Goal: Task Accomplishment & Management: Complete application form

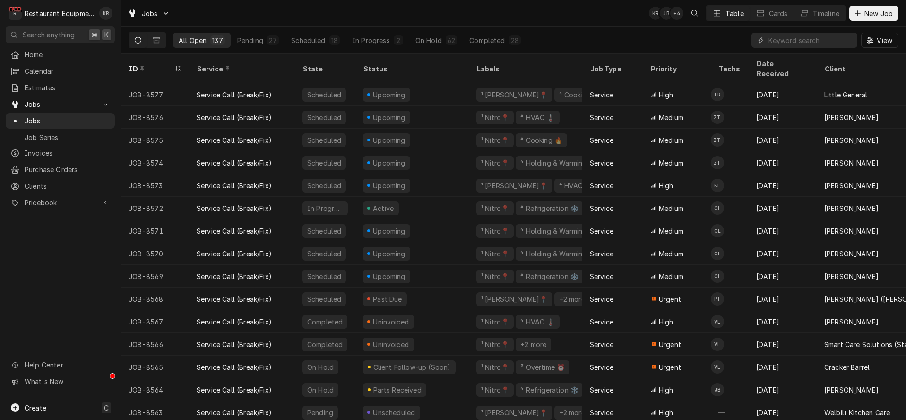
click at [862, 11] on div "Dynamic Content Wrapper" at bounding box center [857, 13] width 9 height 9
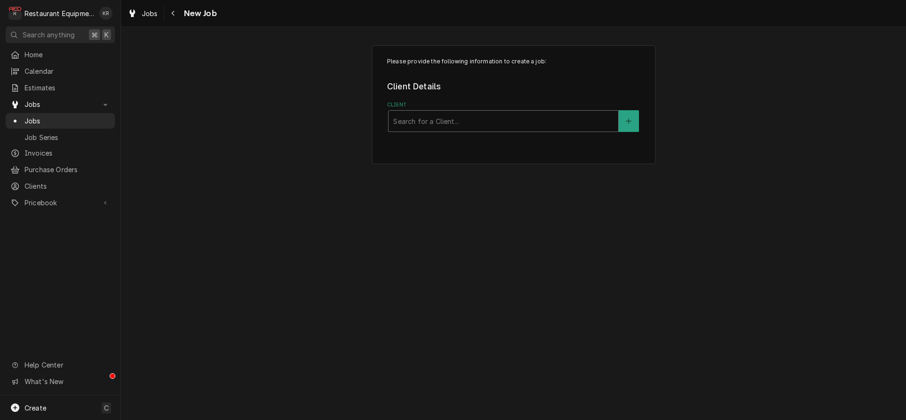
click at [511, 119] on div "Client" at bounding box center [503, 121] width 220 height 17
type input "coal"
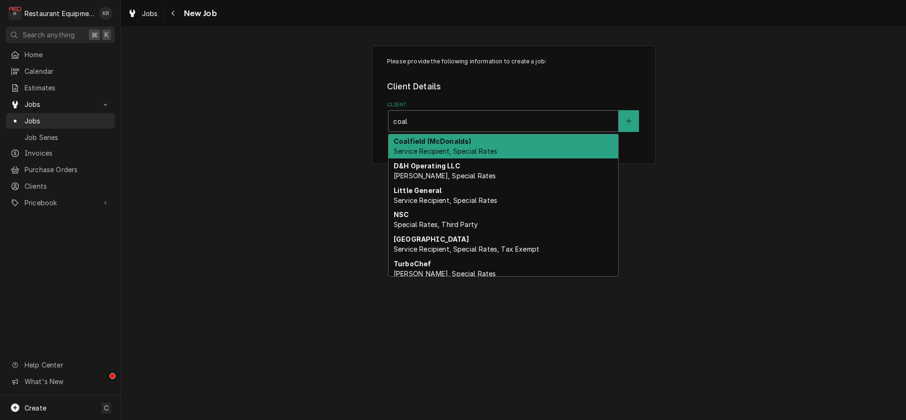
click at [483, 151] on span "Service Recipient, Special Rates" at bounding box center [446, 151] width 104 height 8
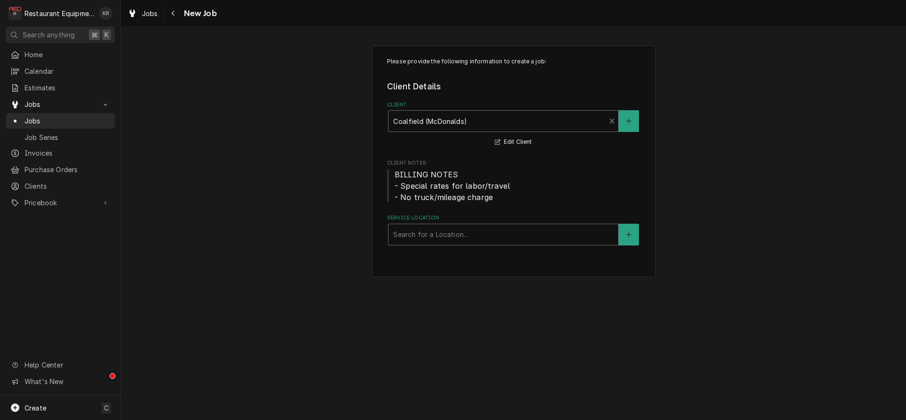
click at [442, 225] on div "Search for a Location..." at bounding box center [504, 234] width 230 height 21
type input "logan"
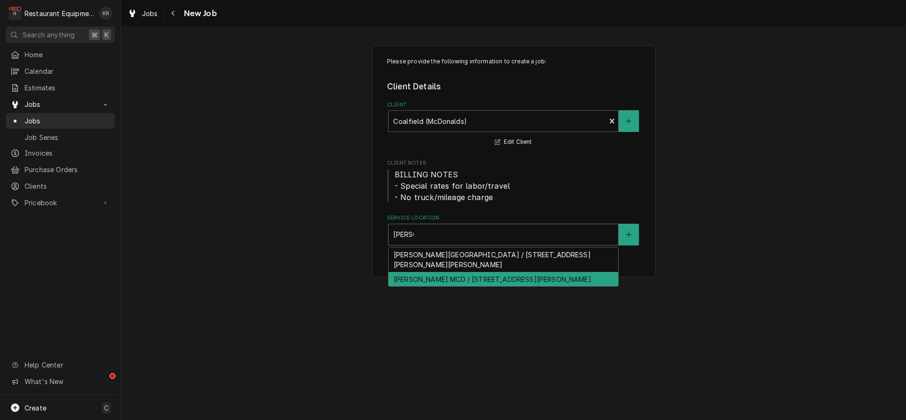
click at [443, 272] on div "Logan MCD / 20 Main Ave, Logan, WV 25601" at bounding box center [504, 279] width 230 height 15
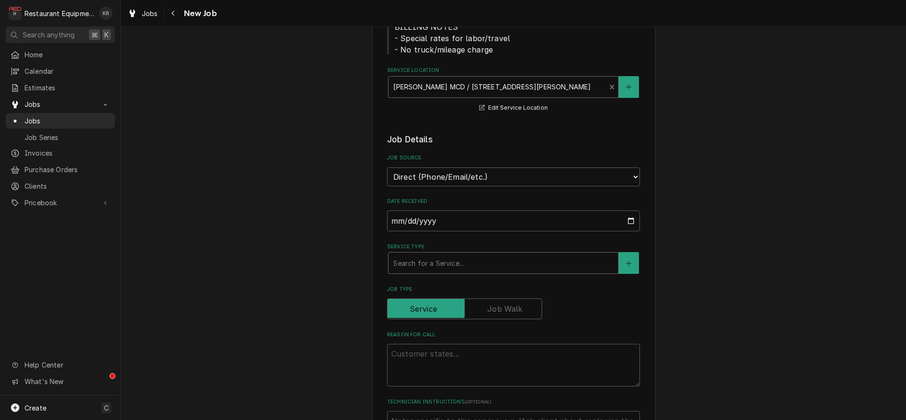
scroll to position [150, 0]
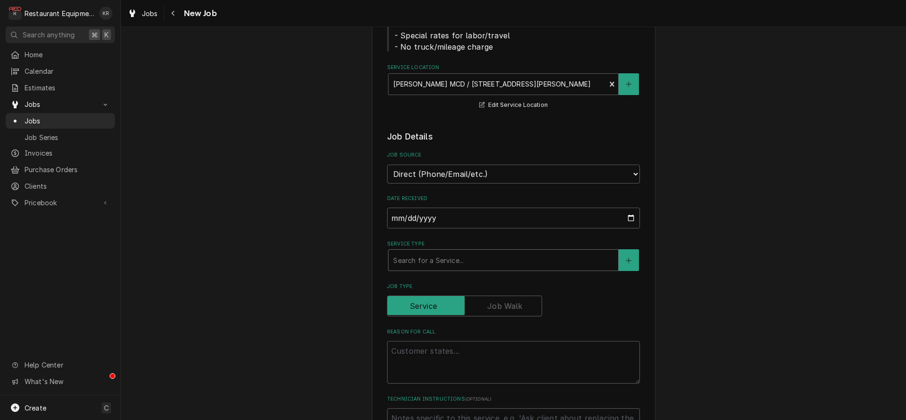
click at [435, 263] on div "Service Type" at bounding box center [503, 259] width 220 height 17
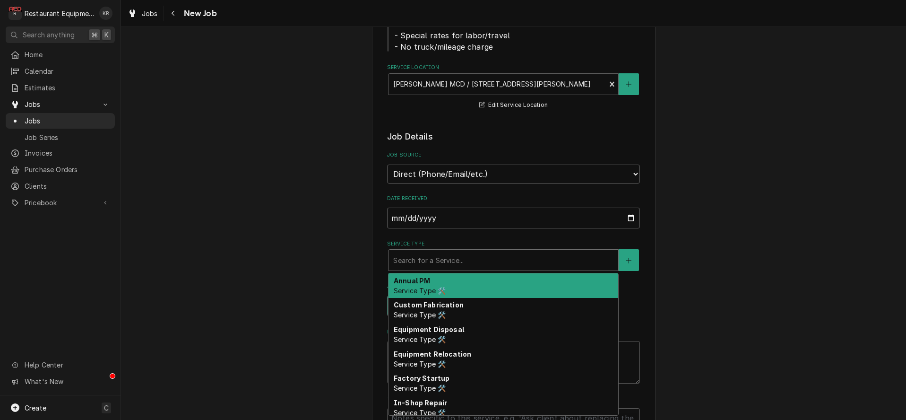
type textarea "x"
type input "r"
type textarea "x"
type input "re"
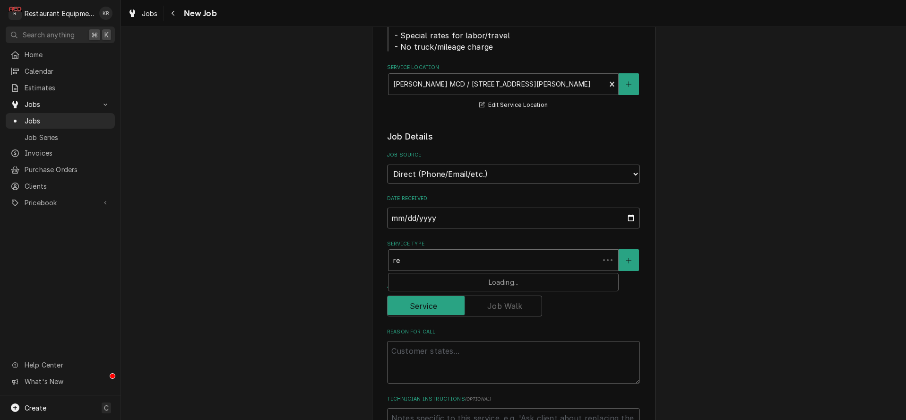
type textarea "x"
type input "rea"
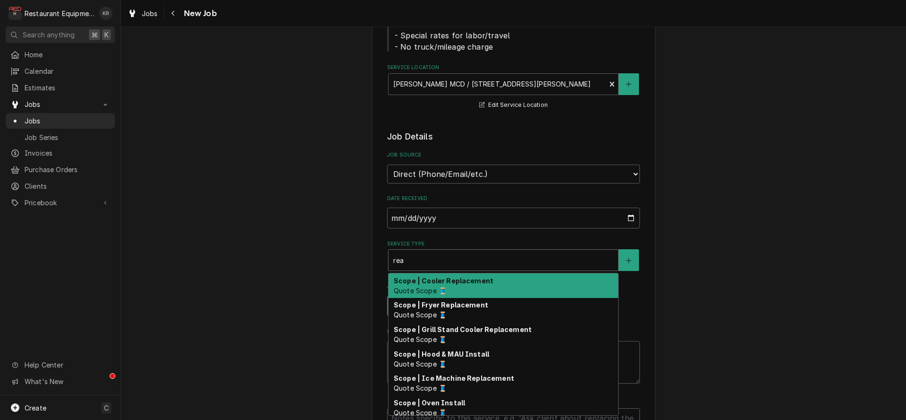
type textarea "x"
type input "re"
type textarea "x"
type input "r"
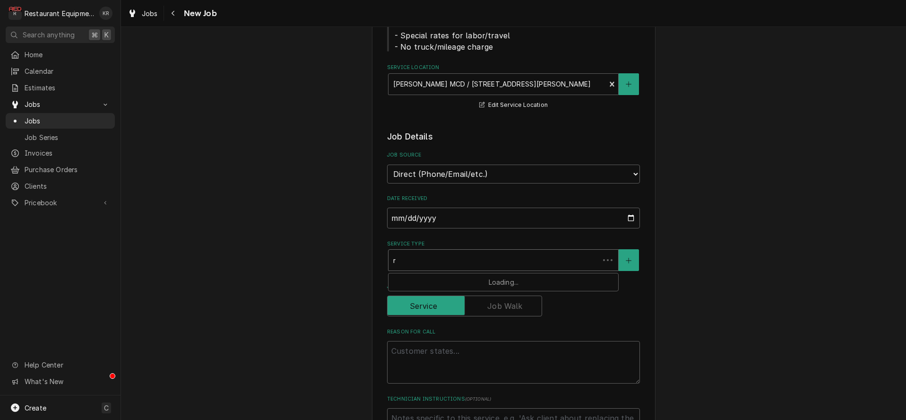
type textarea "x"
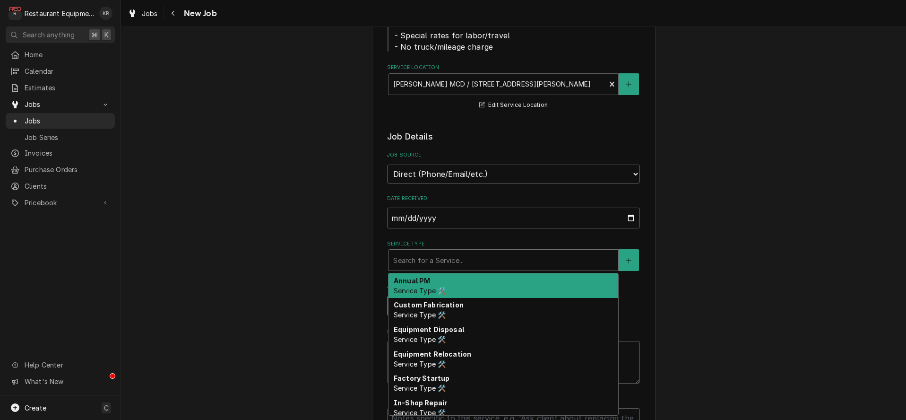
type textarea "x"
type input "b"
type textarea "x"
type input "br"
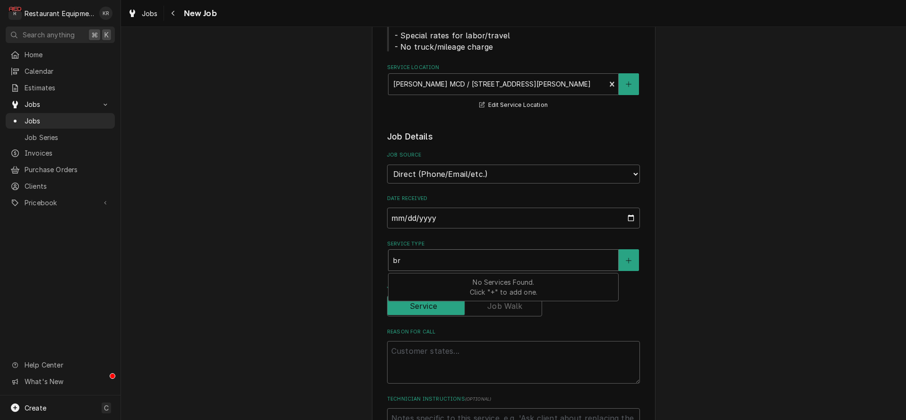
type textarea "x"
type input "bre"
type textarea "x"
type input "brea"
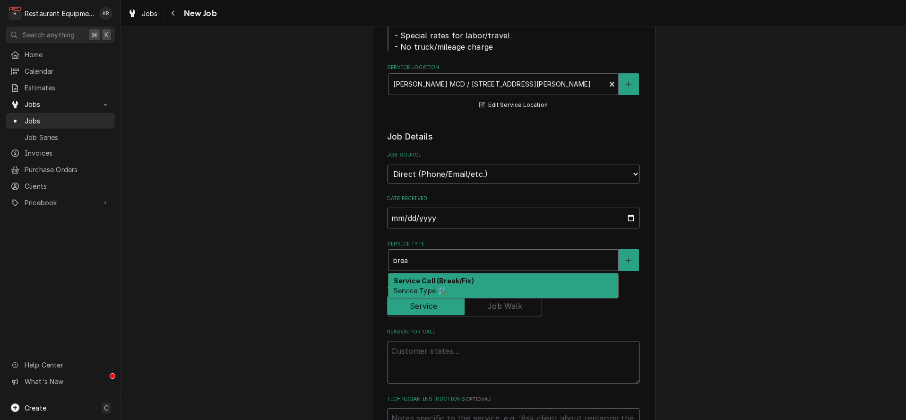
click at [435, 289] on span "Service Type 🛠️" at bounding box center [420, 290] width 52 height 8
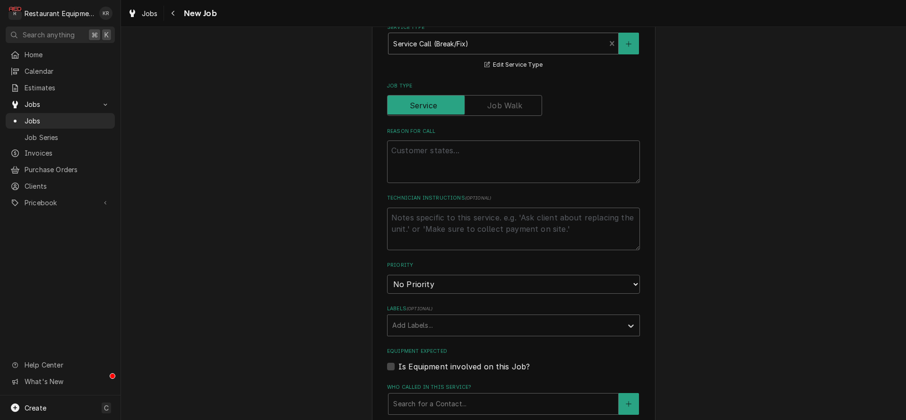
scroll to position [415, 0]
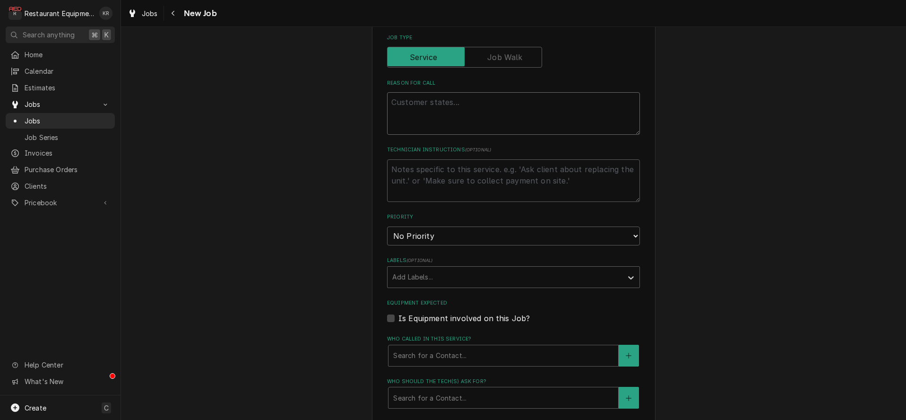
paste textarea "Logan Main 1) ACI repair has been made & HP is ready for repair 2) L side landi…"
type textarea "x"
type textarea "Logan Main 1) ACI repair has been made & HP is ready for repair 2) L side landi…"
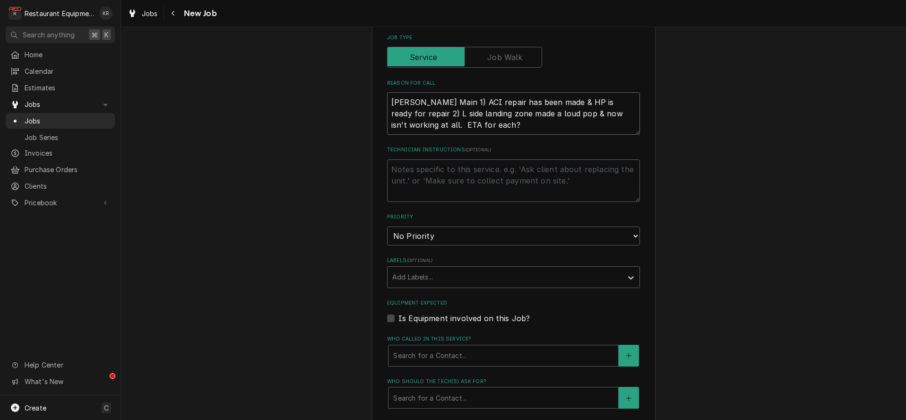
drag, startPoint x: 397, startPoint y: 109, endPoint x: 396, endPoint y: 85, distance: 24.6
click at [396, 92] on textarea "Logan Main 1) ACI repair has been made & HP is ready for repair 2) L side landi…" at bounding box center [513, 113] width 253 height 43
type textarea "x"
type textarea "L side landing zone made a loud pop & now isn’t working at all. ETA for each?"
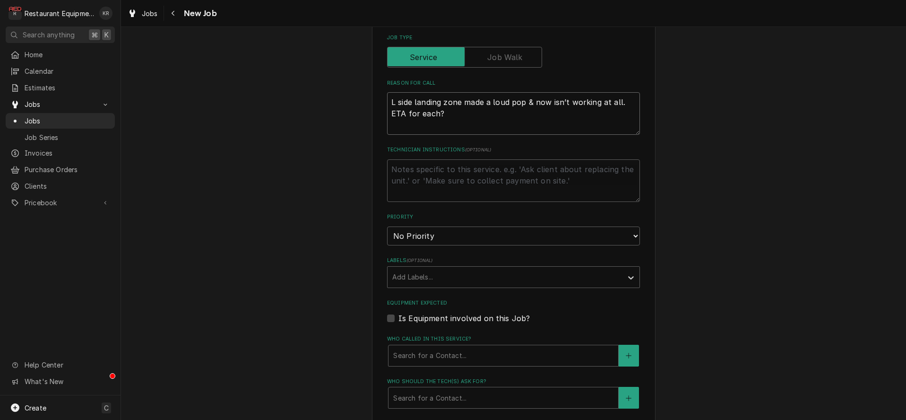
drag, startPoint x: 442, startPoint y: 111, endPoint x: 301, endPoint y: 99, distance: 142.3
click at [387, 99] on textarea "L side landing zone made a loud pop & now isn’t working at all. ETA for each?" at bounding box center [513, 113] width 253 height 43
drag, startPoint x: 434, startPoint y: 122, endPoint x: 449, endPoint y: 116, distance: 15.9
click at [436, 120] on textarea "L side landing zone made a loud pop & now isn’t working at all. ETA for each?" at bounding box center [513, 113] width 253 height 43
drag, startPoint x: 435, startPoint y: 113, endPoint x: 342, endPoint y: 110, distance: 93.2
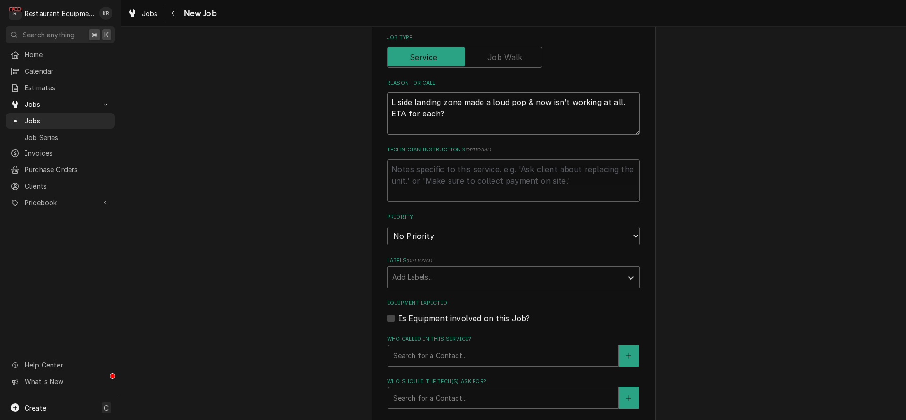
click at [387, 110] on textarea "L side landing zone made a loud pop & now isn’t working at all. ETA for each?" at bounding box center [513, 113] width 253 height 43
type textarea "x"
type textarea "L side landing zone made a loud pop & now isn’t working at all."
type textarea "x"
type textarea "L side landing zone made a loud pop & now isn’t working at all."
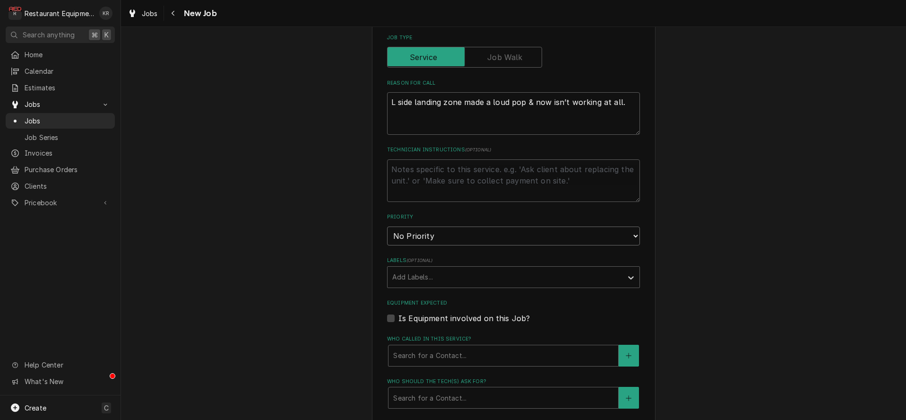
select select "2"
click option "High" at bounding box center [0, 0] width 0 height 0
click at [449, 275] on div "Labels" at bounding box center [504, 277] width 225 height 17
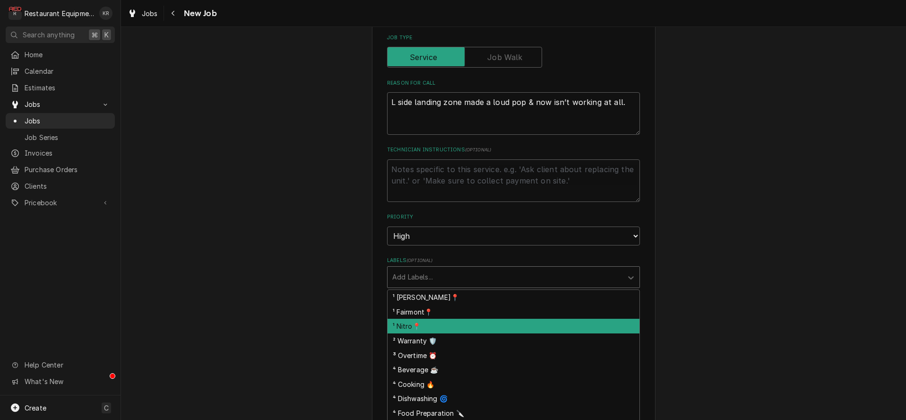
click at [449, 324] on div "¹ Nitro📍" at bounding box center [514, 326] width 252 height 15
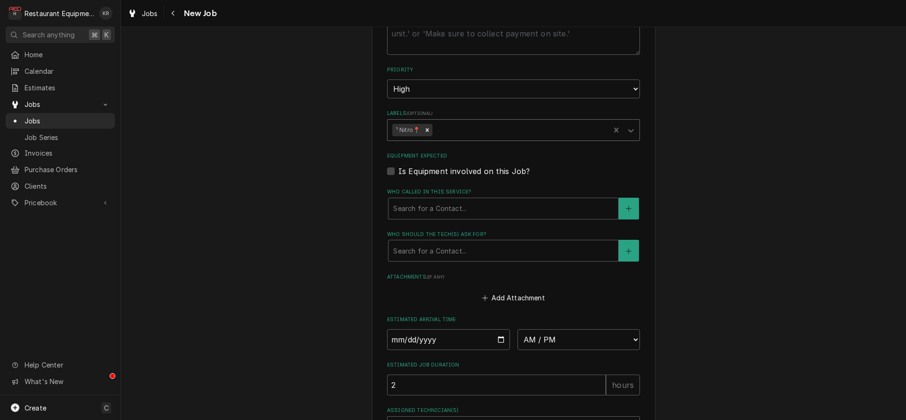
scroll to position [593, 0]
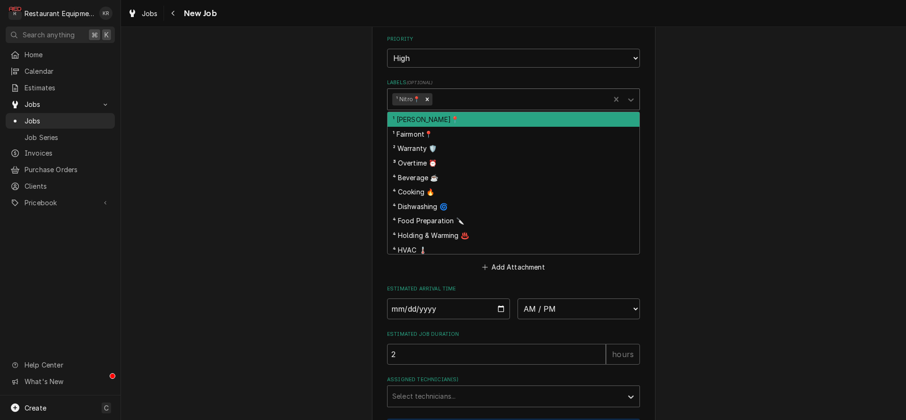
click at [478, 104] on div "Labels" at bounding box center [519, 99] width 171 height 17
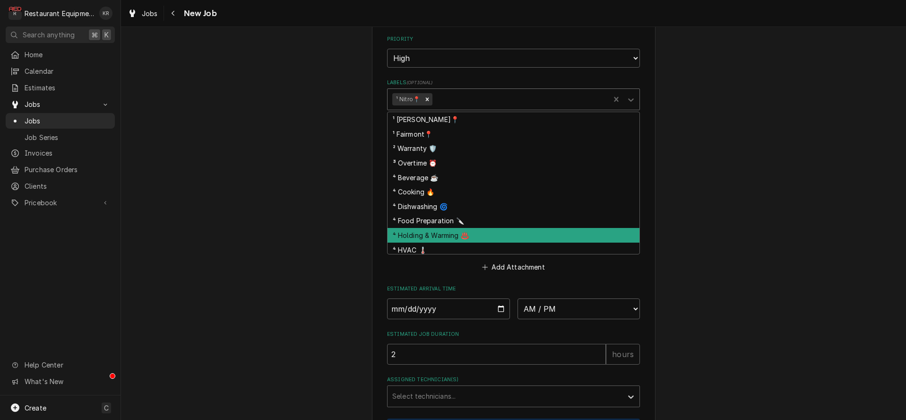
click at [481, 235] on div "⁴ Holding & Warming ♨️" at bounding box center [514, 235] width 252 height 15
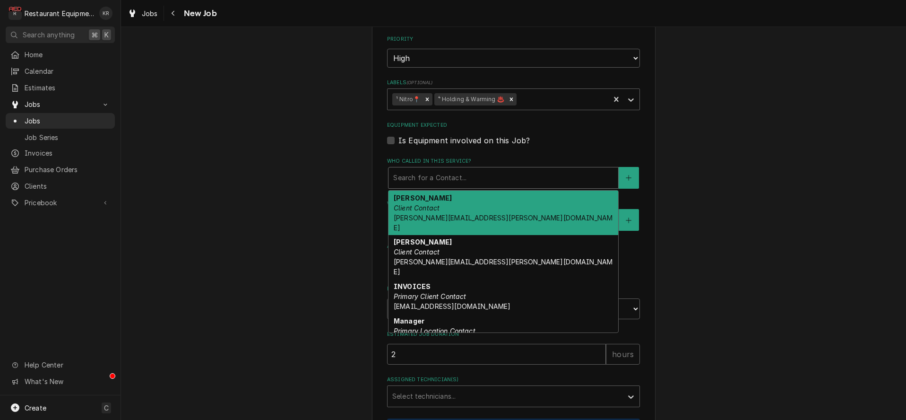
click at [479, 172] on div "Who called in this service?" at bounding box center [503, 177] width 220 height 17
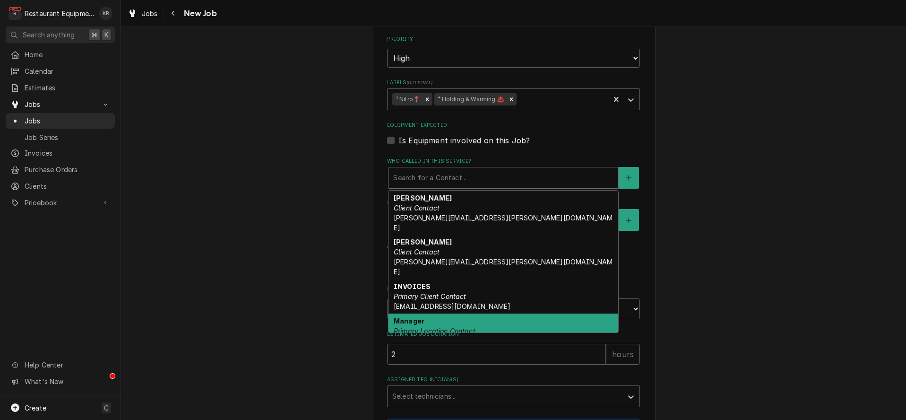
click at [463, 327] on em "Primary Location Contact" at bounding box center [435, 331] width 82 height 8
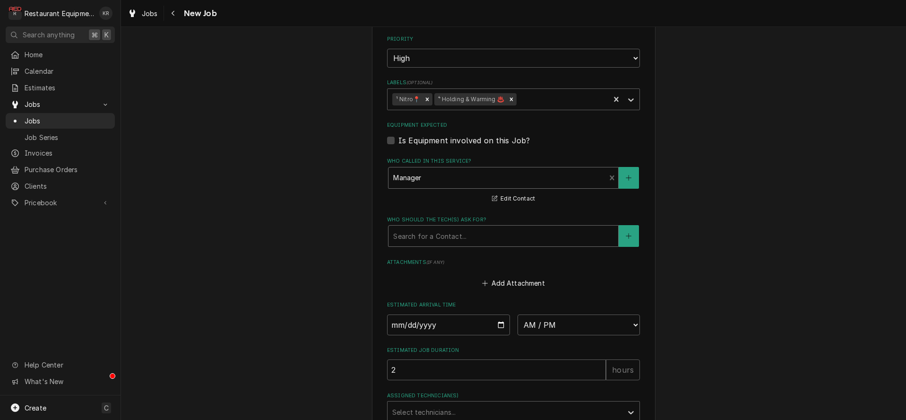
click at [456, 229] on div "Who should the tech(s) ask for?" at bounding box center [503, 235] width 220 height 17
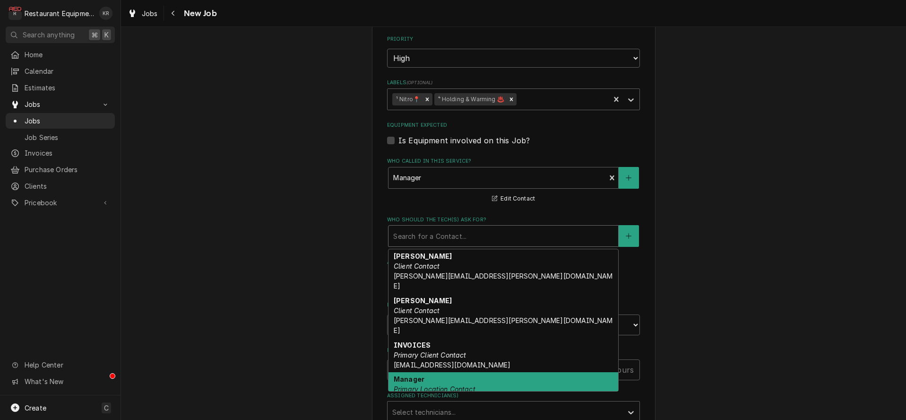
click at [451, 372] on div "Manager Primary Location Contact" at bounding box center [504, 384] width 230 height 25
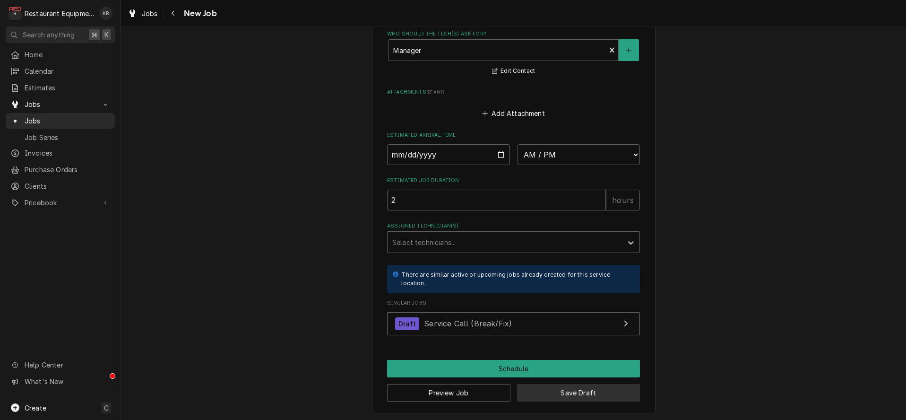
click at [583, 390] on button "Save Draft" at bounding box center [578, 392] width 123 height 17
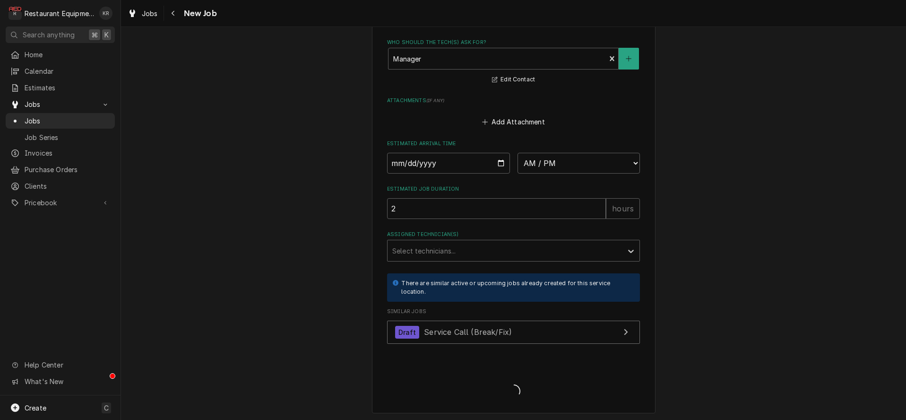
type textarea "x"
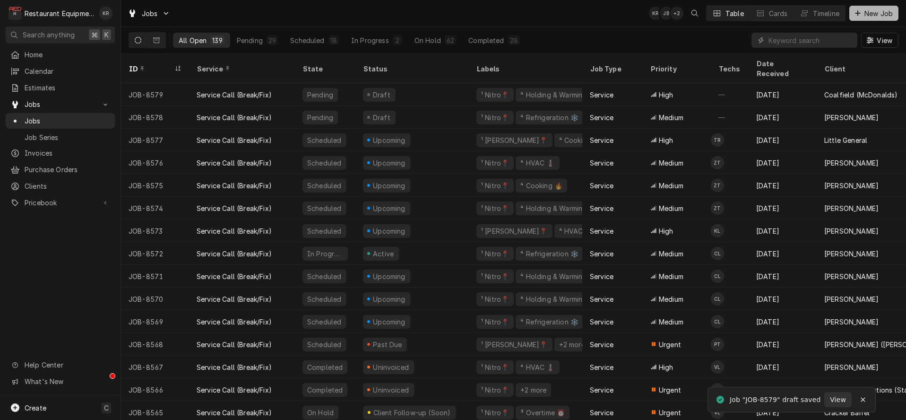
click at [872, 17] on span "New Job" at bounding box center [879, 14] width 32 height 10
drag, startPoint x: 899, startPoint y: 26, endPoint x: 881, endPoint y: 13, distance: 22.0
click at [895, 22] on div "Jobs KR JB + 2 Table Cards Timeline New Job" at bounding box center [513, 13] width 785 height 26
click at [881, 13] on span "New Job" at bounding box center [879, 14] width 32 height 10
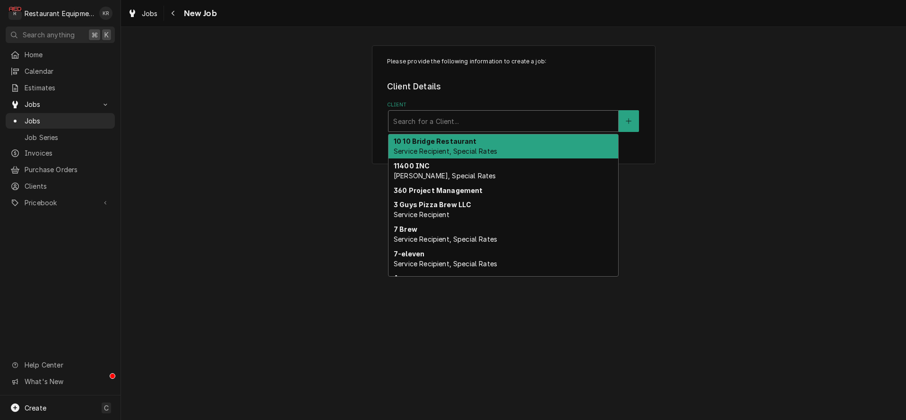
click at [458, 127] on div "Client" at bounding box center [503, 121] width 220 height 17
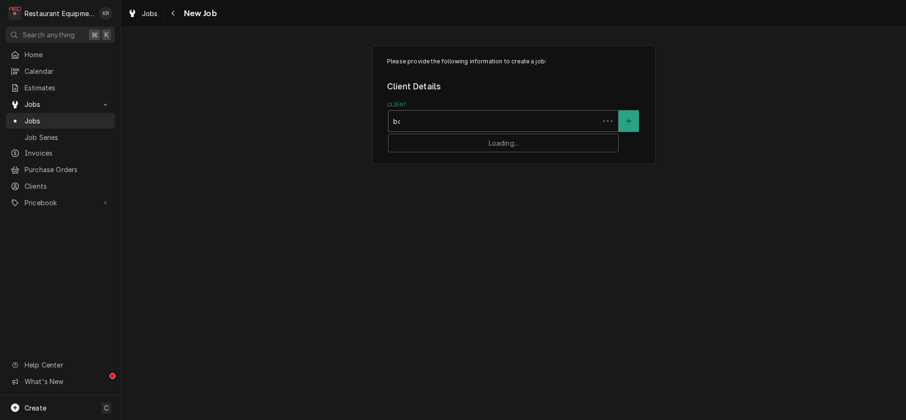
type input "bob"
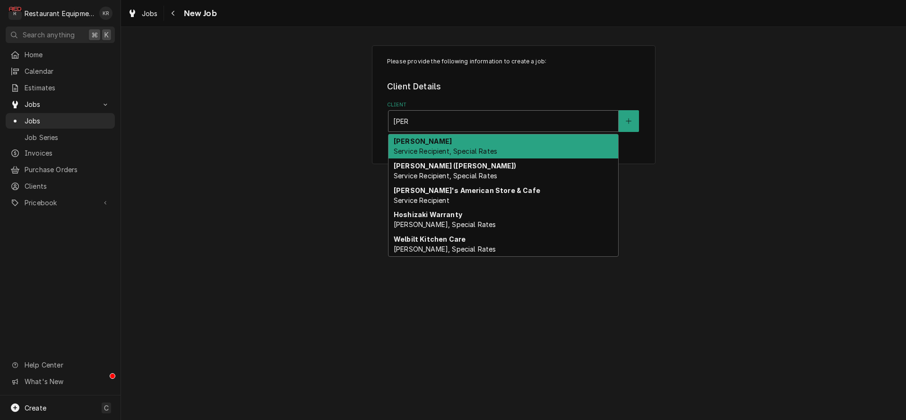
click at [444, 145] on div "Bob Evans Service Recipient, Special Rates" at bounding box center [504, 146] width 230 height 25
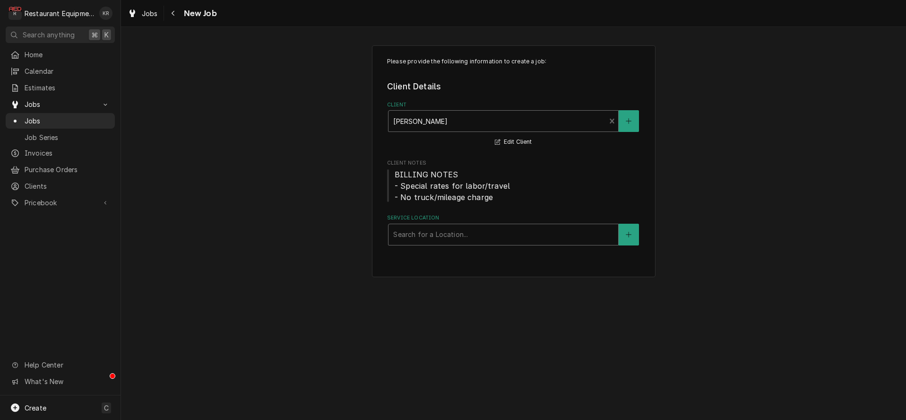
click at [450, 235] on div "Service Location" at bounding box center [503, 234] width 220 height 17
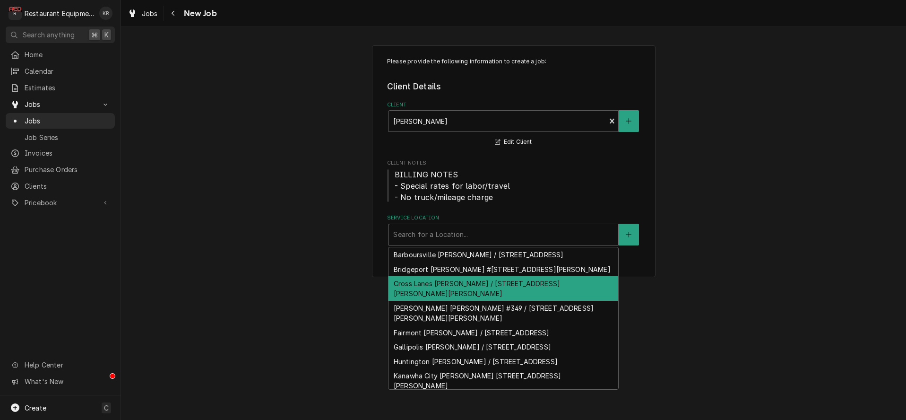
drag, startPoint x: 441, startPoint y: 304, endPoint x: 443, endPoint y: 295, distance: 9.7
click at [441, 301] on div "Cross Lanes Bob Evans / 334 Goff Mountain Rd, Cross Lanes, WV 25313" at bounding box center [504, 288] width 230 height 25
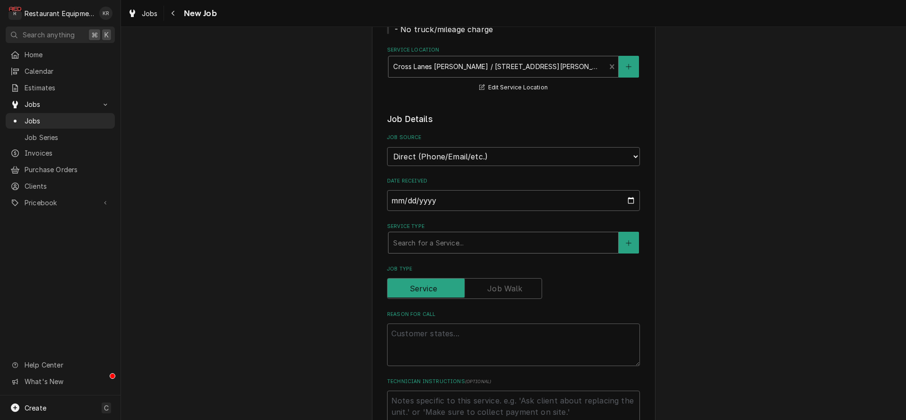
scroll to position [170, 0]
click at [448, 242] on div "Service Type" at bounding box center [503, 240] width 220 height 17
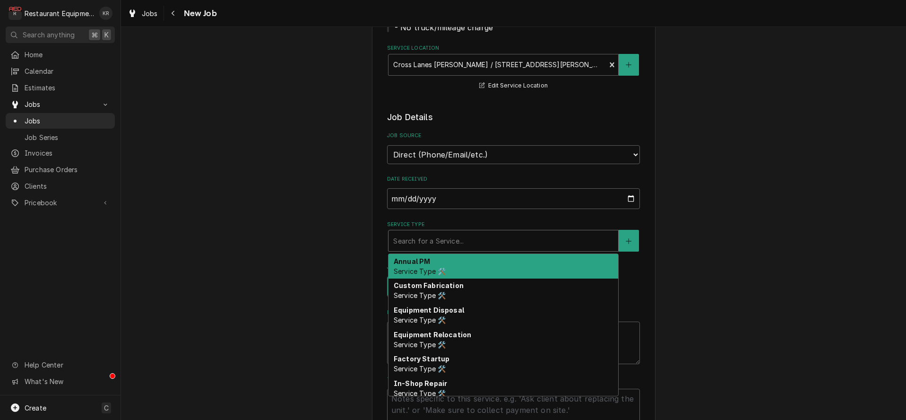
type textarea "x"
type input "b"
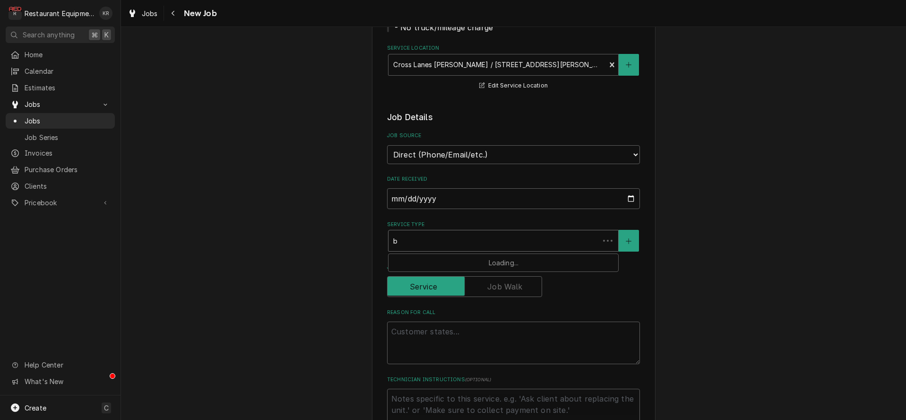
type textarea "x"
type input "br"
type textarea "x"
type input "brea"
type textarea "x"
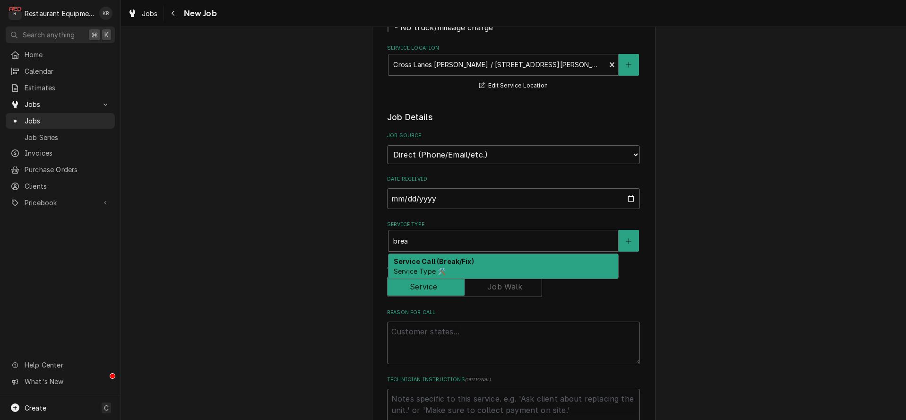
click at [420, 259] on strong "Service Call (Break/Fix)" at bounding box center [434, 261] width 80 height 8
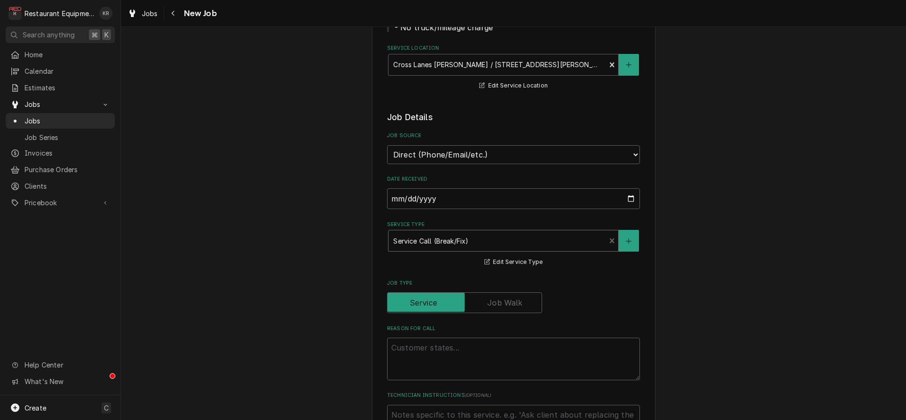
scroll to position [172, 0]
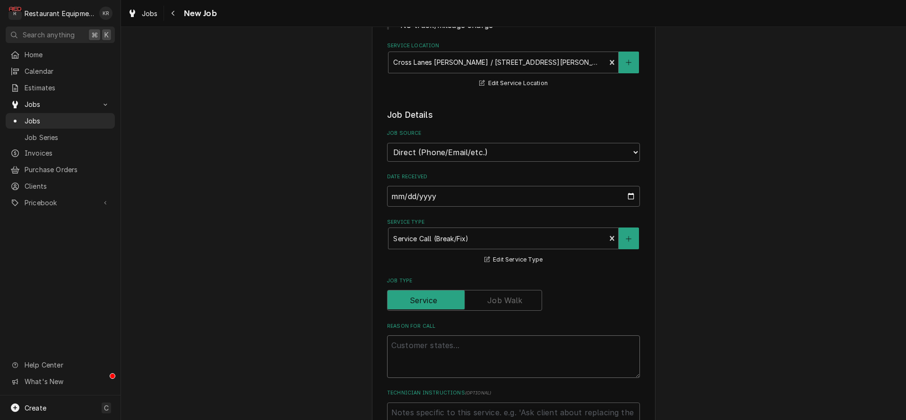
paste textarea "Logan Main 1) ACI repair has been made & HP is ready for repair 2) L side landi…"
type textarea "x"
type textarea "Logan Main 1) ACI repair has been made & HP is ready for repair 2) L side landi…"
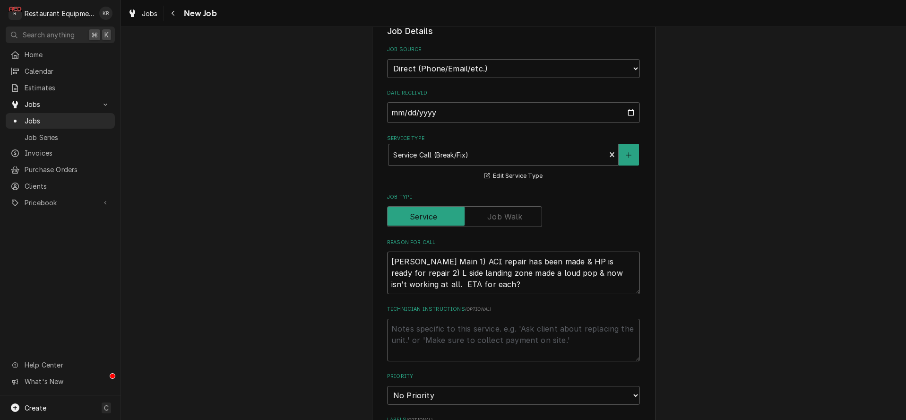
scroll to position [266, 0]
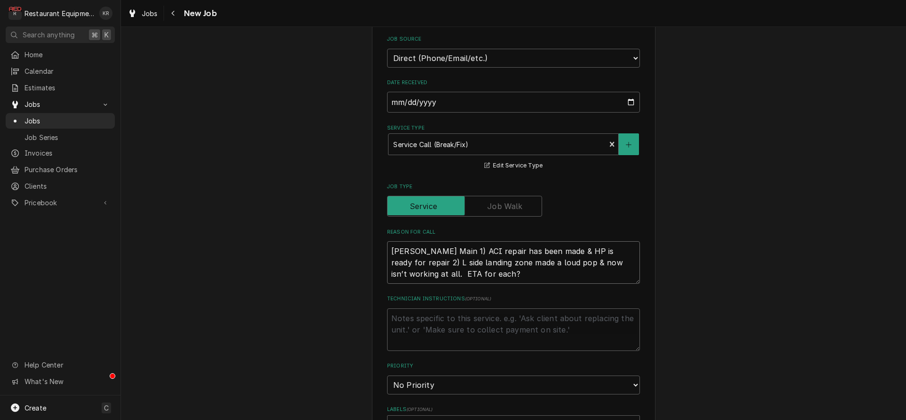
drag, startPoint x: 445, startPoint y: 268, endPoint x: 304, endPoint y: 217, distance: 149.6
click at [387, 241] on textarea "Logan Main 1) ACI repair has been made & HP is ready for repair 2) L side landi…" at bounding box center [513, 262] width 253 height 43
type textarea "x"
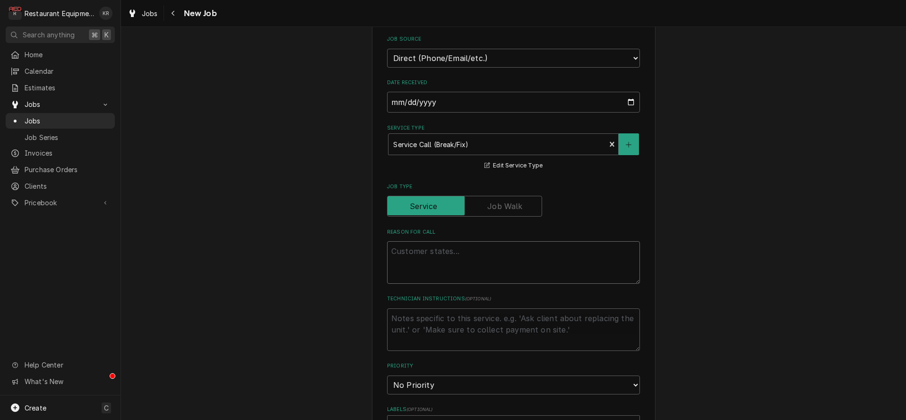
click at [410, 258] on textarea "Reason For Call" at bounding box center [513, 262] width 253 height 43
paste textarea "BE Crosslanes, Salad cooler has been temping at 42 since last night"
type textarea "x"
type textarea "BE Crosslanes, Salad cooler has been temping at 42 since last night"
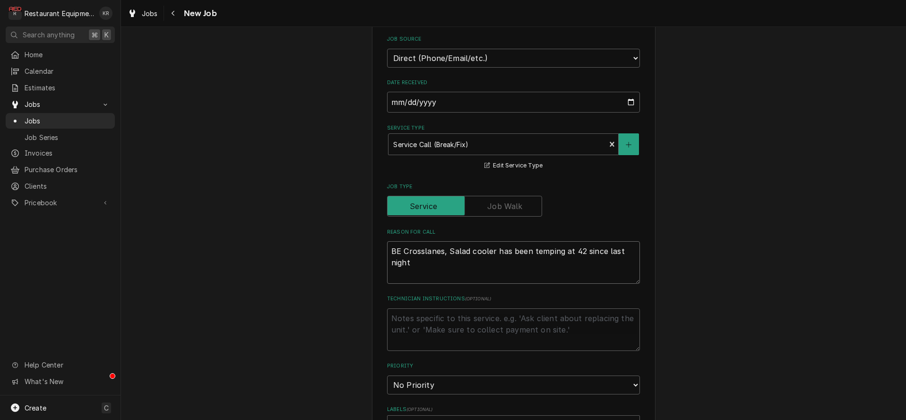
drag, startPoint x: 446, startPoint y: 251, endPoint x: 264, endPoint y: 227, distance: 183.6
click at [387, 241] on textarea "BE Crosslanes, Salad cooler has been temping at 42 since last night" at bounding box center [513, 262] width 253 height 43
type textarea "x"
type textarea "Salad cooler has been temping at 42 since last night"
type textarea "x"
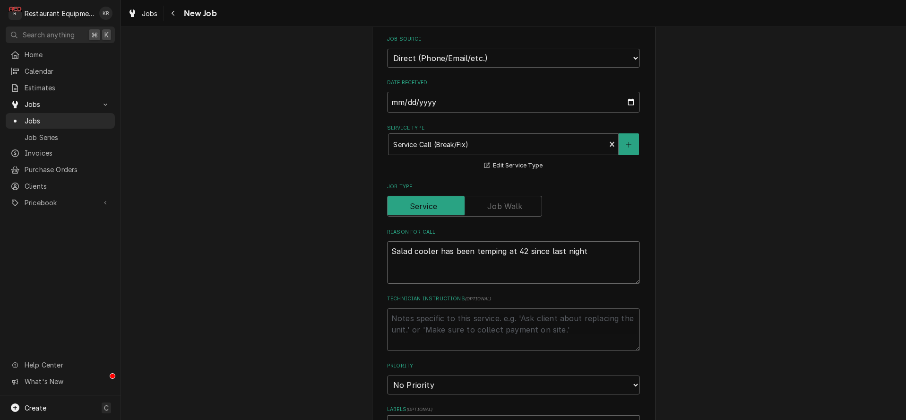
type textarea "Salad cooler has been temping at 42 since last night"
type textarea "x"
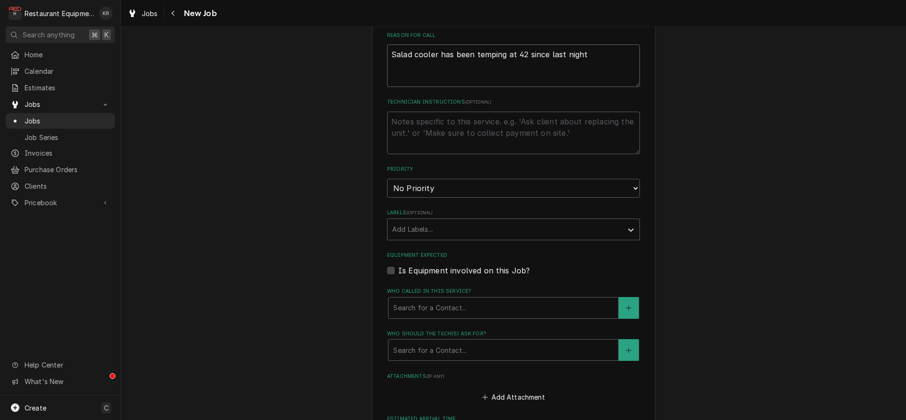
scroll to position [470, 0]
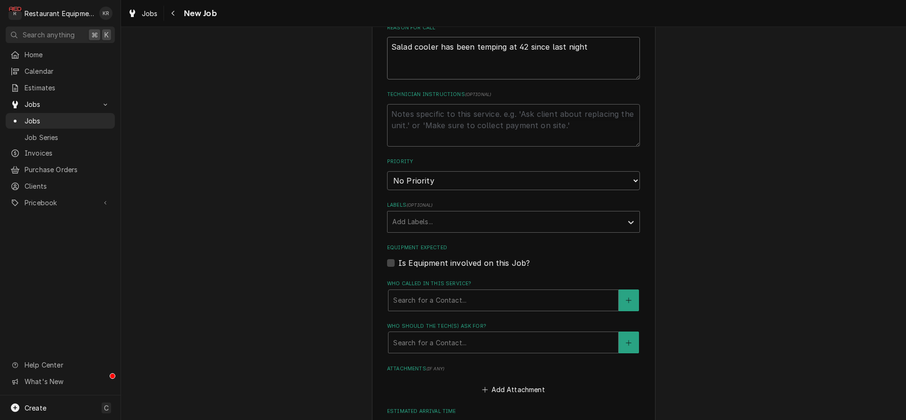
type textarea "Salad cooler has been temping at 42 since last night"
select select "2"
click option "High" at bounding box center [0, 0] width 0 height 0
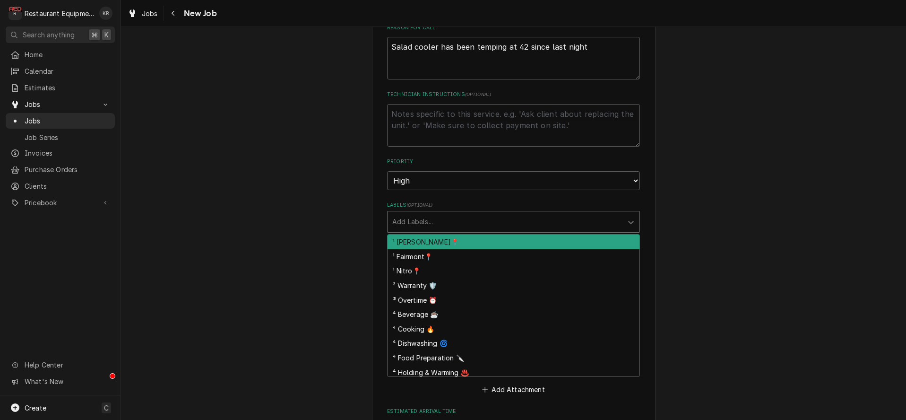
drag, startPoint x: 443, startPoint y: 221, endPoint x: 448, endPoint y: 237, distance: 16.2
click at [443, 222] on div "Labels" at bounding box center [504, 221] width 225 height 17
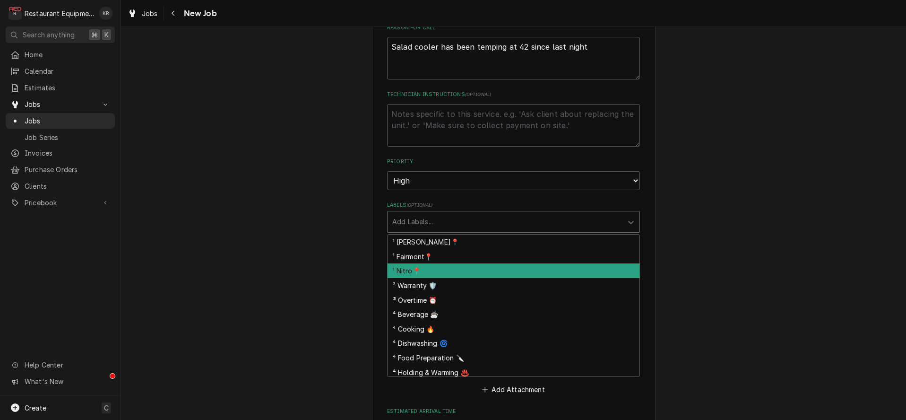
click at [450, 266] on div "¹ Nitro📍" at bounding box center [514, 270] width 252 height 15
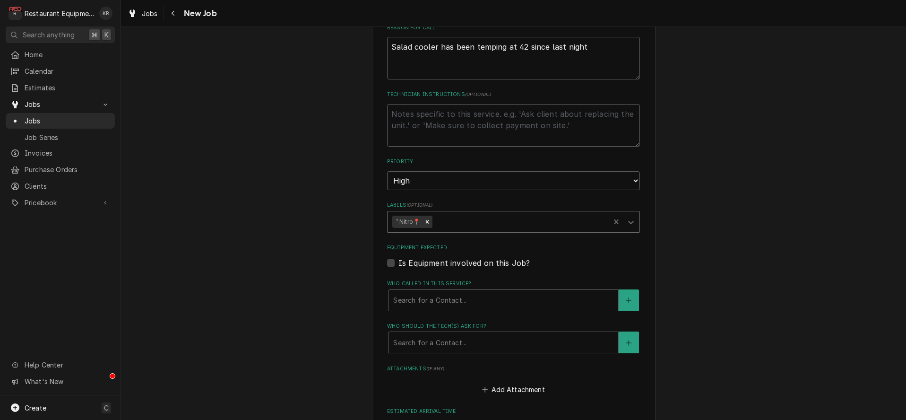
click at [489, 219] on div "Labels" at bounding box center [519, 221] width 171 height 17
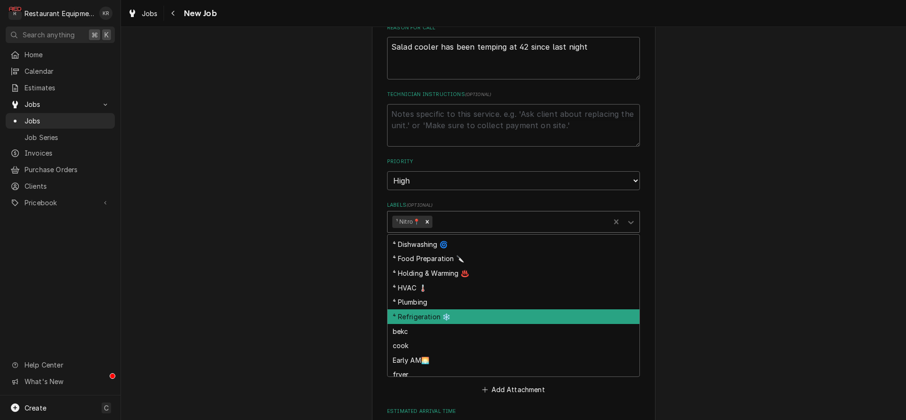
scroll to position [119, 0]
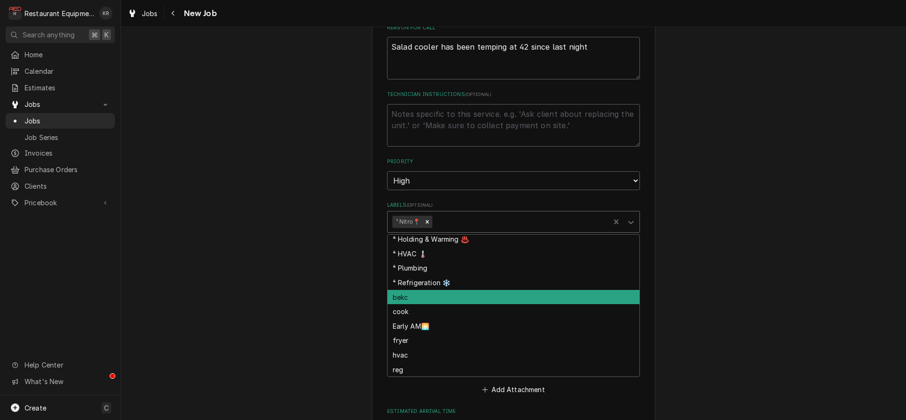
click at [469, 290] on div "bekc" at bounding box center [514, 297] width 252 height 15
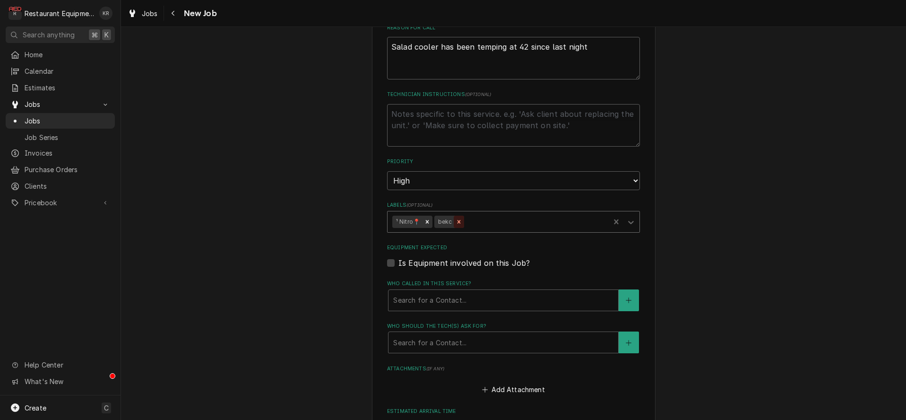
click at [461, 220] on icon "Remove bekc" at bounding box center [459, 221] width 7 height 7
click at [461, 220] on div "Labels" at bounding box center [519, 221] width 171 height 17
click at [461, 220] on div "Labels" at bounding box center [519, 222] width 171 height 17
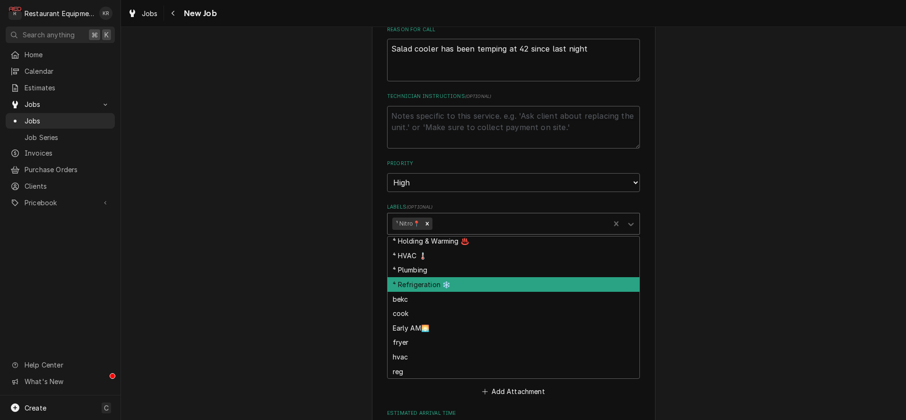
click at [442, 280] on div "⁴ Refrigeration ❄️" at bounding box center [514, 284] width 252 height 15
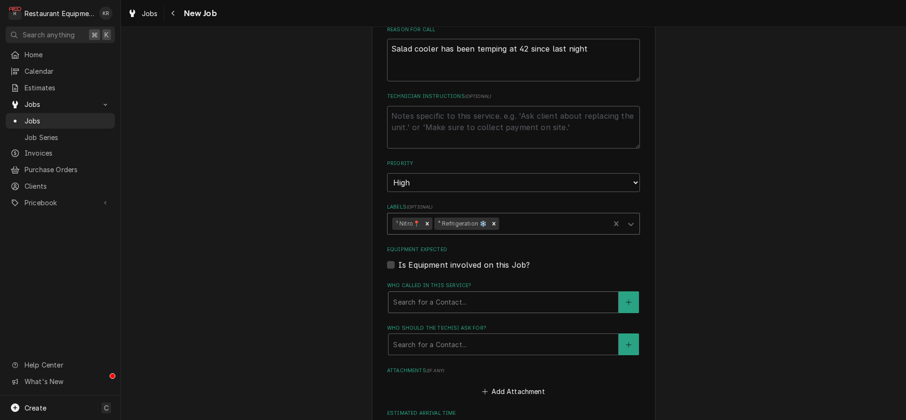
click at [447, 305] on div "Who called in this service?" at bounding box center [503, 302] width 220 height 17
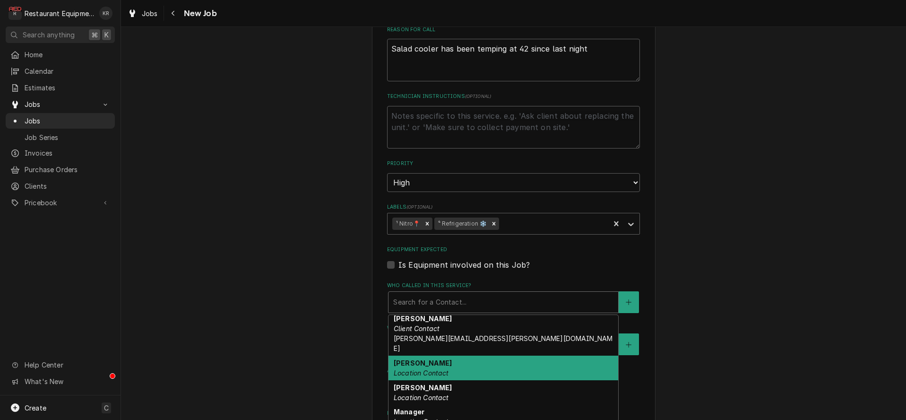
scroll to position [70, 0]
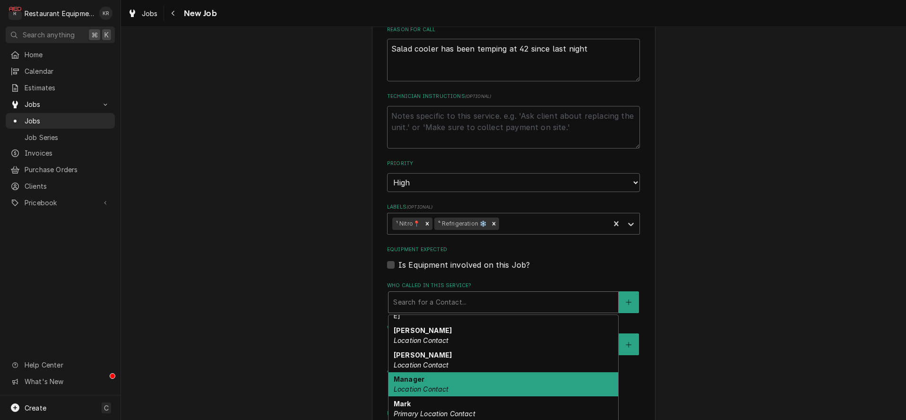
click at [445, 385] on em "Location Contact" at bounding box center [421, 389] width 55 height 8
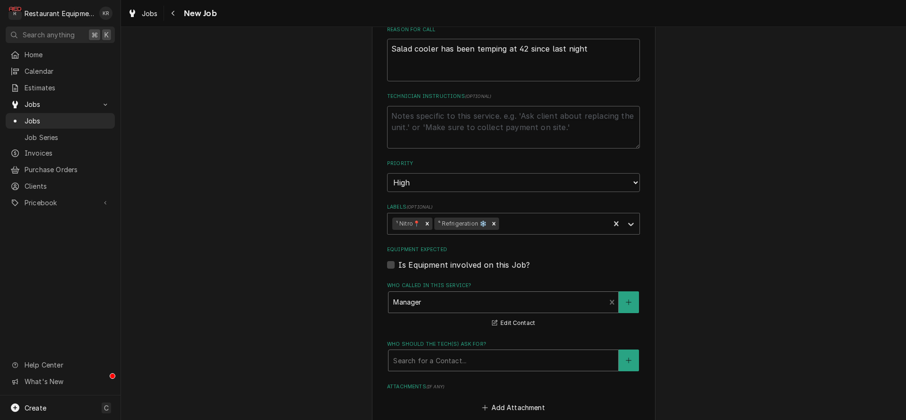
click at [448, 363] on div "Who should the tech(s) ask for?" at bounding box center [503, 360] width 220 height 17
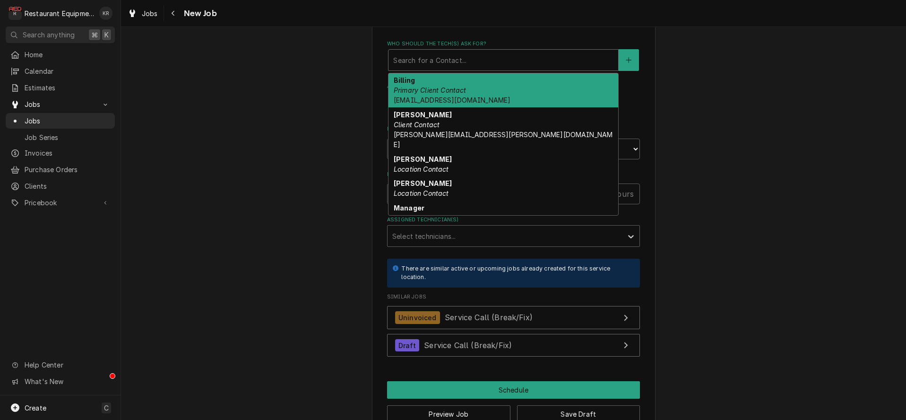
scroll to position [773, 0]
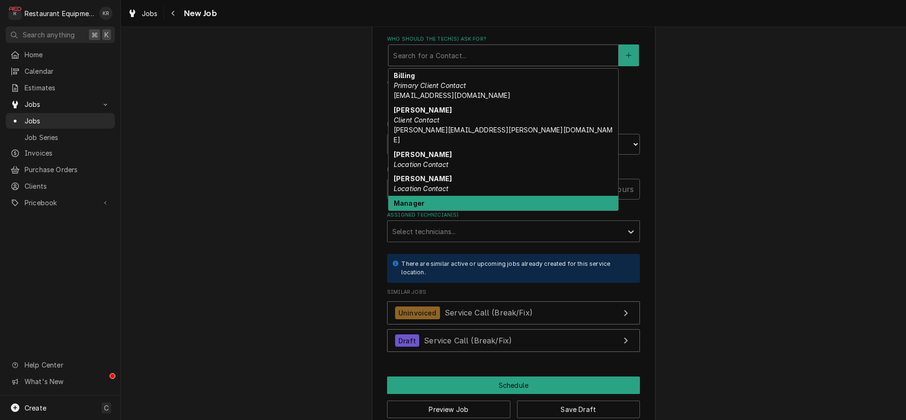
click at [434, 209] on em "Location Contact" at bounding box center [421, 213] width 55 height 8
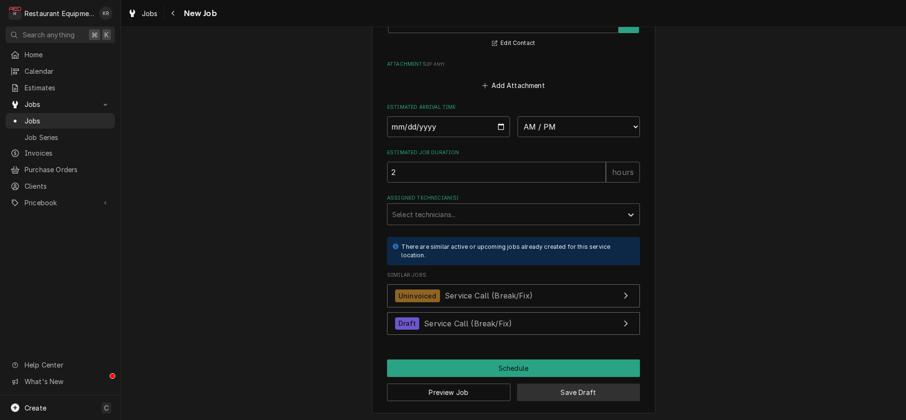
click at [560, 389] on button "Save Draft" at bounding box center [578, 391] width 123 height 17
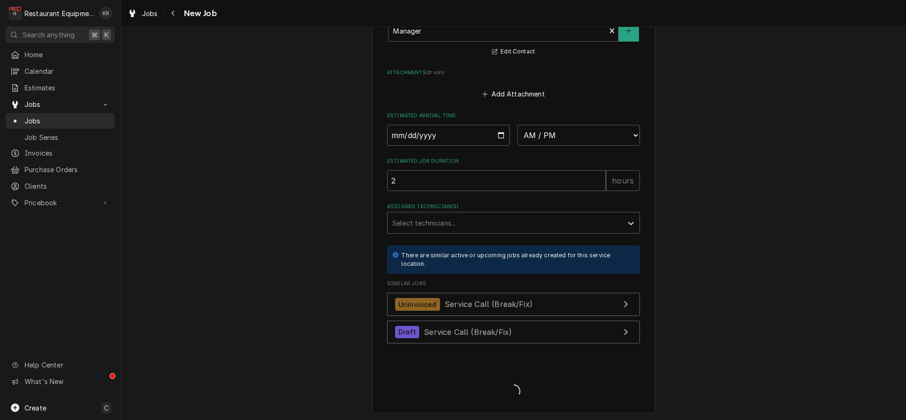
type textarea "x"
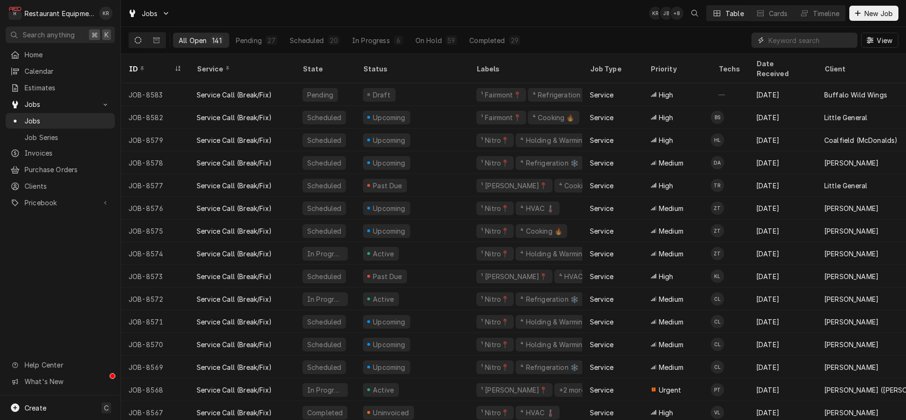
click at [811, 38] on input "Dynamic Content Wrapper" at bounding box center [811, 40] width 84 height 15
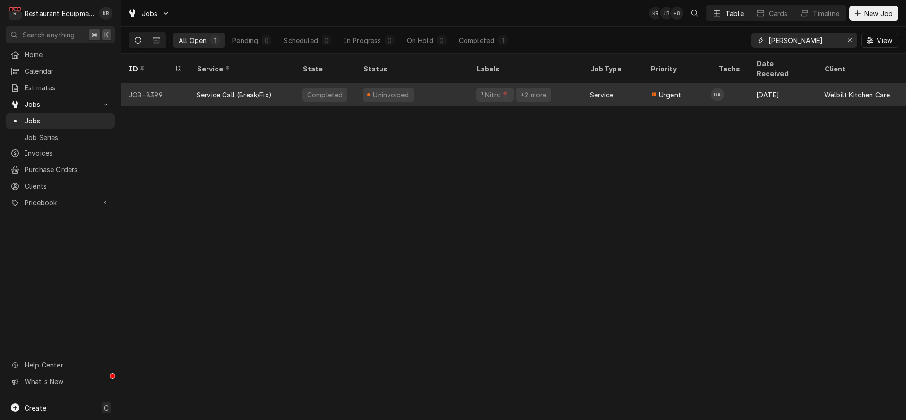
type input "[PERSON_NAME]"
click at [588, 85] on div "Service" at bounding box center [612, 94] width 61 height 23
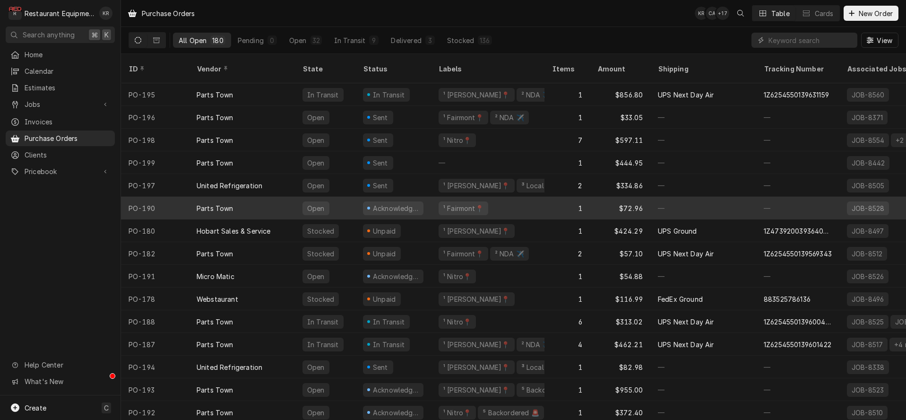
scroll to position [0, 0]
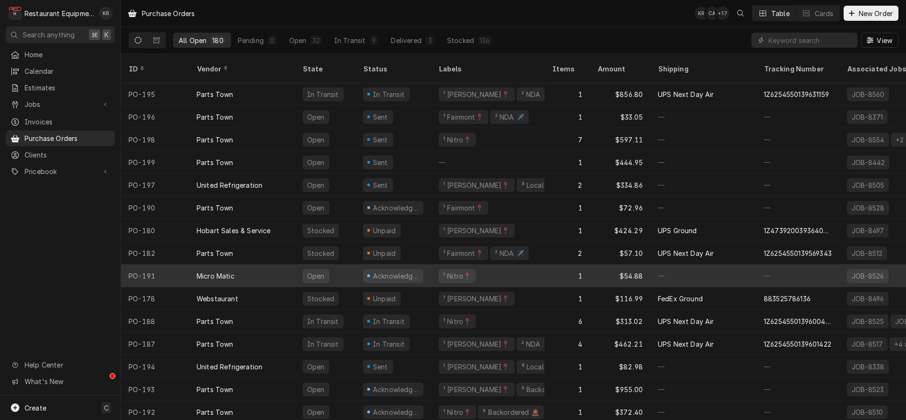
click at [255, 264] on div "Micro Matic" at bounding box center [242, 275] width 106 height 23
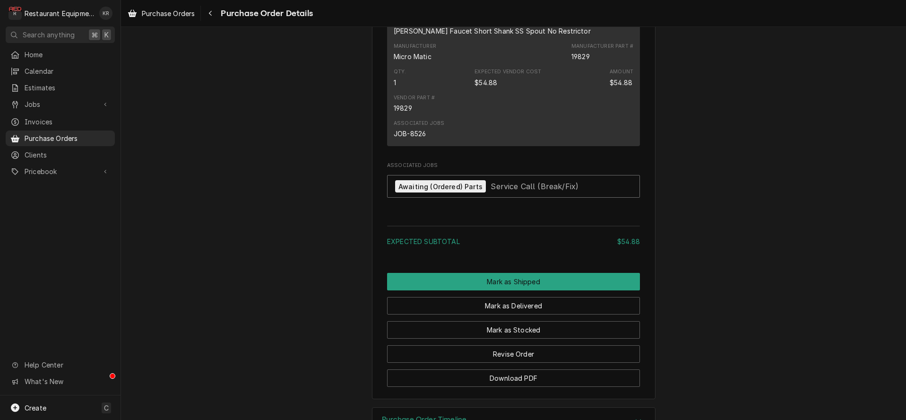
scroll to position [616, 0]
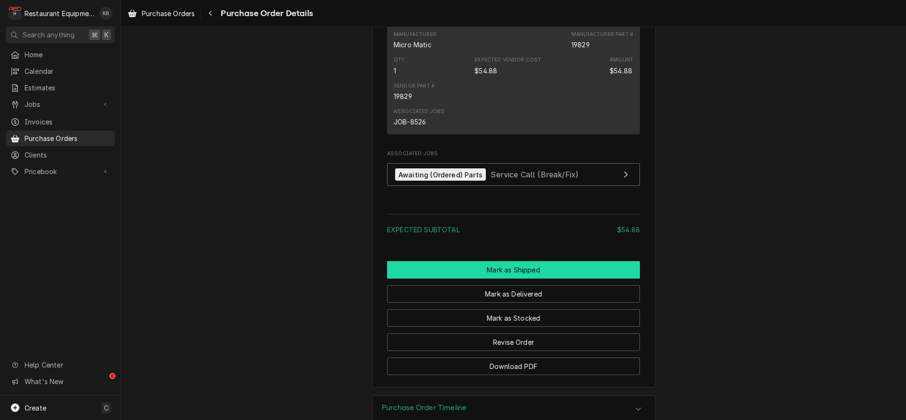
click at [495, 278] on button "Mark as Shipped" at bounding box center [513, 269] width 253 height 17
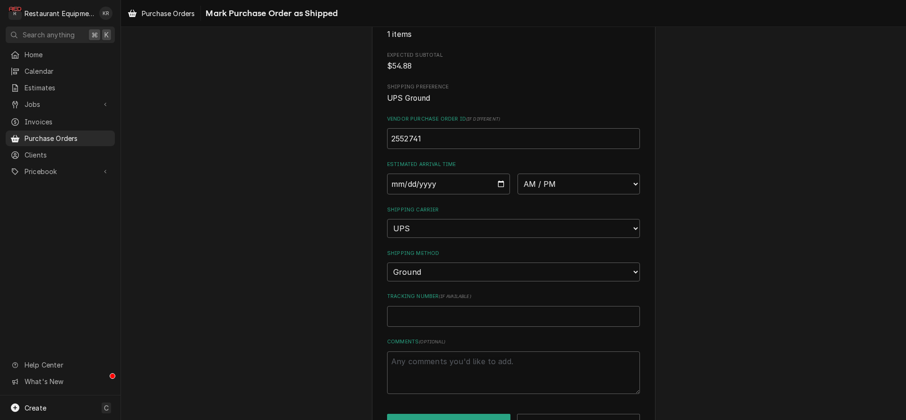
scroll to position [155, 0]
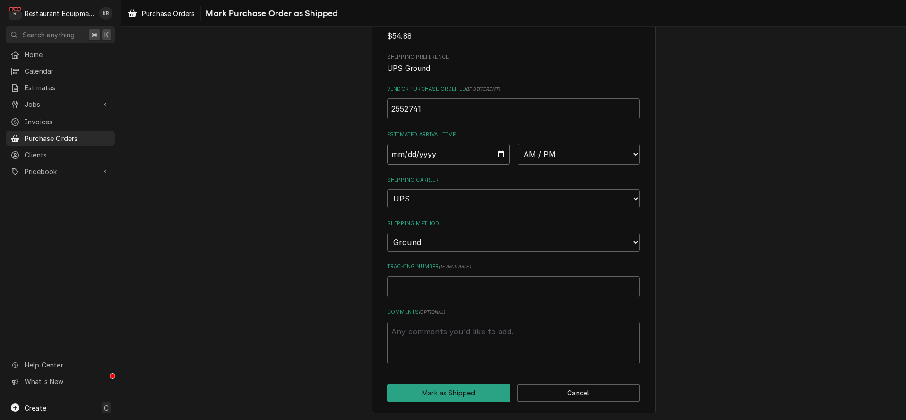
click at [504, 154] on input "Date" at bounding box center [448, 154] width 123 height 21
type input "2025-08-18"
type textarea "x"
click at [518, 144] on select "AM / PM 6:00 AM 6:15 AM 6:30 AM 6:45 AM 7:00 AM 7:15 AM 7:30 AM 7:45 AM 8:00 AM…" at bounding box center [579, 154] width 123 height 21
select select "10:30:00"
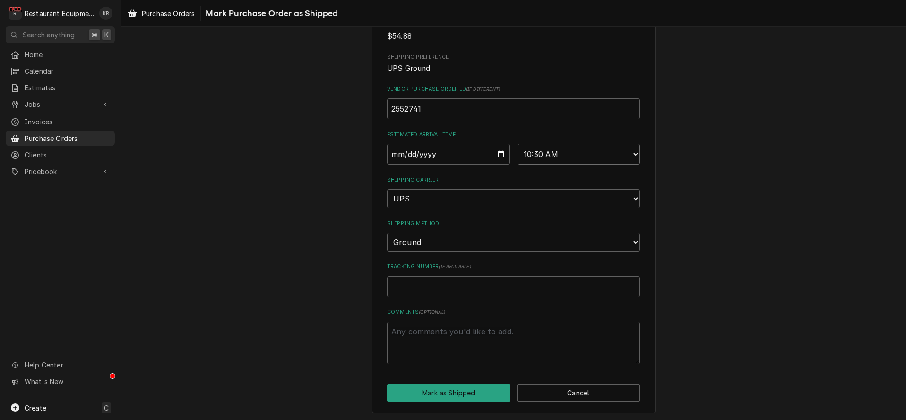
click option "10:30 AM" at bounding box center [0, 0] width 0 height 0
type textarea "x"
click at [499, 154] on input "2025-08-18" at bounding box center [448, 154] width 123 height 21
type input "2025-08-19"
click at [427, 283] on input "Tracking Number ( if available )" at bounding box center [513, 286] width 253 height 21
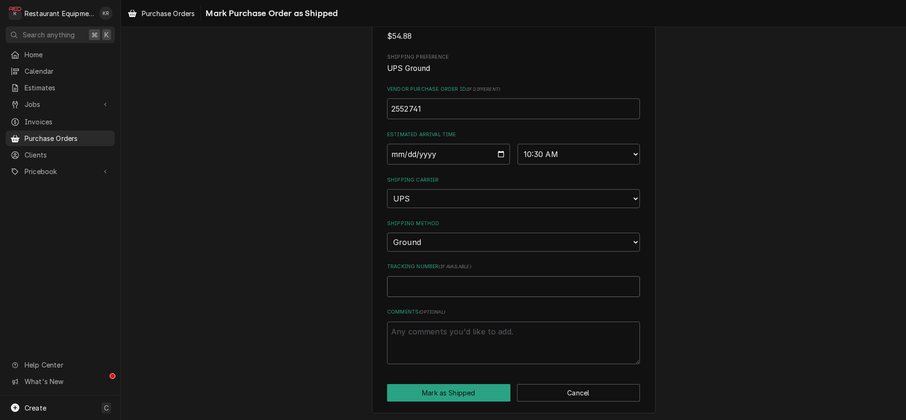
paste input "1Z1762470300098934"
type textarea "x"
type input "1Z1762470300098934"
click at [446, 389] on button "Mark as Shipped" at bounding box center [448, 392] width 123 height 17
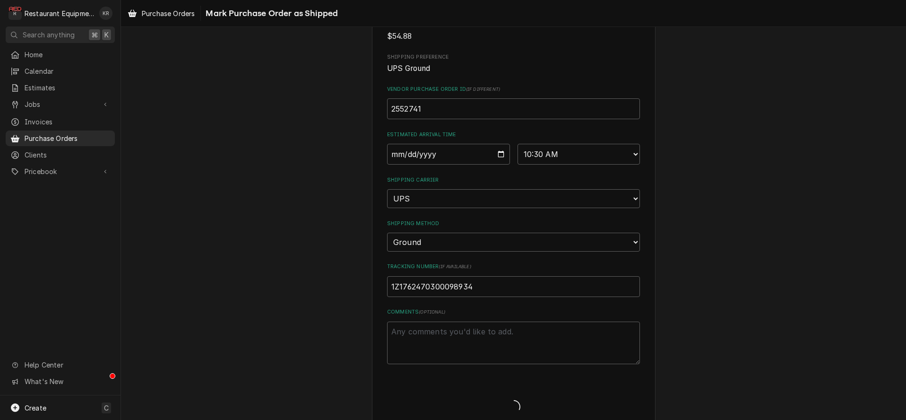
type textarea "x"
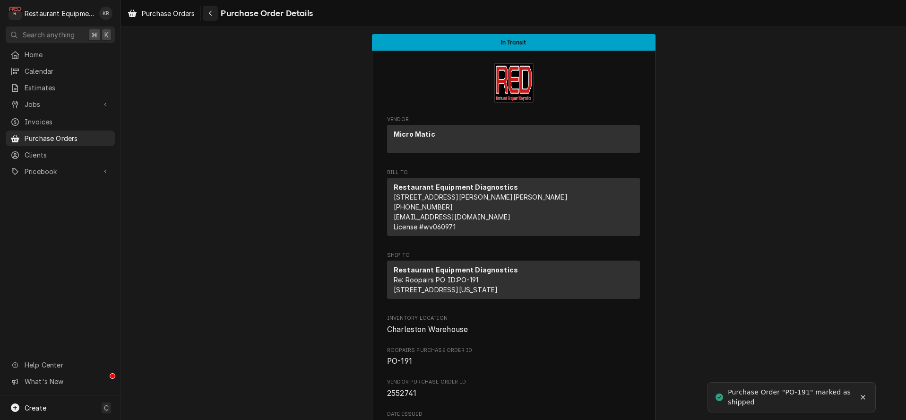
click at [210, 14] on icon "Navigate back" at bounding box center [210, 13] width 4 height 7
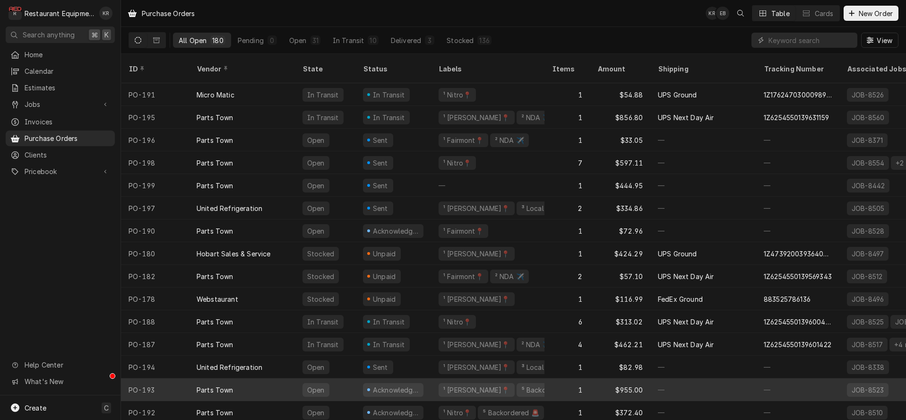
click at [374, 385] on div "Acknowledged" at bounding box center [396, 390] width 48 height 10
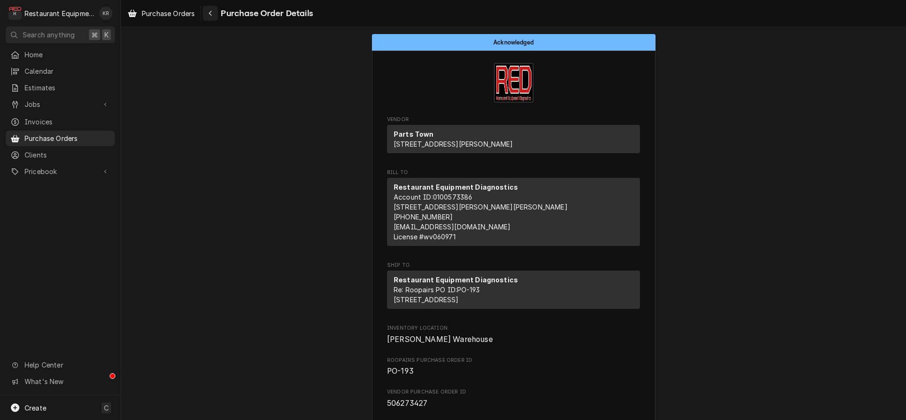
click at [212, 13] on icon "Navigate back" at bounding box center [210, 13] width 4 height 7
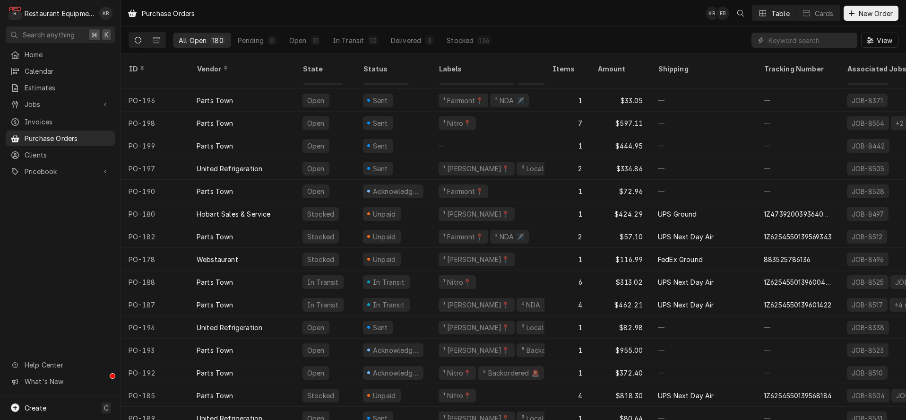
scroll to position [41, 0]
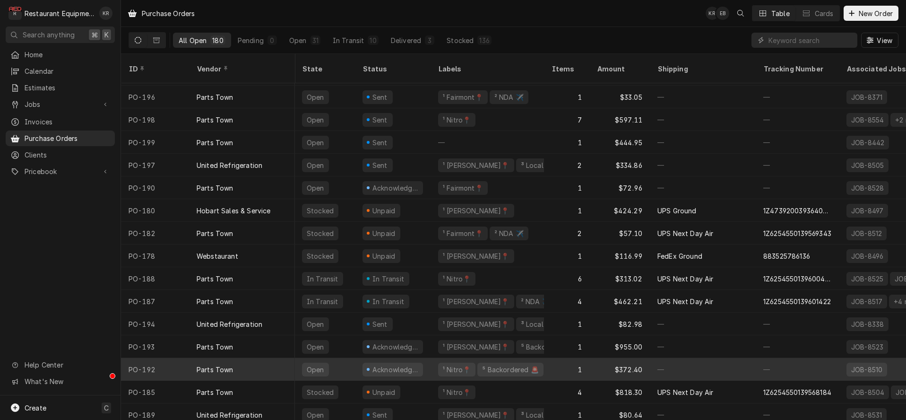
click at [502, 364] on div "⁵ Backordered 🚨" at bounding box center [510, 369] width 58 height 10
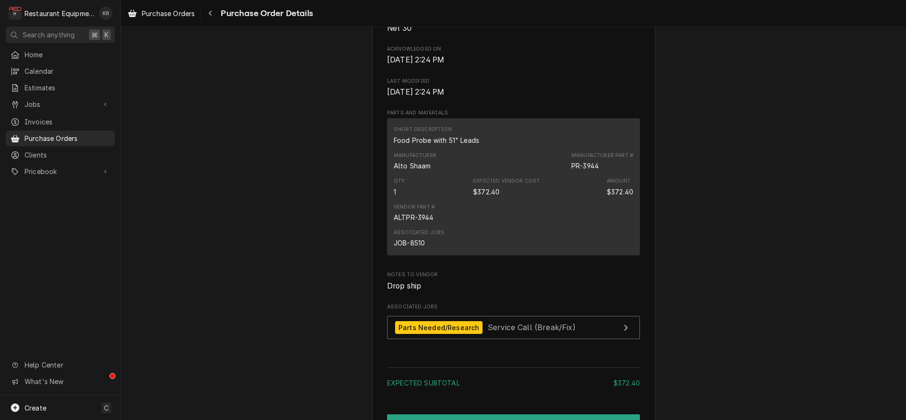
scroll to position [507, 0]
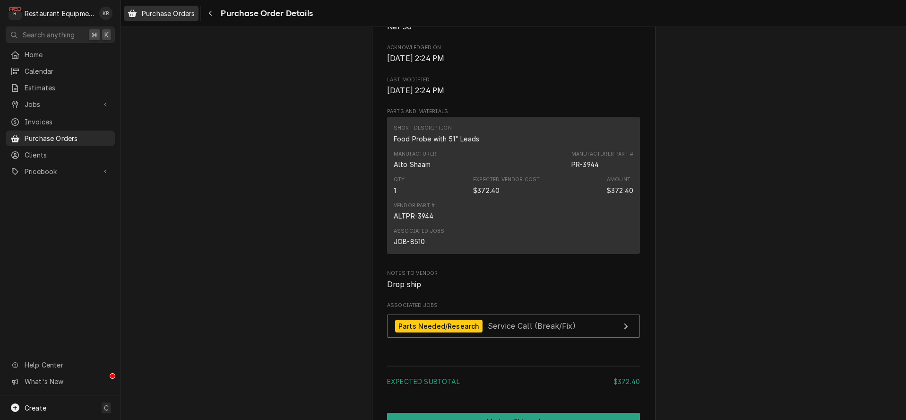
click at [165, 14] on span "Purchase Orders" at bounding box center [168, 14] width 53 height 10
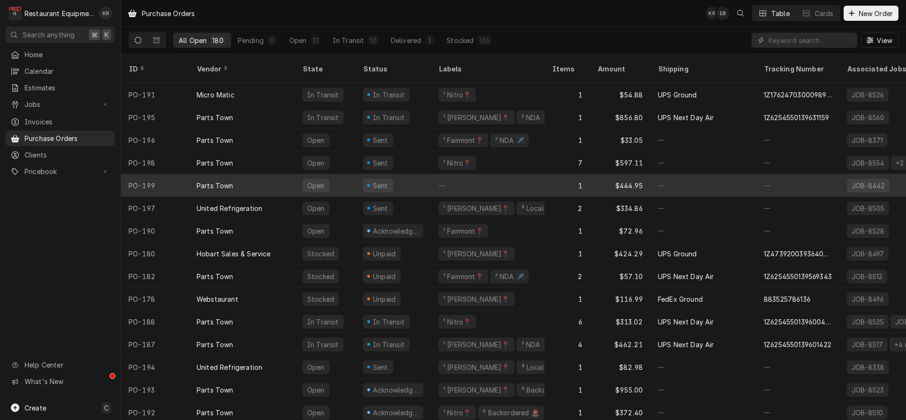
click at [329, 174] on div "Open" at bounding box center [325, 185] width 61 height 23
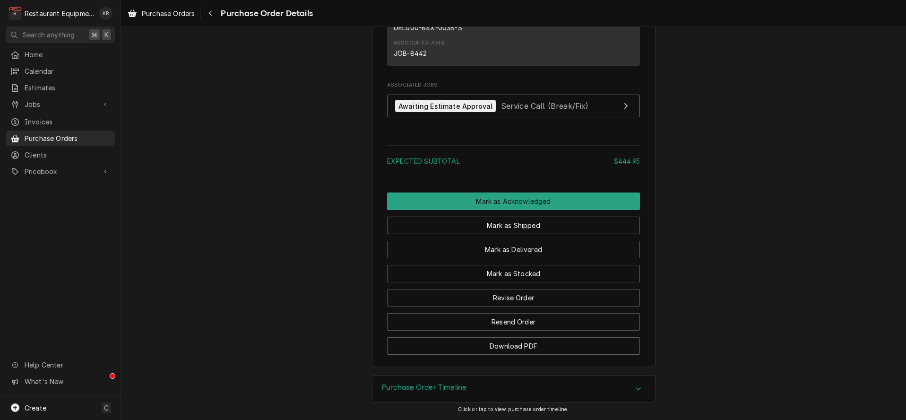
scroll to position [648, 0]
click at [519, 205] on button "Mark as Acknowledged" at bounding box center [513, 200] width 253 height 17
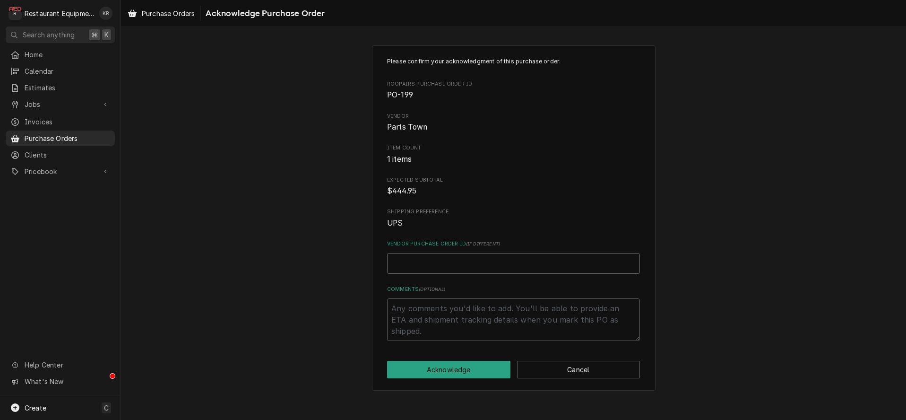
paste input "0506287170"
type textarea "x"
type input "0506287170"
click at [435, 368] on button "Acknowledge" at bounding box center [448, 369] width 123 height 17
type textarea "x"
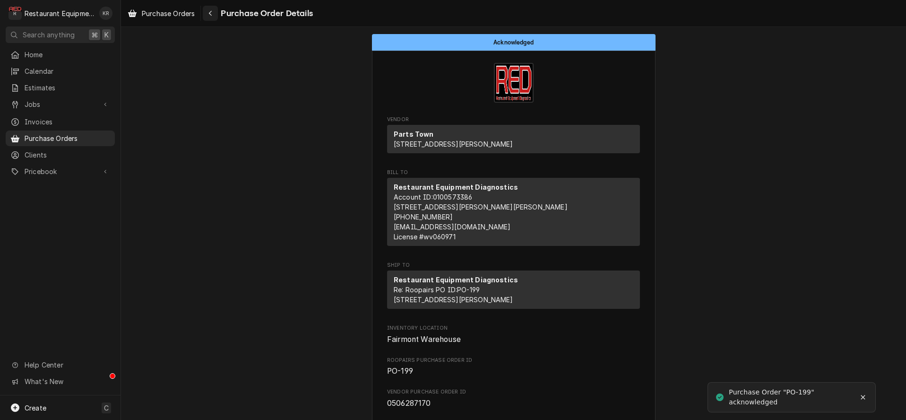
click at [215, 11] on div "Navigate back" at bounding box center [210, 13] width 9 height 9
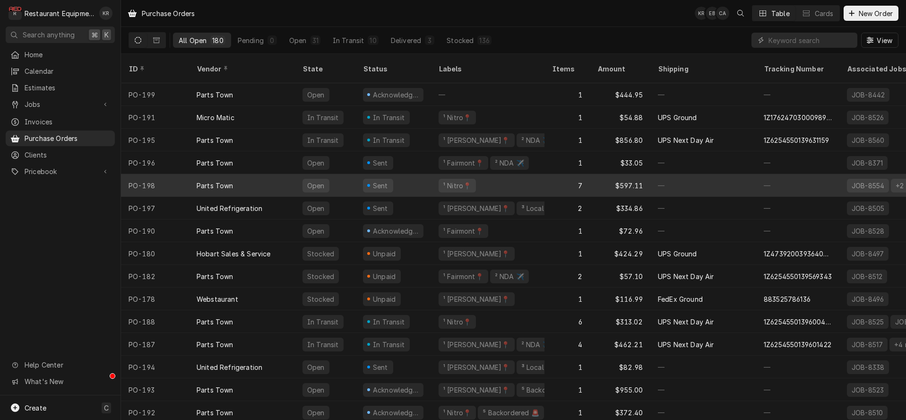
click at [249, 174] on div "Parts Town" at bounding box center [242, 185] width 106 height 23
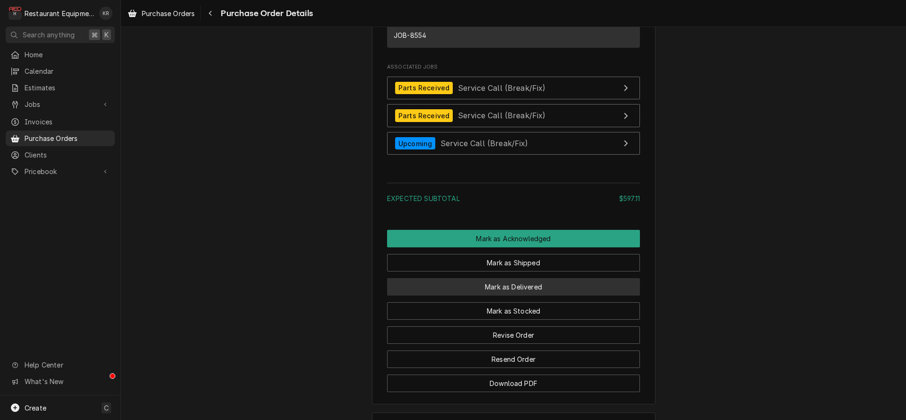
scroll to position [1623, 0]
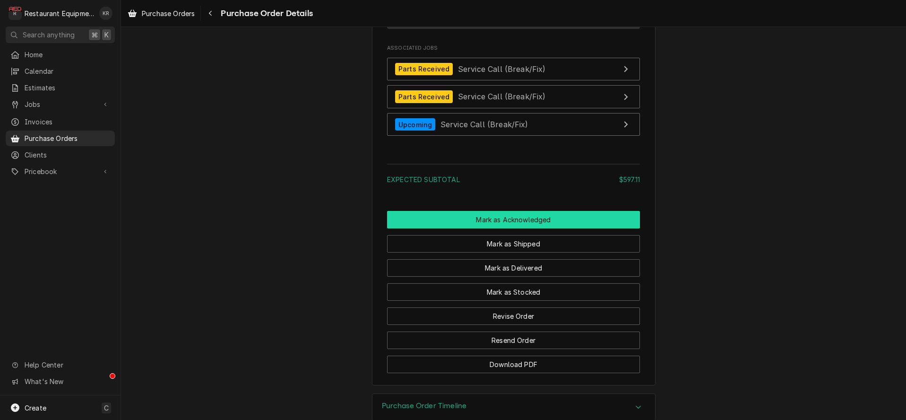
click at [486, 228] on button "Mark as Acknowledged" at bounding box center [513, 219] width 253 height 17
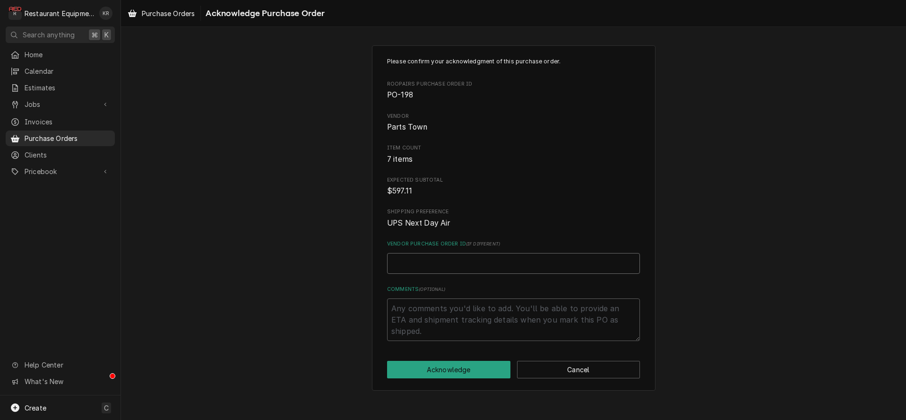
paste input "0506288847"
type textarea "x"
type input "0506288847"
click at [432, 373] on button "Acknowledge" at bounding box center [448, 369] width 123 height 17
type textarea "x"
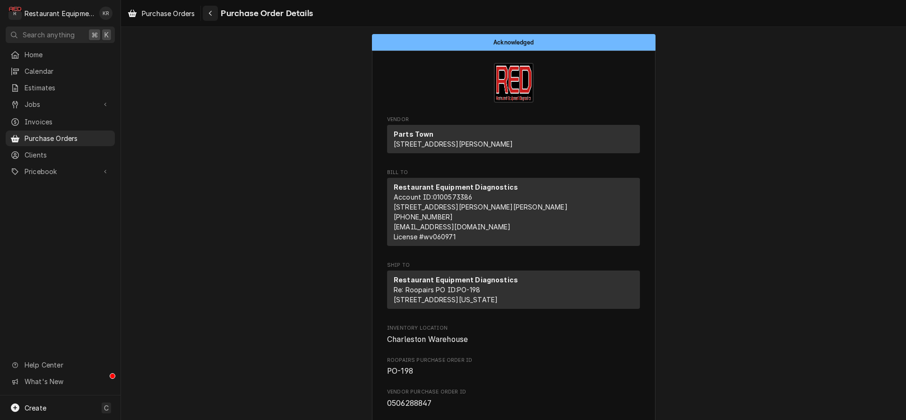
click at [208, 15] on div "Navigate back" at bounding box center [210, 13] width 9 height 9
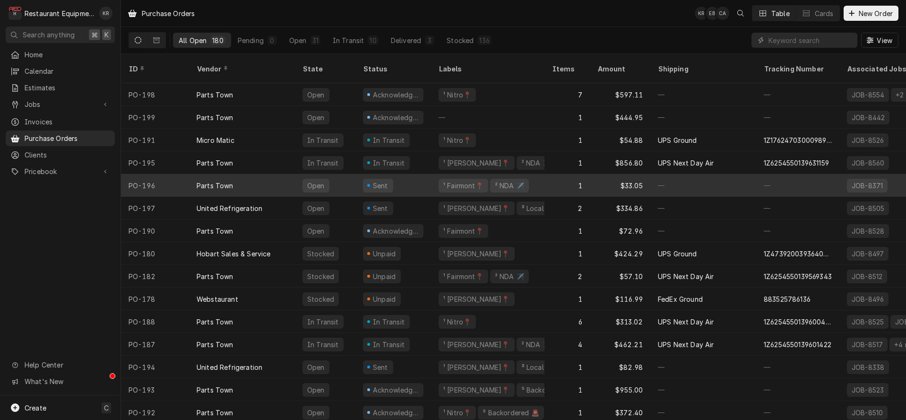
click at [276, 175] on div "Parts Town" at bounding box center [242, 185] width 106 height 23
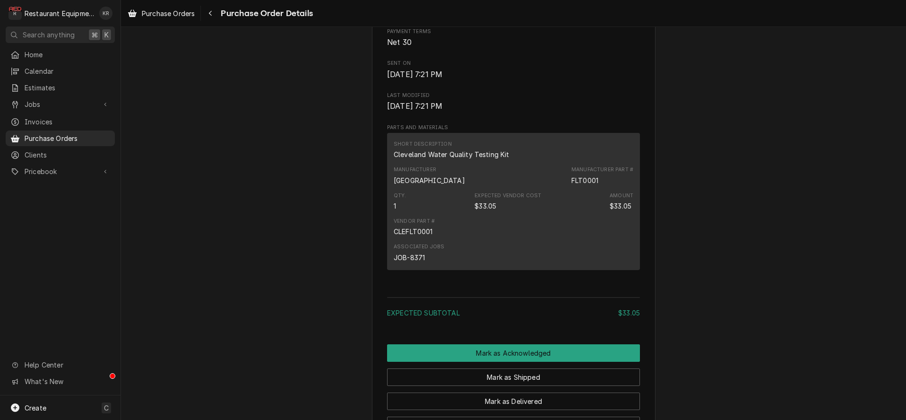
scroll to position [693, 0]
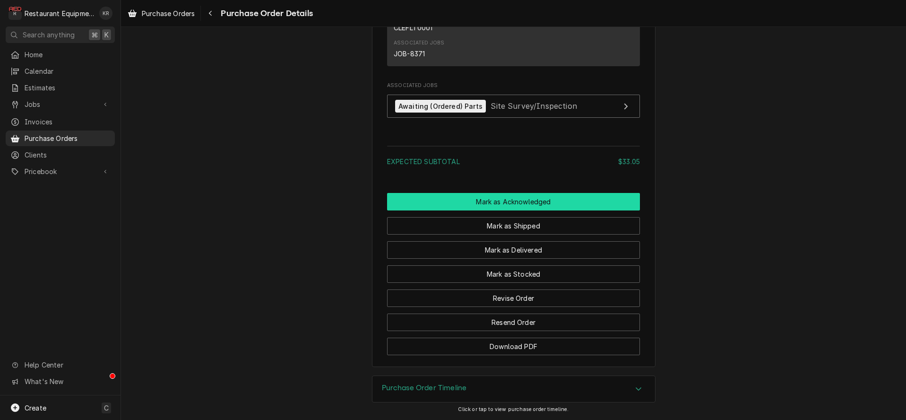
click at [507, 198] on button "Mark as Acknowledged" at bounding box center [513, 201] width 253 height 17
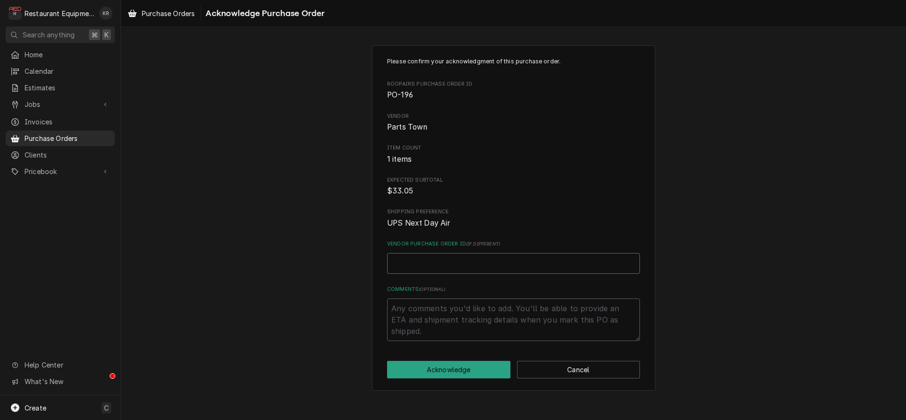
paste input "0506288882"
type textarea "x"
type input "0506288882"
click at [455, 370] on button "Acknowledge" at bounding box center [448, 369] width 123 height 17
type textarea "x"
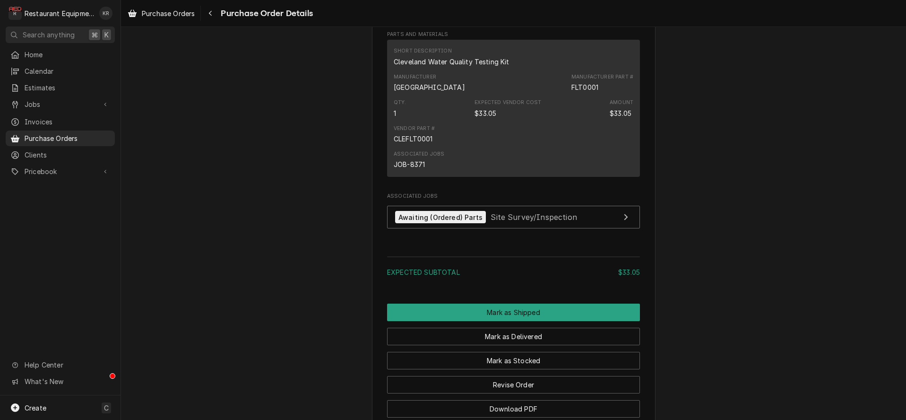
scroll to position [676, 0]
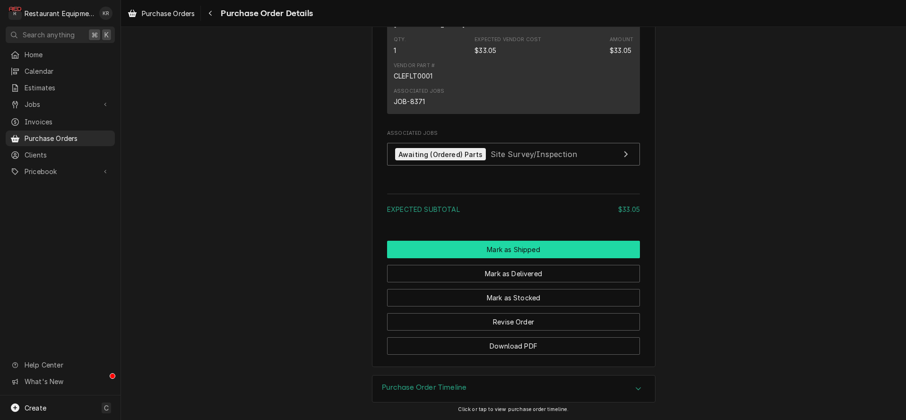
click at [538, 251] on button "Mark as Shipped" at bounding box center [513, 249] width 253 height 17
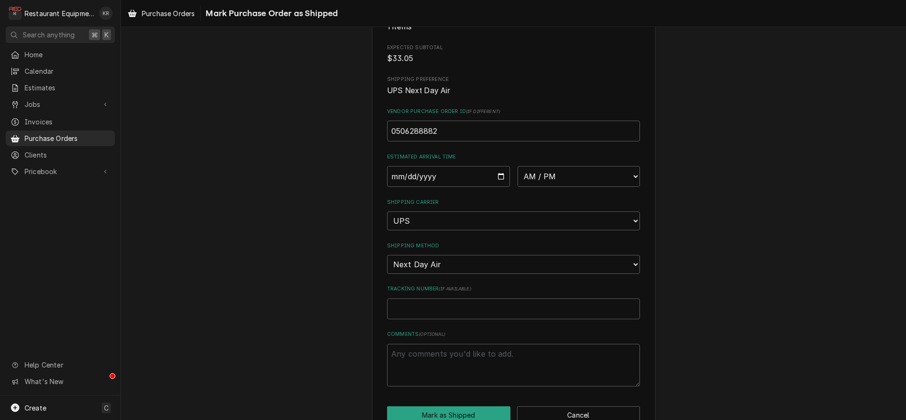
scroll to position [155, 0]
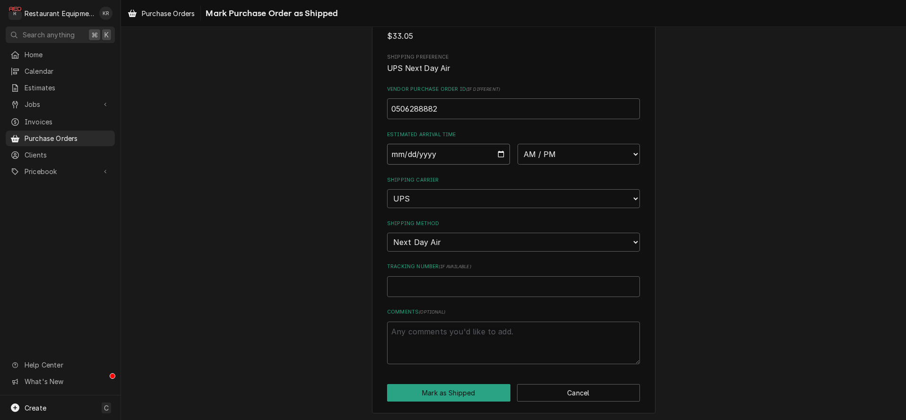
drag, startPoint x: 496, startPoint y: 150, endPoint x: 502, endPoint y: 154, distance: 6.8
click at [496, 150] on input "Date" at bounding box center [448, 154] width 123 height 21
click at [502, 157] on input "Date" at bounding box center [448, 154] width 123 height 21
type input "2025-08-18"
type textarea "x"
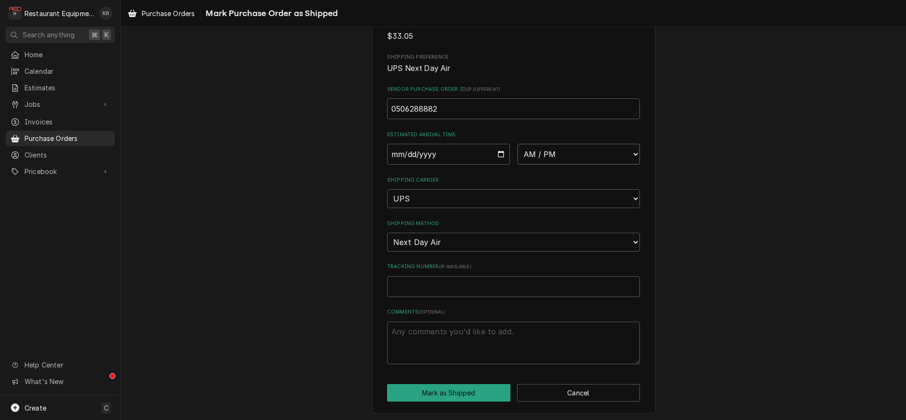
click at [518, 144] on select "AM / PM 6:00 AM 6:15 AM 6:30 AM 6:45 AM 7:00 AM 7:15 AM 7:30 AM 7:45 AM 8:00 AM…" at bounding box center [579, 154] width 123 height 21
select select "10:30:00"
click option "10:30 AM" at bounding box center [0, 0] width 0 height 0
click at [433, 286] on input "Tracking Number ( if available )" at bounding box center [513, 286] width 253 height 21
paste input "1Z6254550139629699"
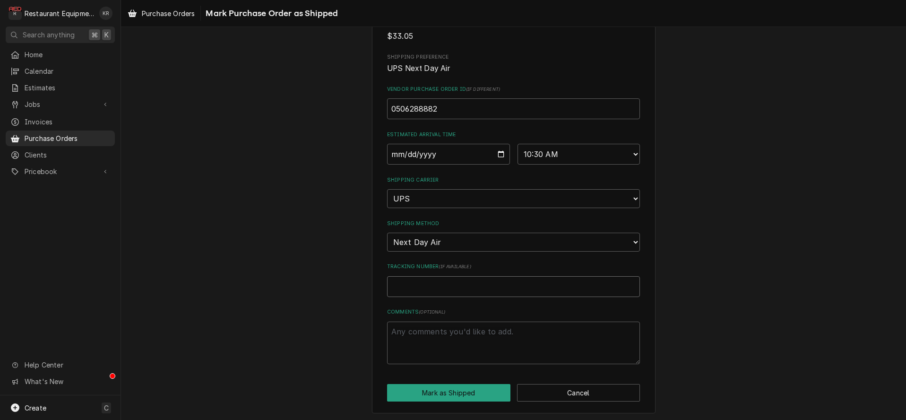
type textarea "x"
type input "1Z6254550139629699"
click at [449, 391] on button "Mark as Shipped" at bounding box center [448, 392] width 123 height 17
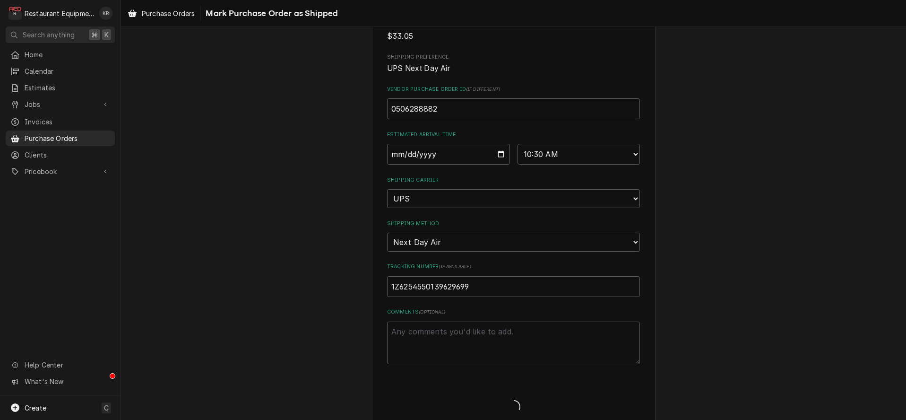
type textarea "x"
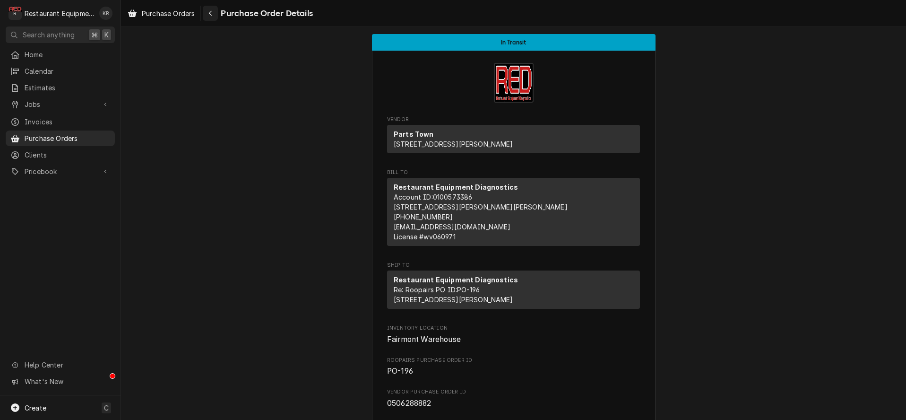
click at [206, 16] on button "Navigate back" at bounding box center [210, 13] width 15 height 15
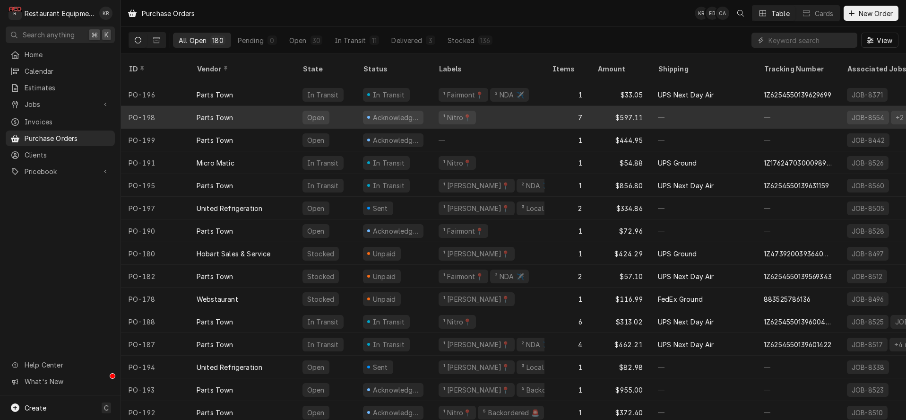
click at [196, 106] on div "Parts Town" at bounding box center [242, 117] width 106 height 23
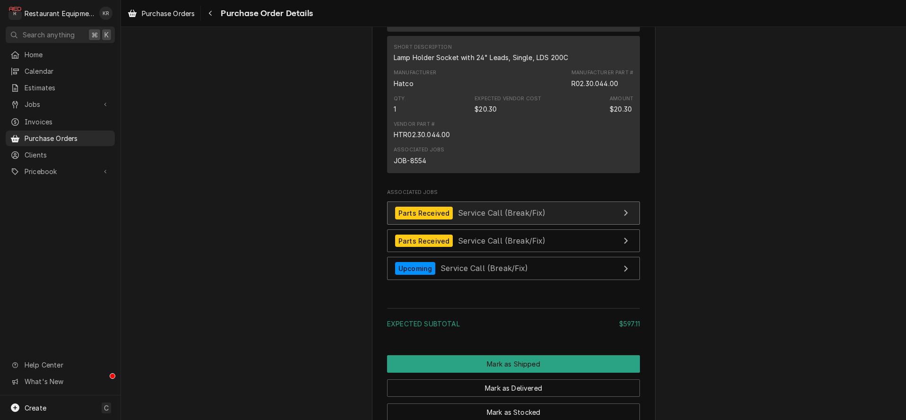
scroll to position [1515, 0]
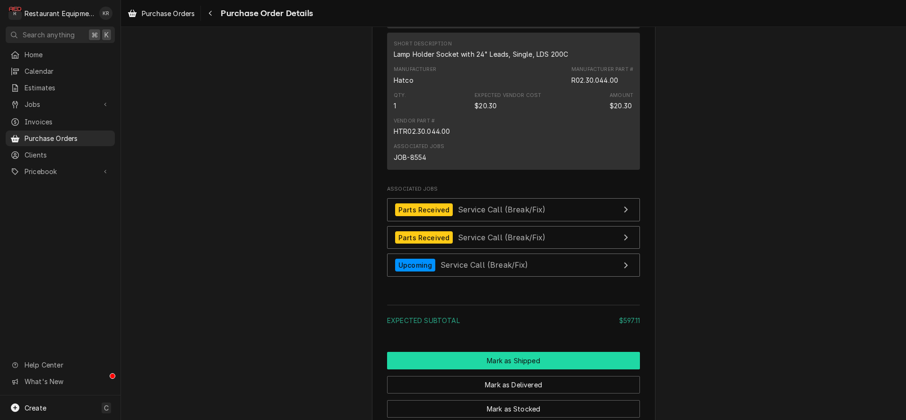
click at [511, 369] on button "Mark as Shipped" at bounding box center [513, 360] width 253 height 17
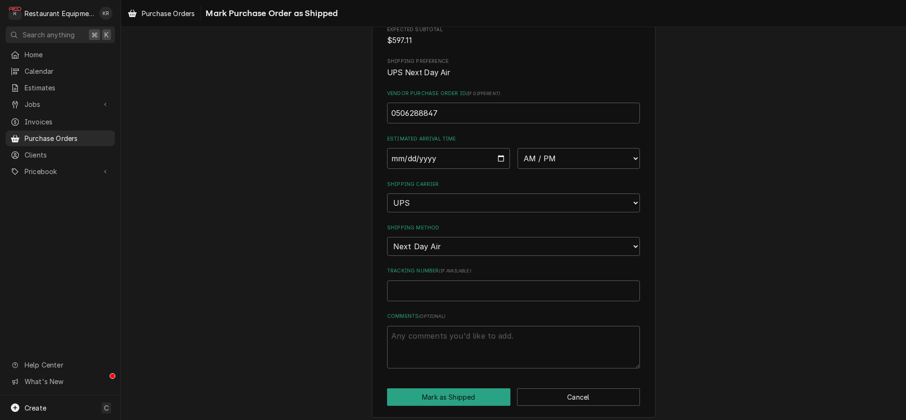
scroll to position [155, 0]
click at [503, 156] on input "Date" at bounding box center [448, 154] width 123 height 21
type input "[DATE]"
type textarea "x"
click at [518, 144] on select "AM / PM 6:00 AM 6:15 AM 6:30 AM 6:45 AM 7:00 AM 7:15 AM 7:30 AM 7:45 AM 8:00 AM…" at bounding box center [579, 154] width 123 height 21
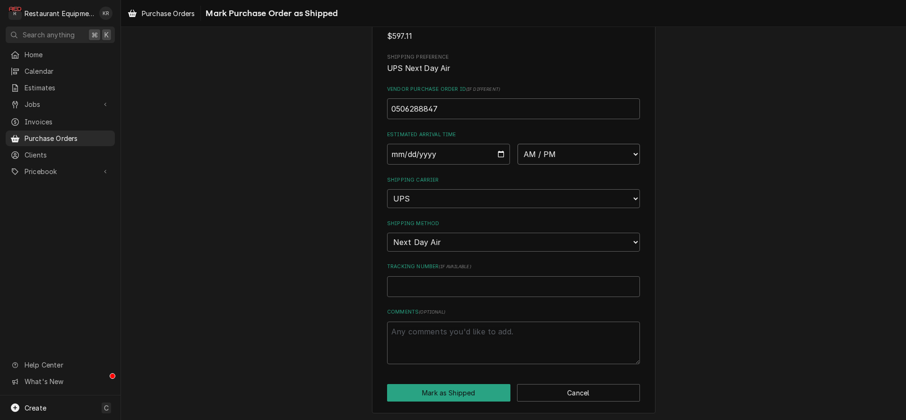
select select "10:30:00"
click option "10:30 AM" at bounding box center [0, 0] width 0 height 0
click at [423, 290] on input "Tracking Number ( if available )" at bounding box center [513, 286] width 253 height 21
paste input "1Z6254550139630936"
type textarea "x"
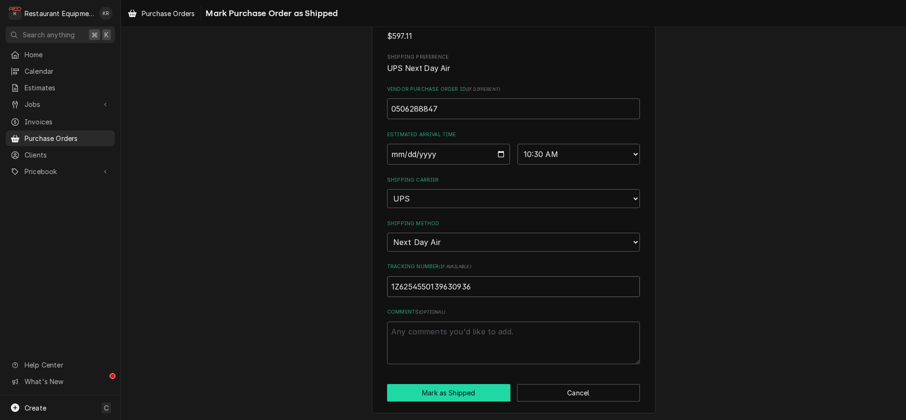
type input "1Z6254550139630936"
drag, startPoint x: 454, startPoint y: 391, endPoint x: 457, endPoint y: 381, distance: 10.3
click at [455, 390] on button "Mark as Shipped" at bounding box center [448, 392] width 123 height 17
type textarea "x"
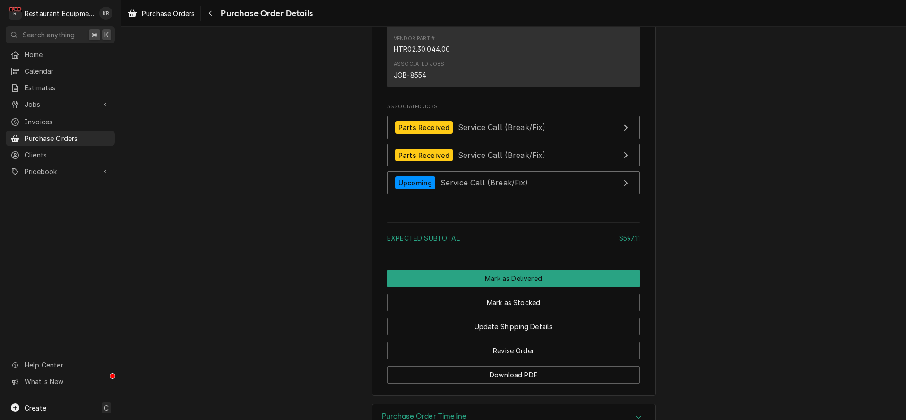
scroll to position [1719, 0]
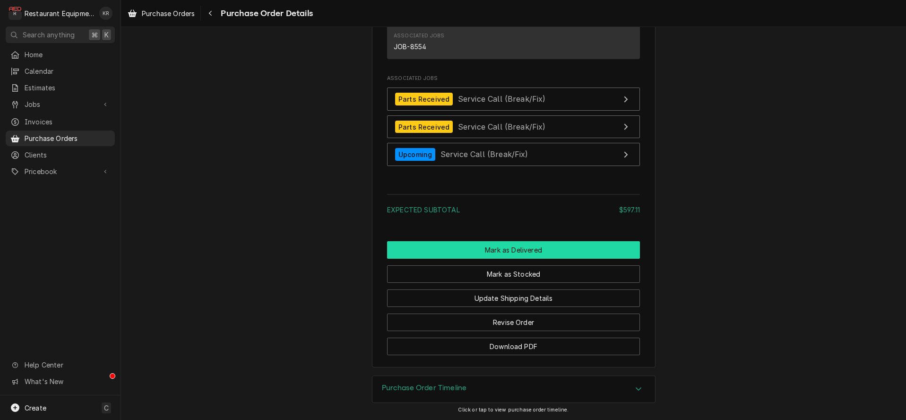
click at [512, 251] on button "Mark as Delivered" at bounding box center [513, 249] width 253 height 17
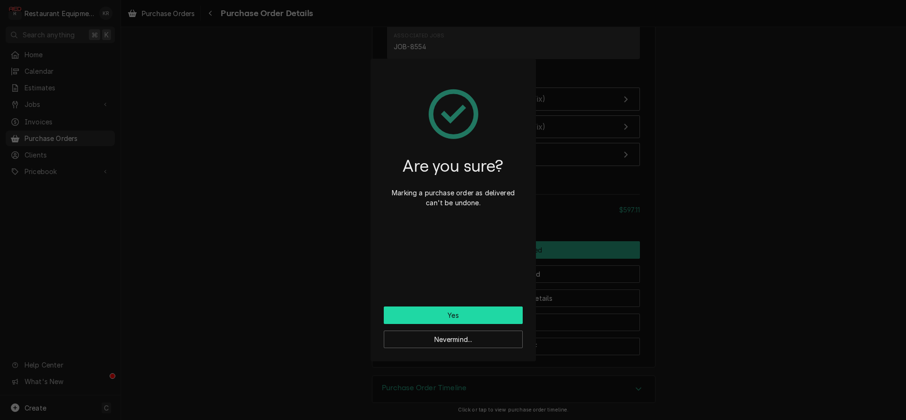
click at [471, 317] on button "Yes" at bounding box center [453, 314] width 139 height 17
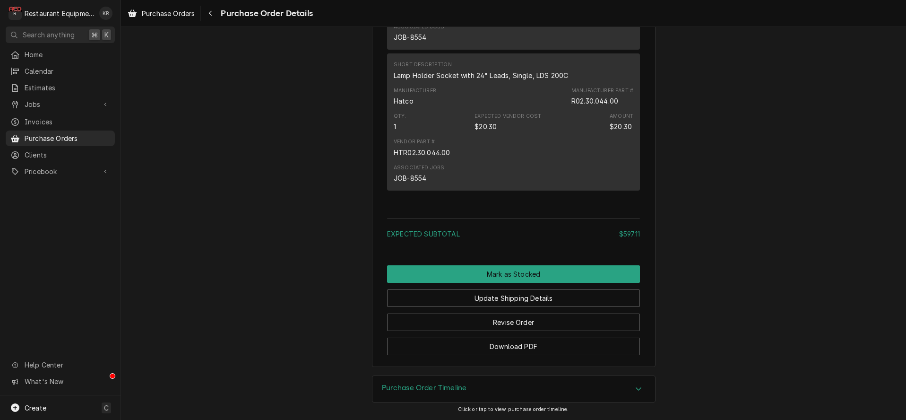
scroll to position [1565, 0]
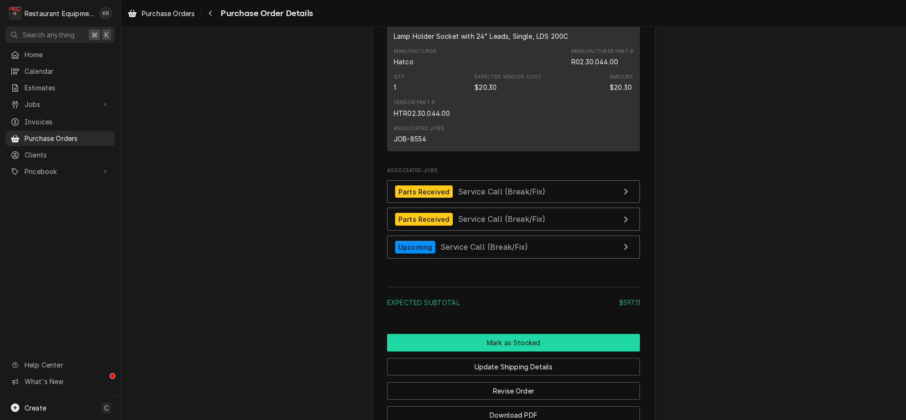
click at [514, 351] on button "Mark as Stocked" at bounding box center [513, 342] width 253 height 17
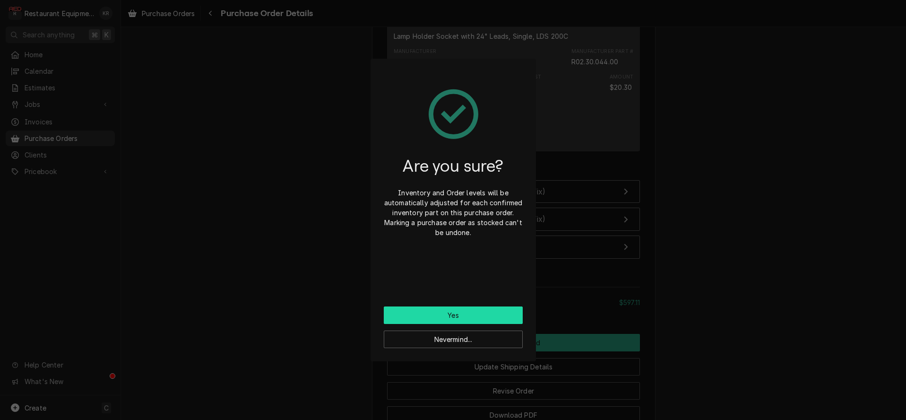
click at [461, 315] on button "Yes" at bounding box center [453, 314] width 139 height 17
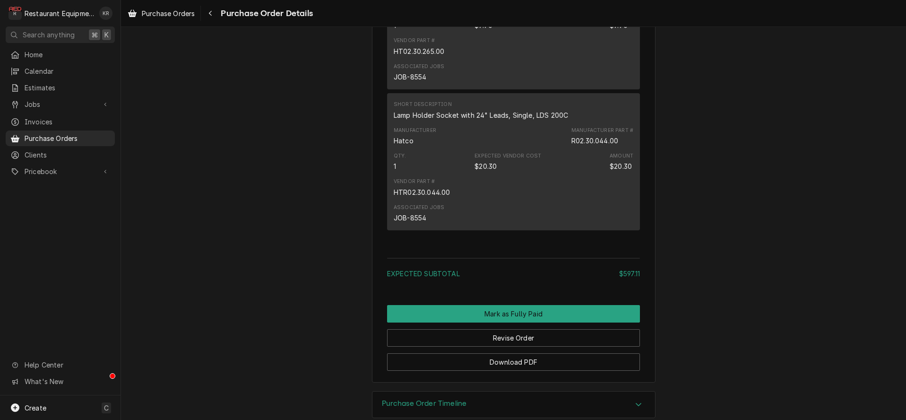
scroll to position [1532, 0]
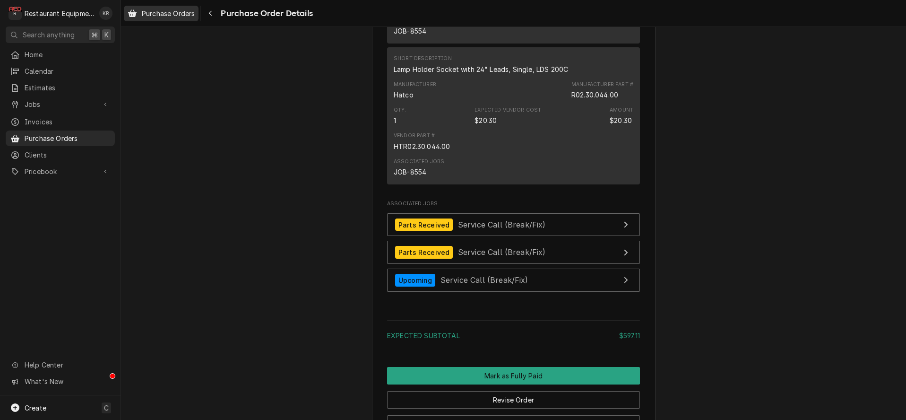
click at [193, 13] on span "Purchase Orders" at bounding box center [168, 14] width 53 height 10
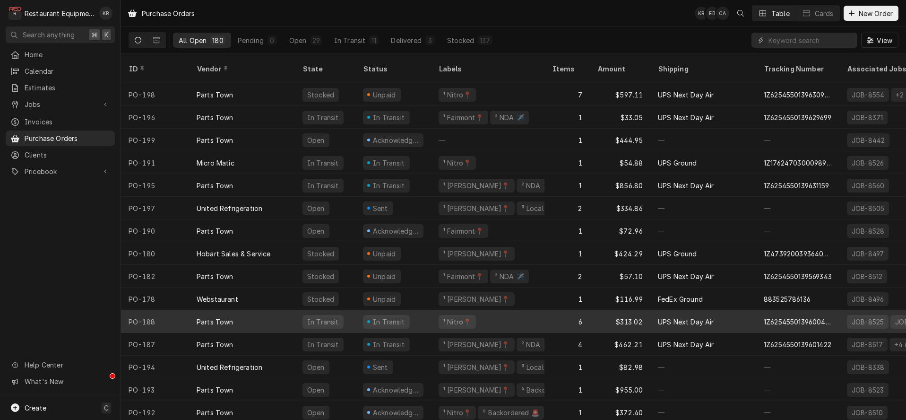
click at [488, 310] on div "¹ Nitro📍" at bounding box center [487, 321] width 113 height 23
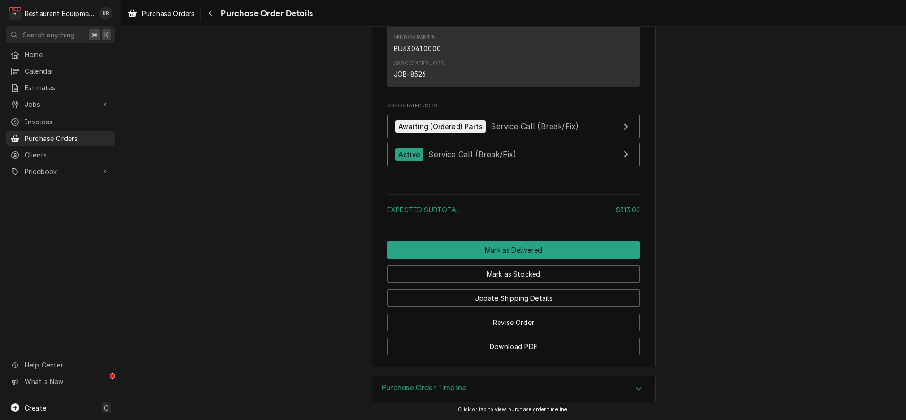
scroll to position [1577, 0]
click at [504, 129] on span "Service Call (Break/Fix)" at bounding box center [535, 125] width 88 height 9
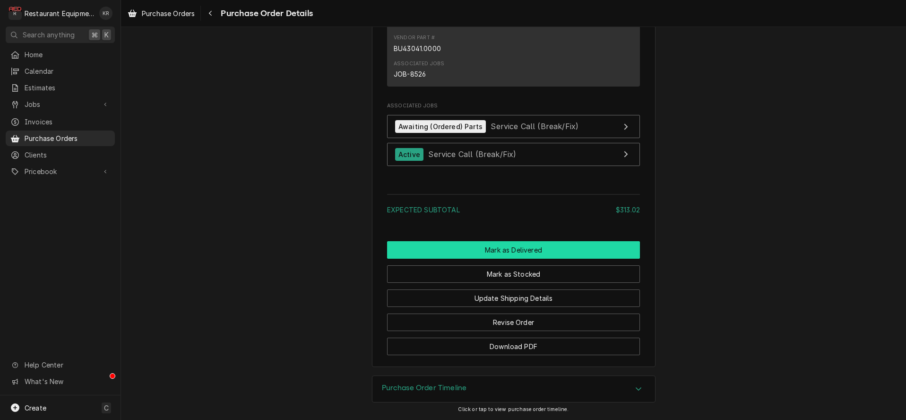
click at [502, 252] on button "Mark as Delivered" at bounding box center [513, 249] width 253 height 17
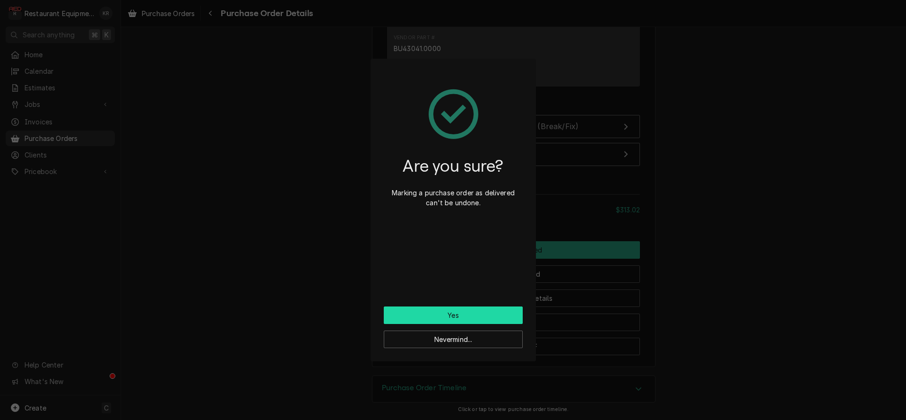
click at [460, 312] on button "Yes" at bounding box center [453, 314] width 139 height 17
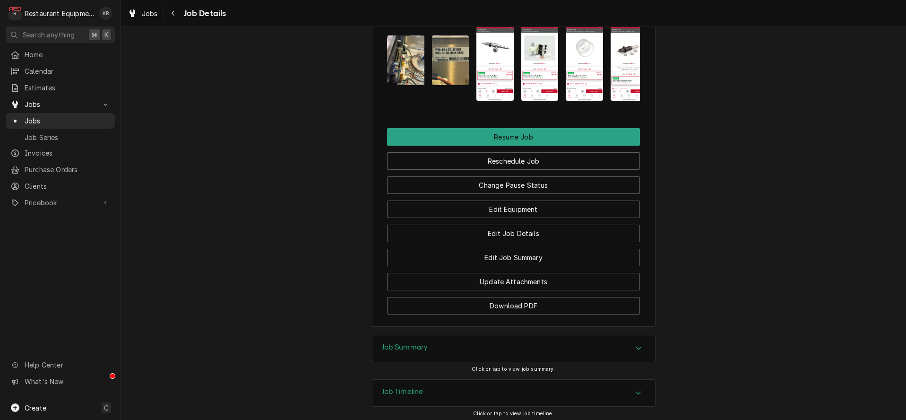
scroll to position [1379, 0]
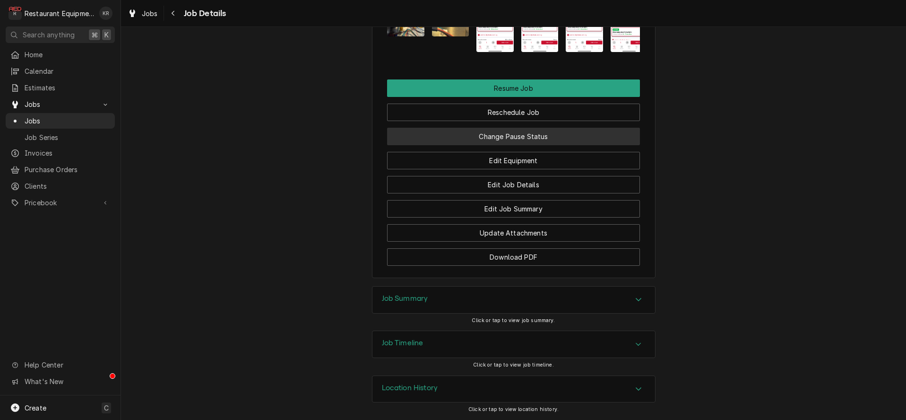
click at [520, 133] on button "Change Pause Status" at bounding box center [513, 136] width 253 height 17
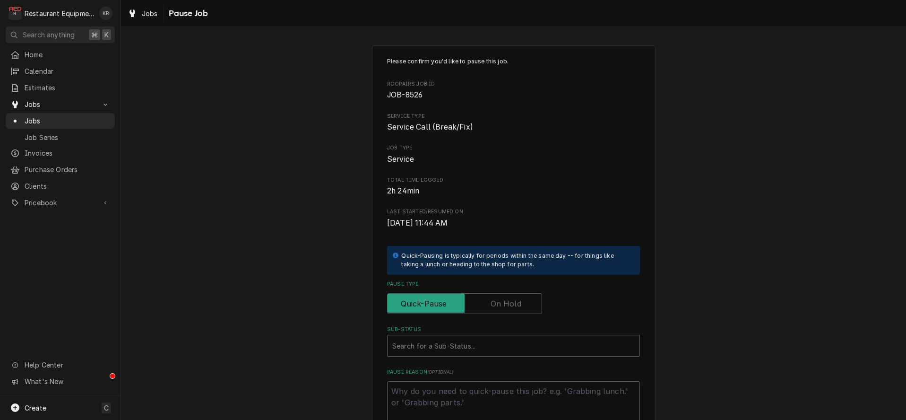
drag, startPoint x: 509, startPoint y: 307, endPoint x: 504, endPoint y: 304, distance: 6.2
click at [507, 306] on label "Pause Type" at bounding box center [464, 303] width 155 height 21
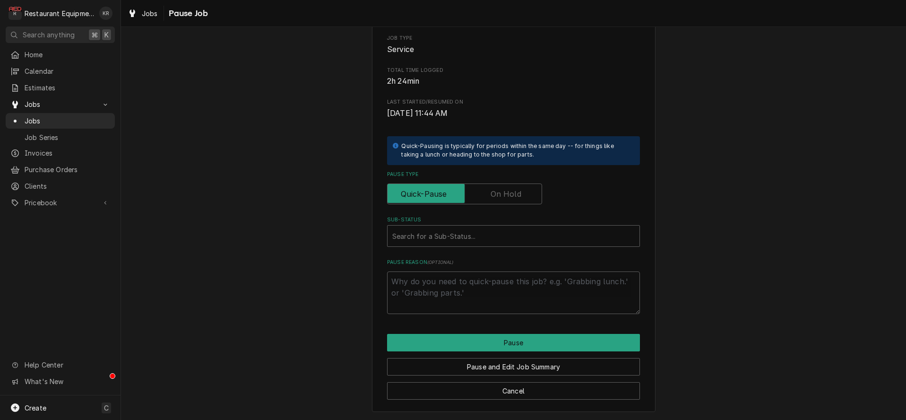
click at [508, 191] on label "Pause Type" at bounding box center [464, 193] width 155 height 21
click at [508, 191] on input "Pause Type" at bounding box center [464, 193] width 147 height 21
checkbox input "true"
type textarea "x"
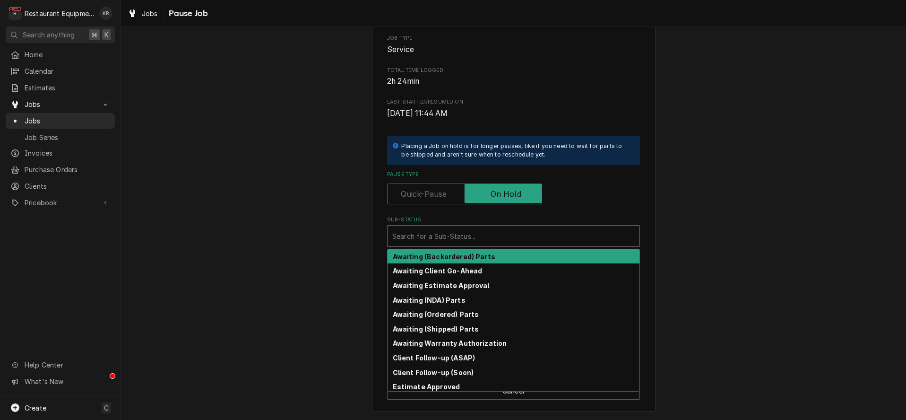
click at [494, 236] on div "Sub-Status" at bounding box center [513, 235] width 243 height 17
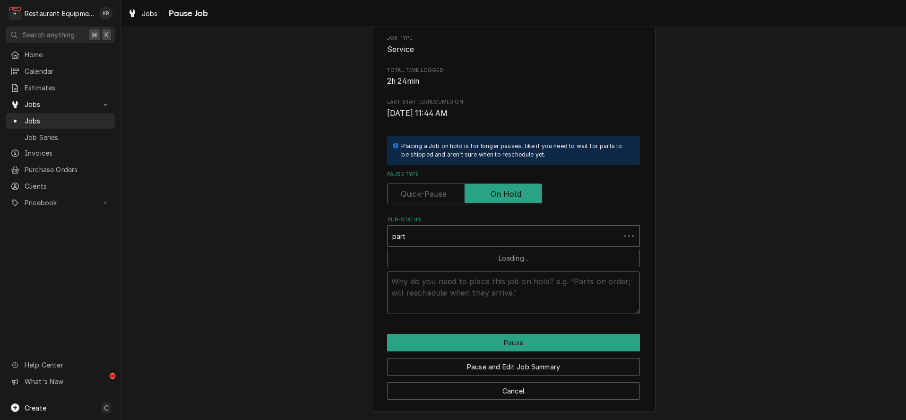
type input "parts"
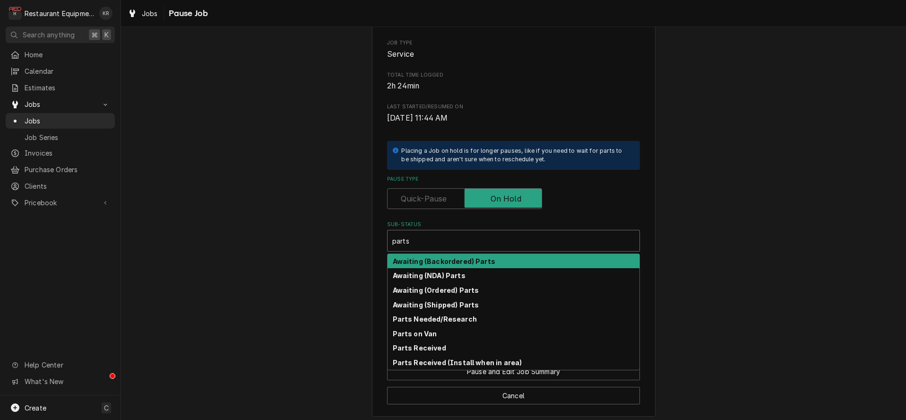
scroll to position [104, 0]
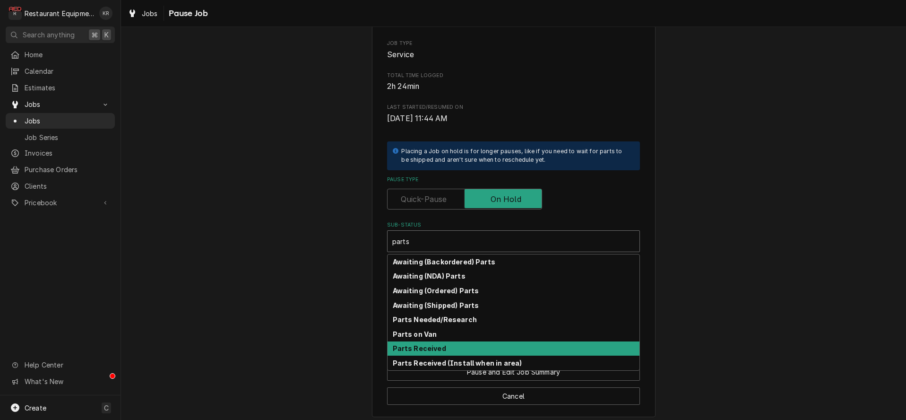
click at [442, 347] on strong "Parts Received" at bounding box center [419, 348] width 53 height 8
type textarea "x"
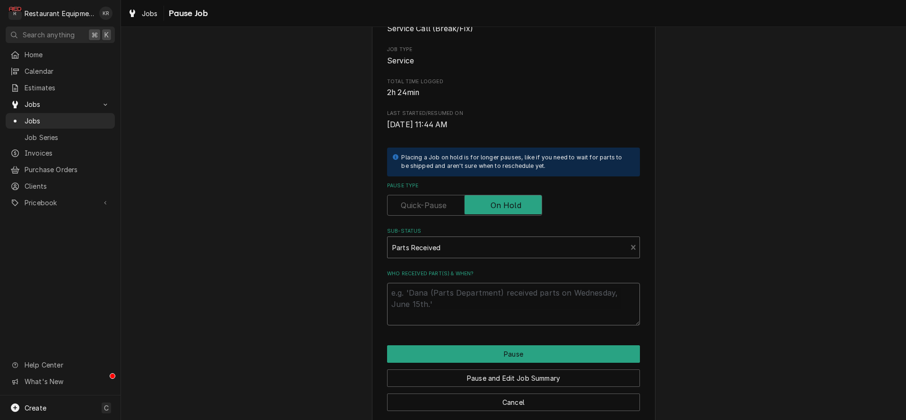
click at [452, 300] on textarea "Who received part(s) & when?" at bounding box center [513, 304] width 253 height 43
type textarea "x"
type textarea "8"
type textarea "x"
type textarea "8/"
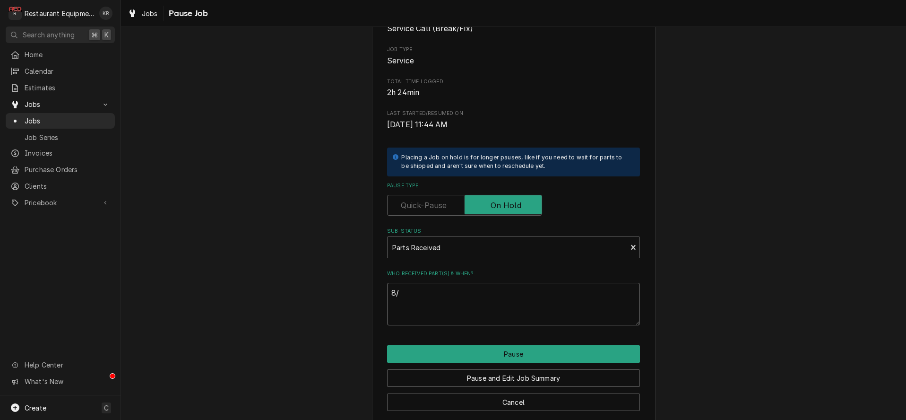
type textarea "x"
type textarea "8/1"
type textarea "x"
type textarea "8/18"
click at [475, 356] on button "Pause" at bounding box center [513, 353] width 253 height 17
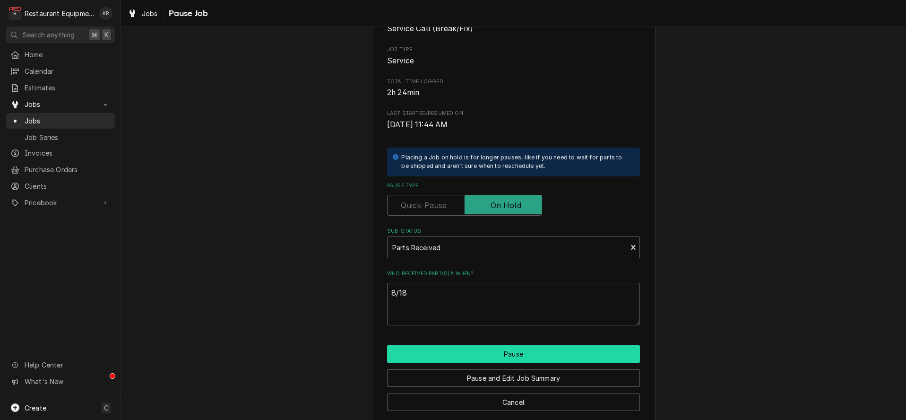
type textarea "x"
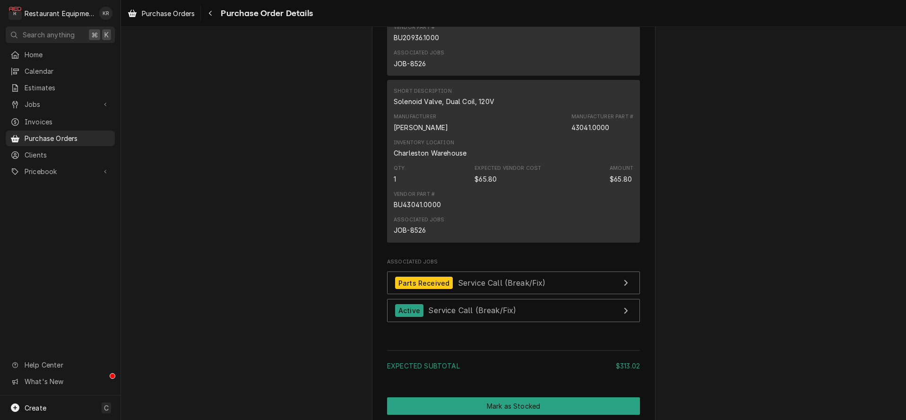
scroll to position [1520, 0]
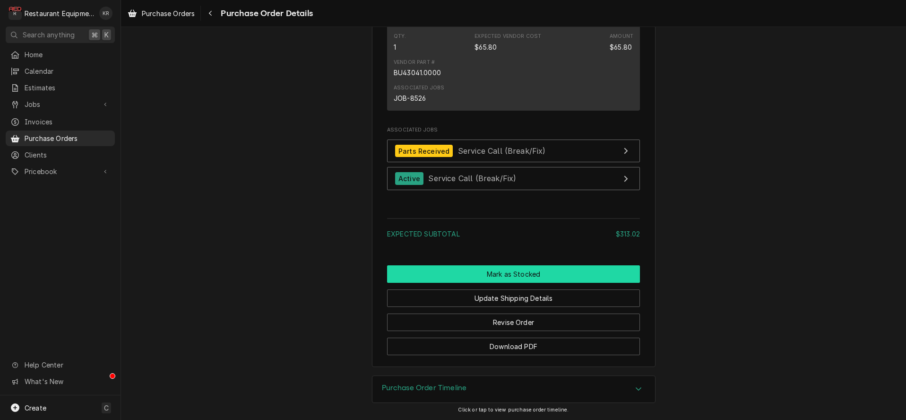
click at [514, 276] on button "Mark as Stocked" at bounding box center [513, 273] width 253 height 17
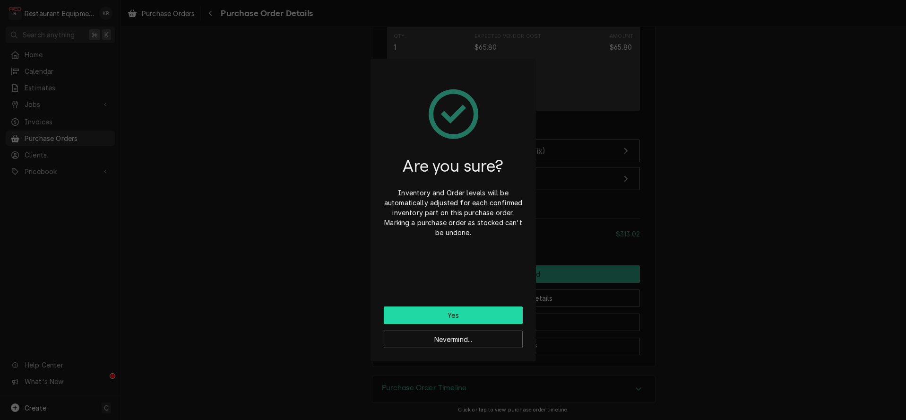
click at [479, 320] on button "Yes" at bounding box center [453, 314] width 139 height 17
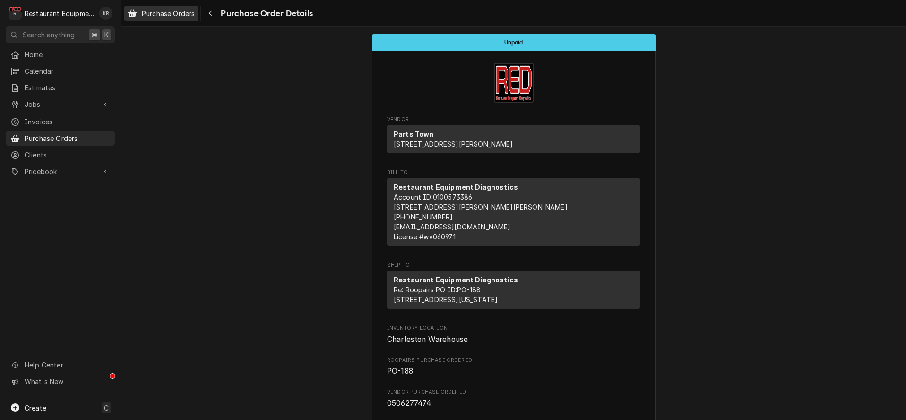
click at [190, 12] on span "Purchase Orders" at bounding box center [168, 14] width 53 height 10
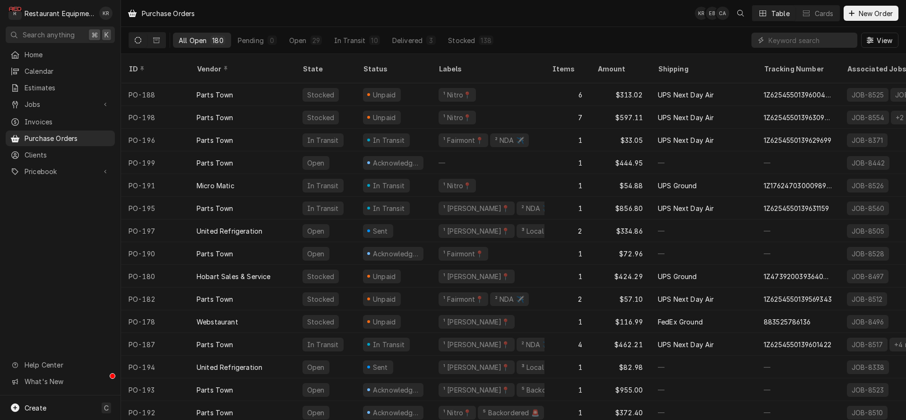
scroll to position [0, 0]
click at [363, 156] on div "Acknowledged" at bounding box center [393, 163] width 61 height 14
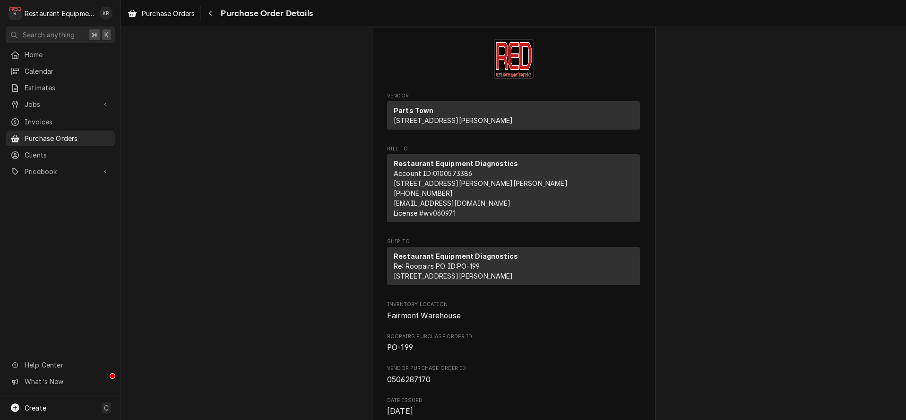
scroll to position [23, 0]
click at [211, 11] on icon "Navigate back" at bounding box center [210, 13] width 4 height 7
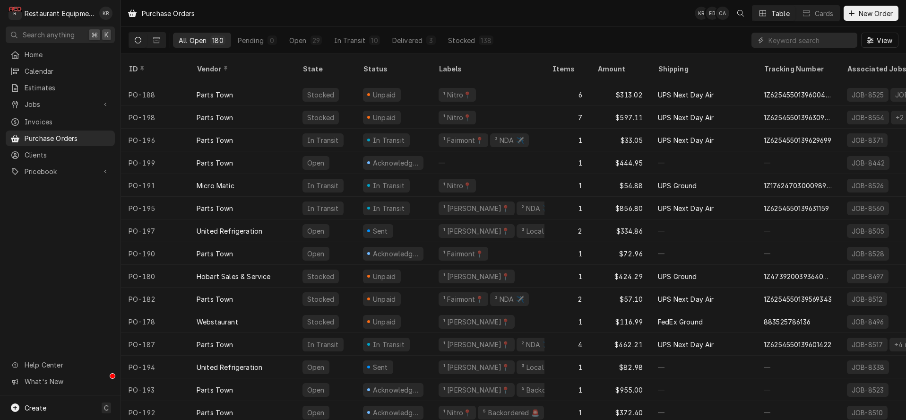
click at [401, 158] on div "Acknowledged" at bounding box center [396, 163] width 48 height 10
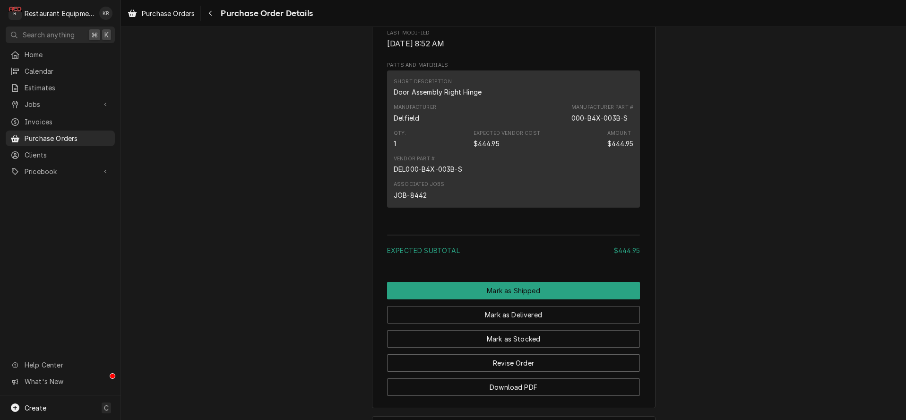
scroll to position [606, 0]
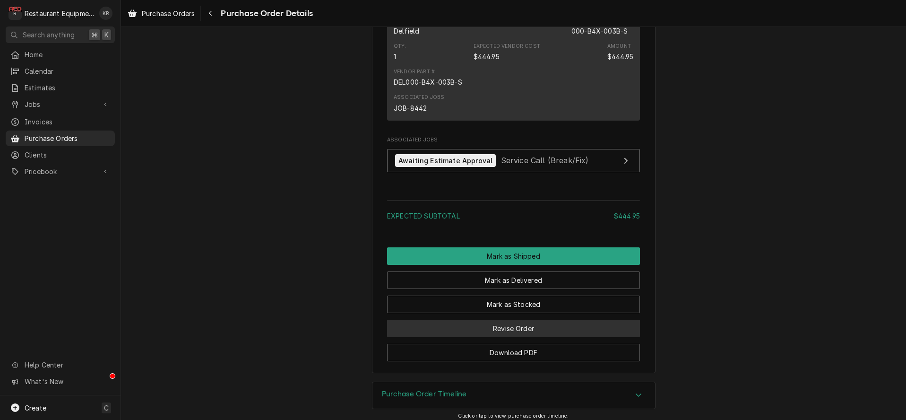
click at [486, 337] on button "Revise Order" at bounding box center [513, 328] width 253 height 17
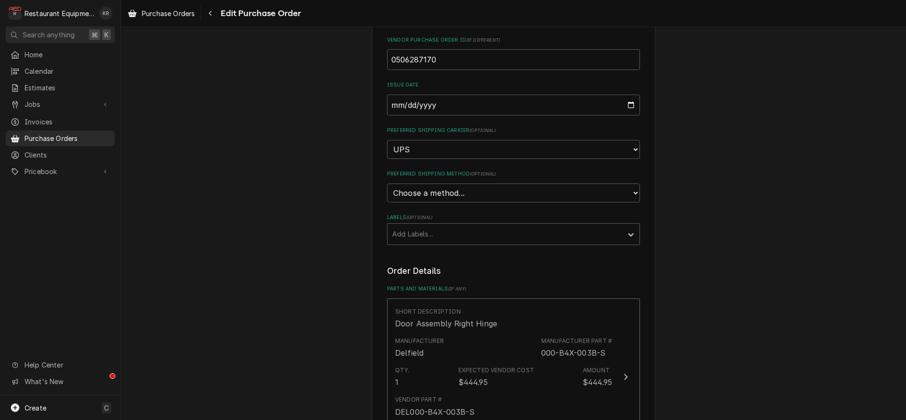
scroll to position [179, 0]
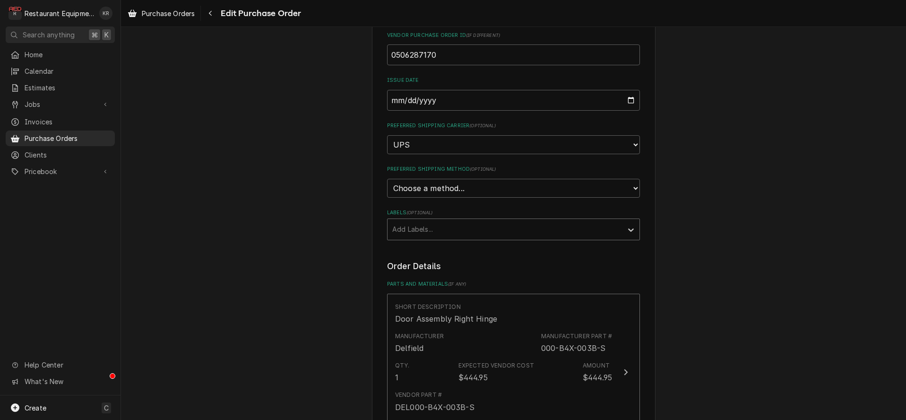
click at [465, 233] on div "Labels" at bounding box center [504, 229] width 225 height 17
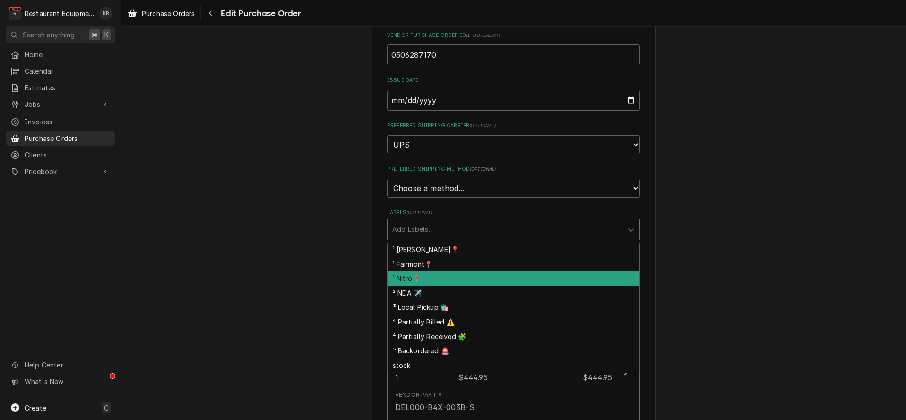
click at [440, 278] on div "¹ Nitro📍" at bounding box center [514, 278] width 252 height 15
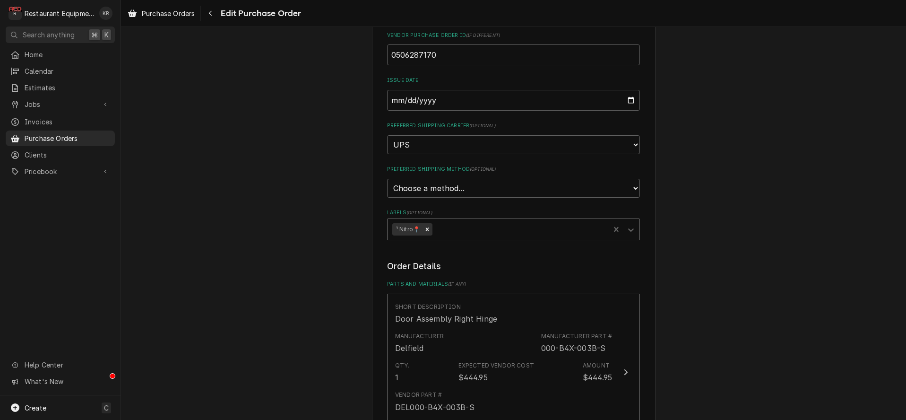
click at [482, 226] on div "Labels" at bounding box center [519, 229] width 171 height 17
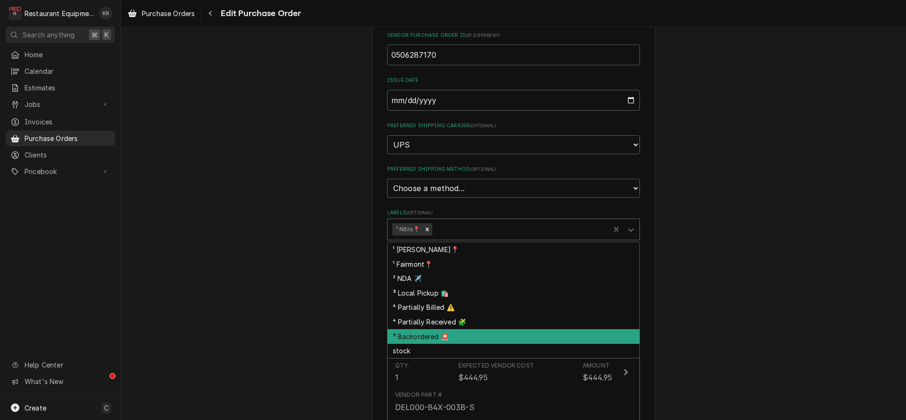
click at [479, 333] on div "⁵ Backordered 🚨" at bounding box center [514, 336] width 252 height 15
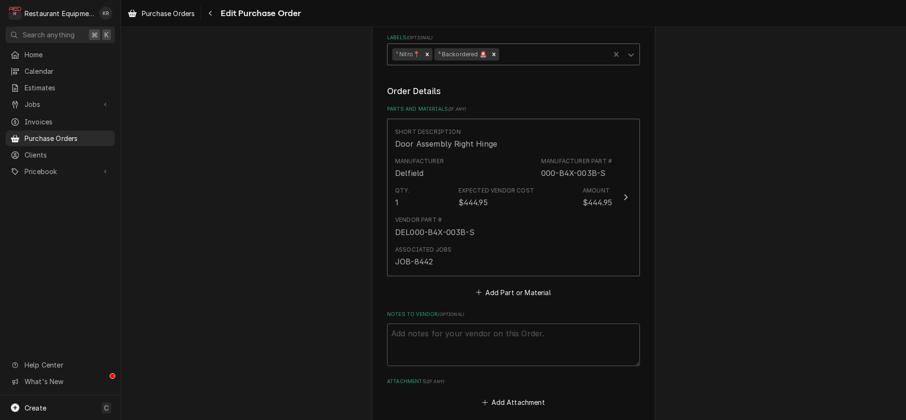
scroll to position [494, 0]
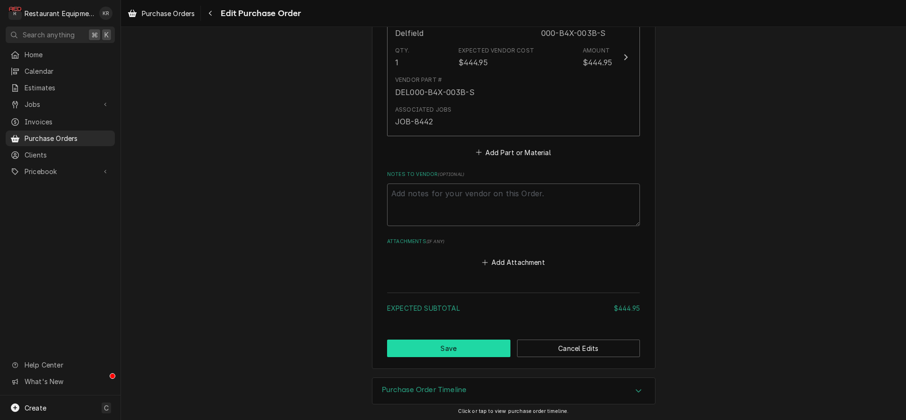
click at [455, 341] on button "Save" at bounding box center [448, 347] width 123 height 17
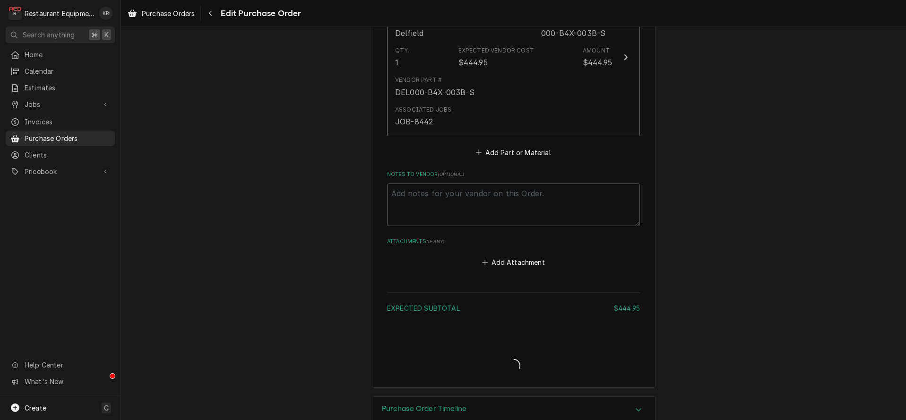
type textarea "x"
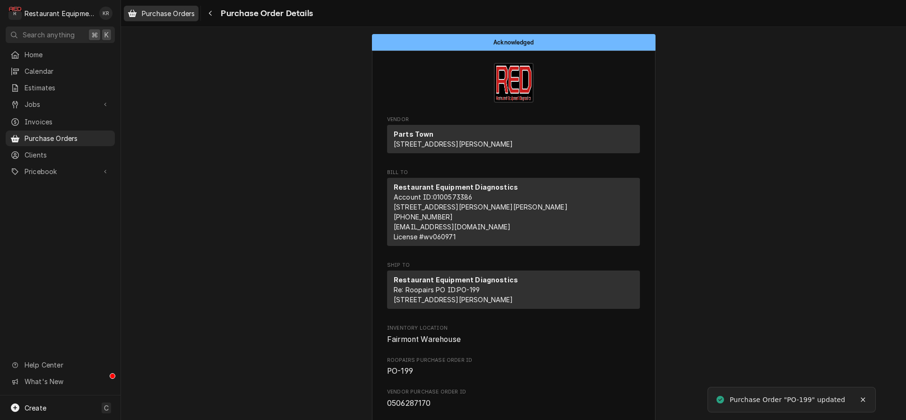
click at [173, 14] on span "Purchase Orders" at bounding box center [168, 14] width 53 height 10
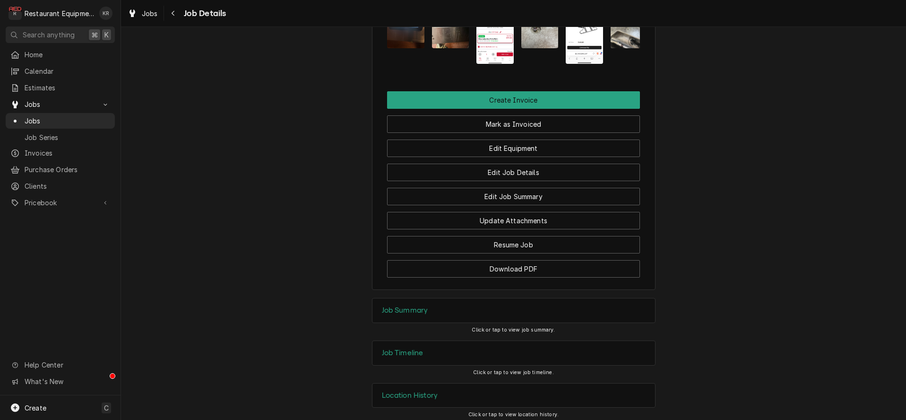
scroll to position [1594, 0]
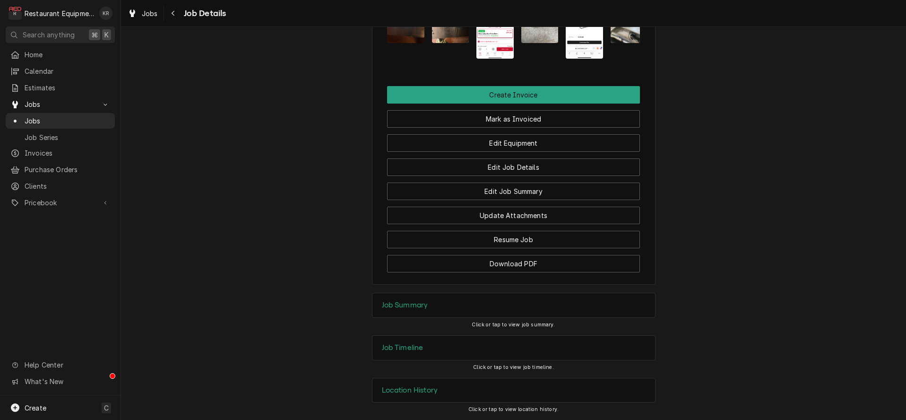
click at [402, 307] on h3 "Job Summary" at bounding box center [405, 305] width 46 height 9
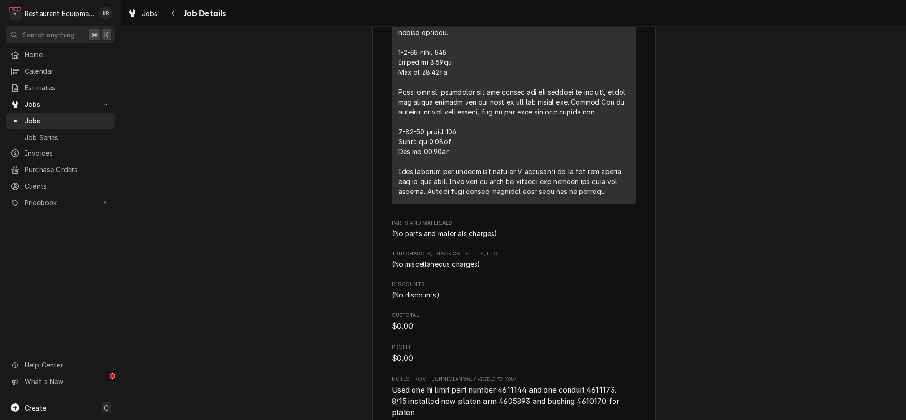
scroll to position [2555, 0]
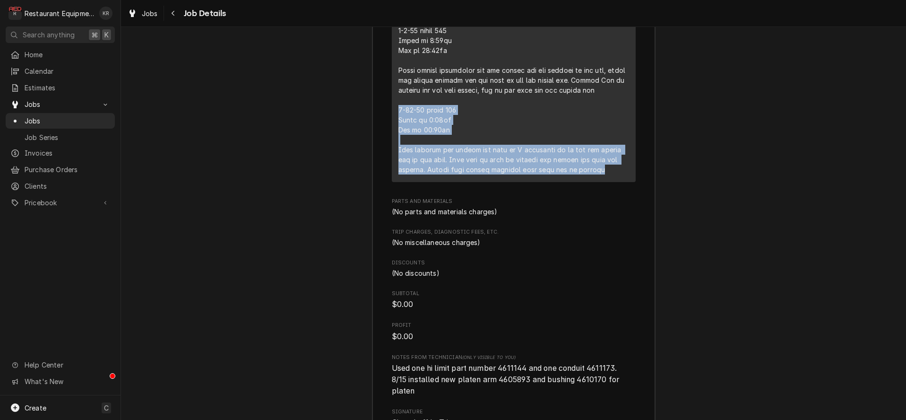
drag, startPoint x: 399, startPoint y: 118, endPoint x: 580, endPoint y: 177, distance: 189.7
copy div "8-15-25 truck 202 Start at 8:30am End at 10:45am When bushing for platen arm ca…"
click at [171, 16] on div "Navigate back" at bounding box center [173, 13] width 9 height 9
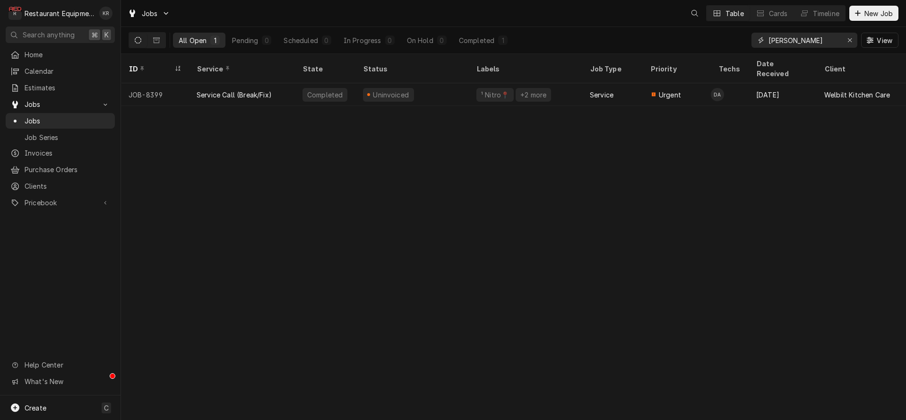
drag, startPoint x: 806, startPoint y: 39, endPoint x: 690, endPoint y: 35, distance: 116.4
click at [769, 35] on input "wendy" at bounding box center [804, 40] width 71 height 15
type input "8244"
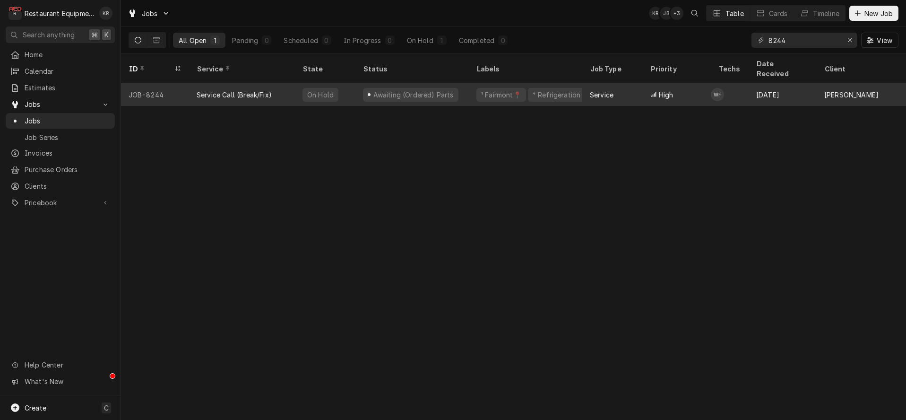
click at [507, 90] on div "¹ Fairmont📍" at bounding box center [501, 95] width 42 height 10
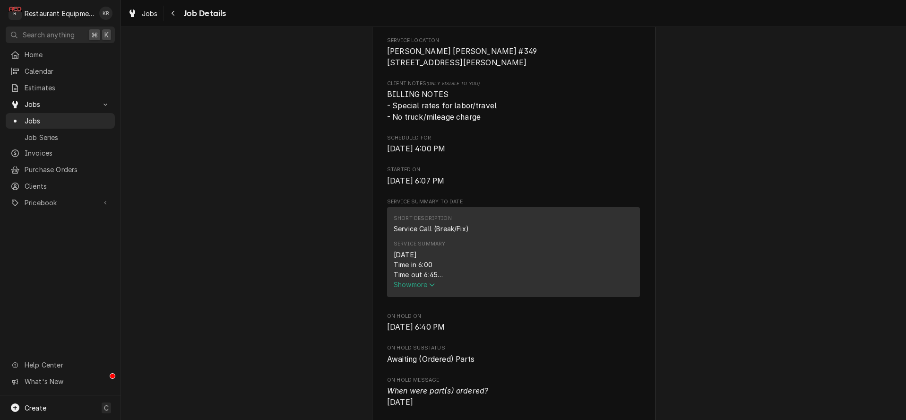
scroll to position [227, 0]
click at [401, 286] on span "Show more" at bounding box center [415, 284] width 42 height 8
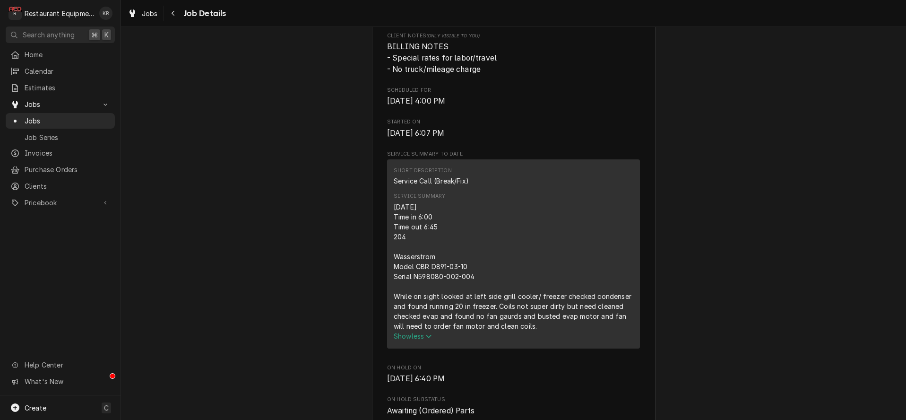
scroll to position [277, 0]
drag, startPoint x: 414, startPoint y: 276, endPoint x: 475, endPoint y: 278, distance: 60.6
click at [480, 278] on div "[DATE] Time in 6:00 Time out 6:45 204 Wasserstrom Model CBR D891-03-10 Serial N…" at bounding box center [514, 264] width 240 height 129
copy div "N598080-002-004"
click at [149, 10] on span "Jobs" at bounding box center [150, 14] width 16 height 10
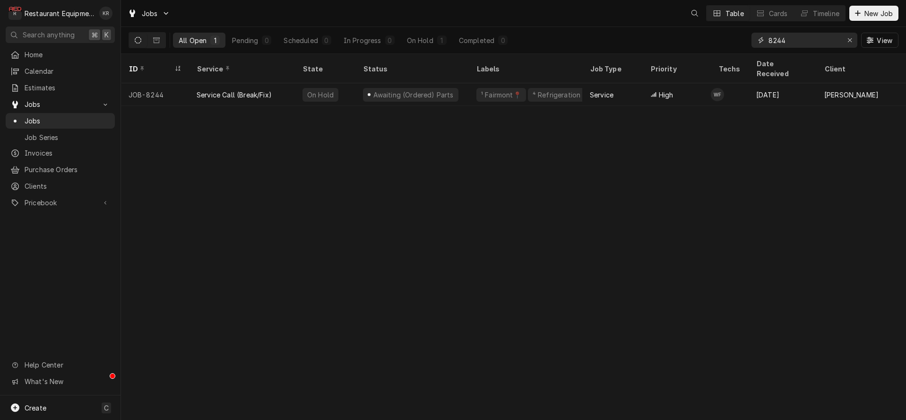
drag, startPoint x: 809, startPoint y: 40, endPoint x: 728, endPoint y: 42, distance: 81.3
click at [769, 42] on input "8244" at bounding box center [804, 40] width 71 height 15
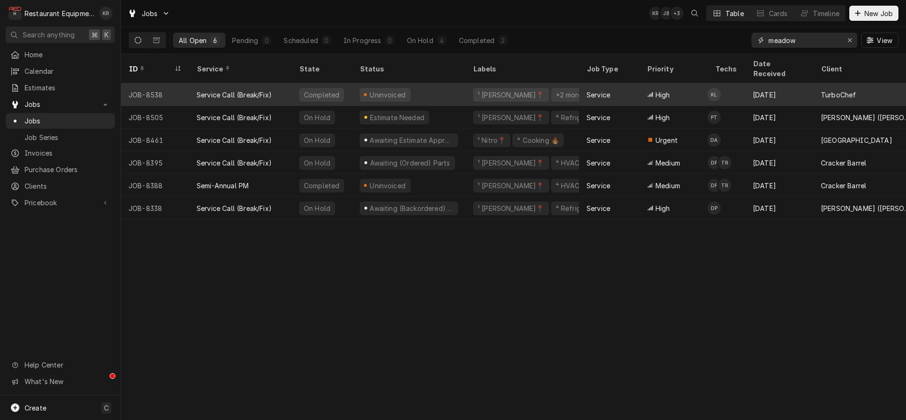
type input "meadow"
click at [676, 83] on div "High" at bounding box center [673, 94] width 68 height 23
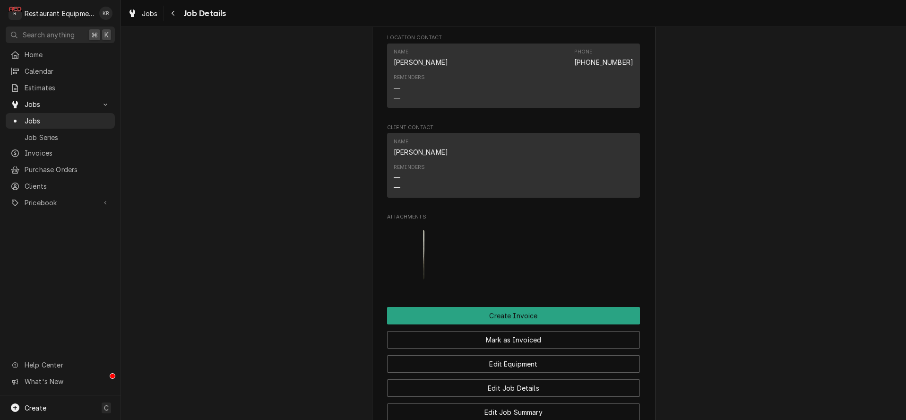
scroll to position [1033, 0]
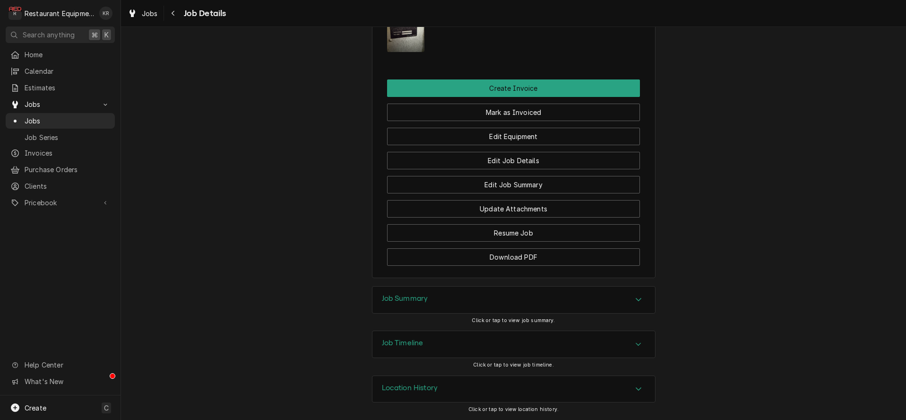
click at [424, 297] on h3 "Job Summary" at bounding box center [405, 298] width 46 height 9
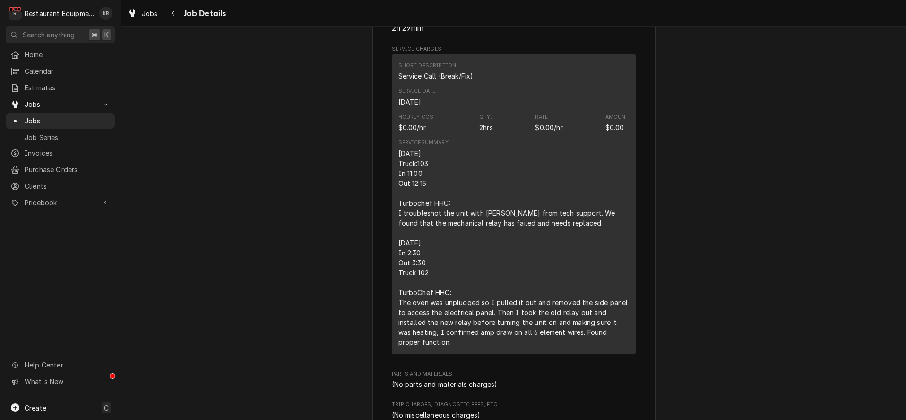
scroll to position [1418, 0]
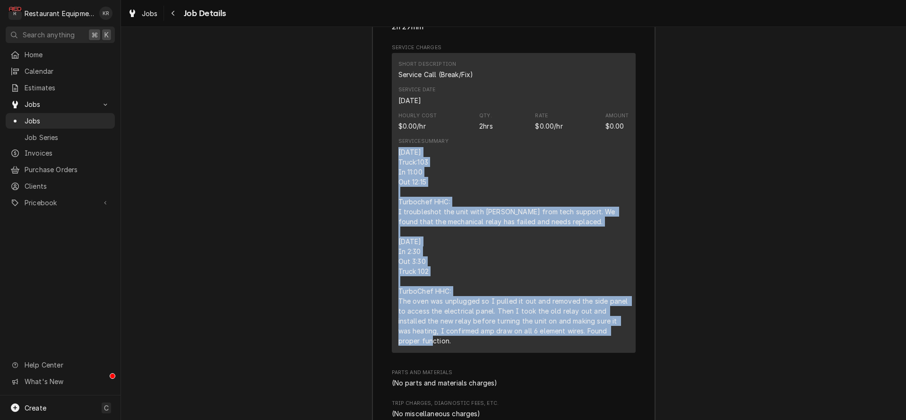
drag, startPoint x: 457, startPoint y: 194, endPoint x: 585, endPoint y: 359, distance: 209.5
click at [587, 353] on div "Short Description Service Call (Break/Fix) Service Date Aug 14, 2025 Hourly Cos…" at bounding box center [514, 203] width 244 height 300
copy div "8/14/25 Truck:103 In 11:00 Out 12:15 Turbochef HHC: I troubleshot the unit with…"
drag, startPoint x: 147, startPoint y: 14, endPoint x: 143, endPoint y: 26, distance: 13.0
click at [147, 14] on span "Jobs" at bounding box center [150, 14] width 16 height 10
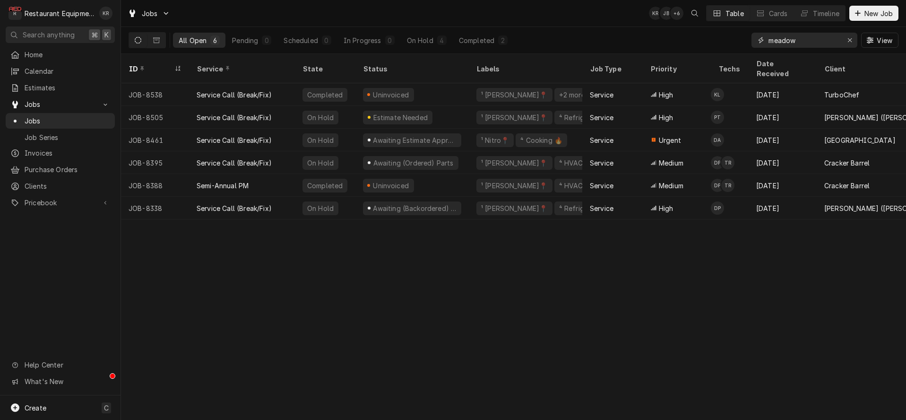
drag, startPoint x: 810, startPoint y: 43, endPoint x: 729, endPoint y: 41, distance: 80.4
click at [769, 41] on input "meadow" at bounding box center [804, 40] width 71 height 15
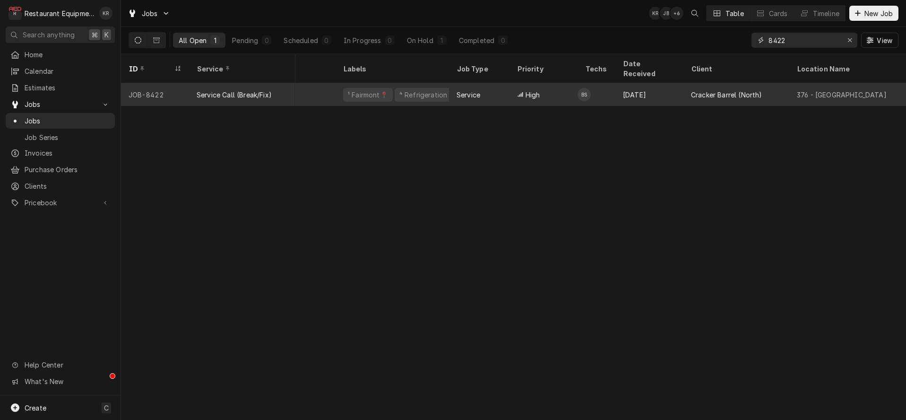
scroll to position [0, 130]
type input "8422"
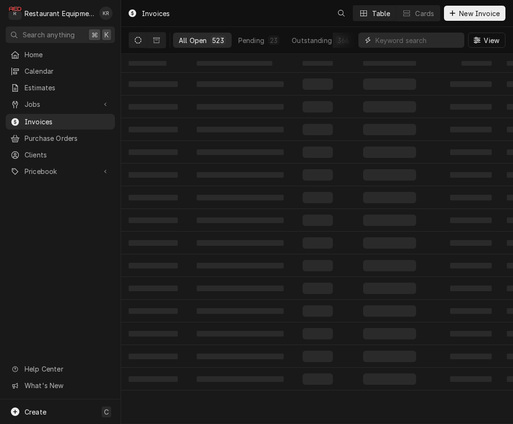
click at [402, 43] on input "Dynamic Content Wrapper" at bounding box center [417, 40] width 84 height 15
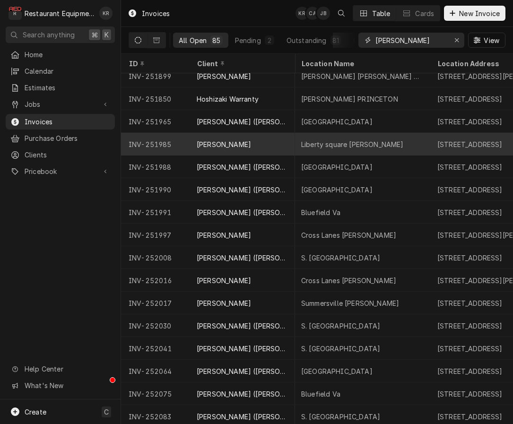
scroll to position [9, 311]
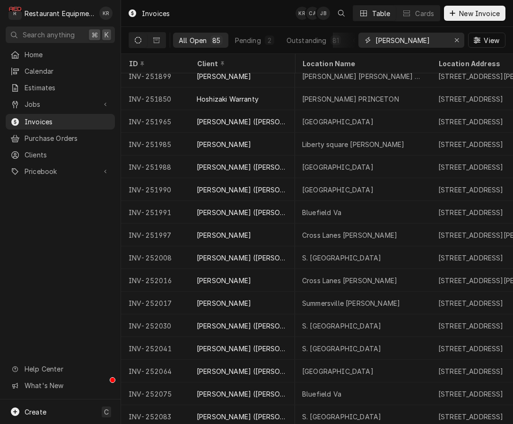
click at [409, 40] on input "bob" at bounding box center [410, 40] width 71 height 15
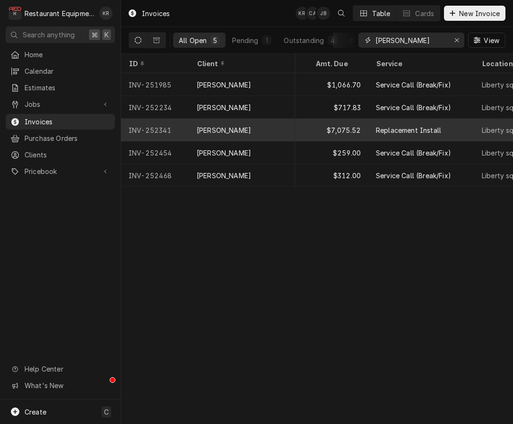
scroll to position [0, 134]
type input "[PERSON_NAME]"
click at [371, 127] on div "Replacement Install" at bounding box center [418, 130] width 106 height 23
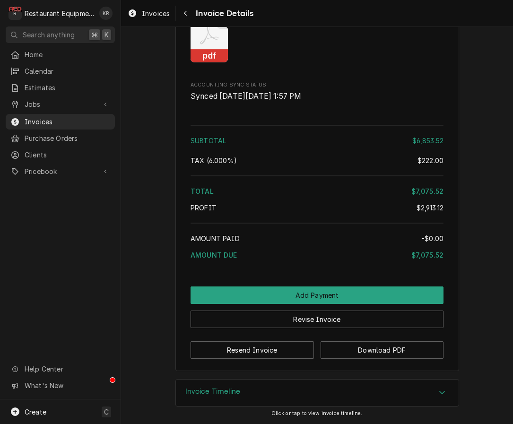
scroll to position [1353, 0]
click at [241, 390] on div "Invoice Timeline" at bounding box center [317, 393] width 283 height 26
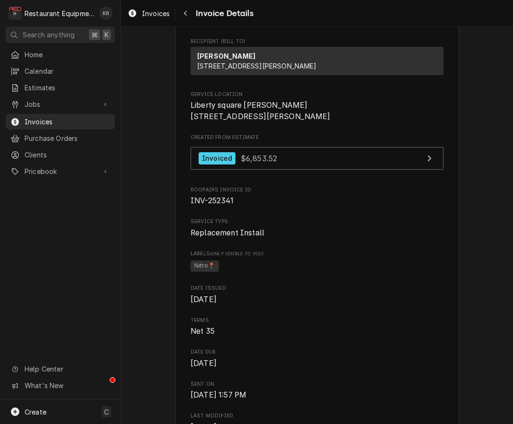
scroll to position [173, 0]
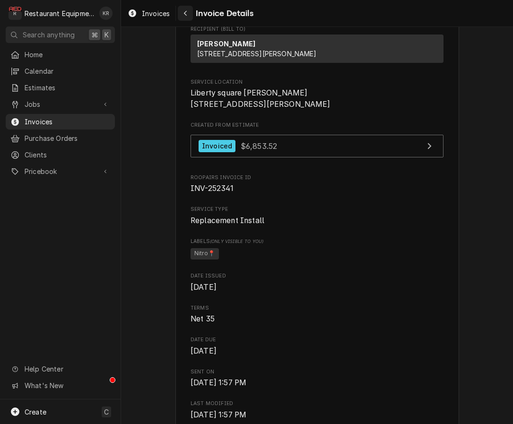
click at [190, 15] on div "Navigate back" at bounding box center [185, 13] width 9 height 9
